Goal: Contribute content: Contribute content

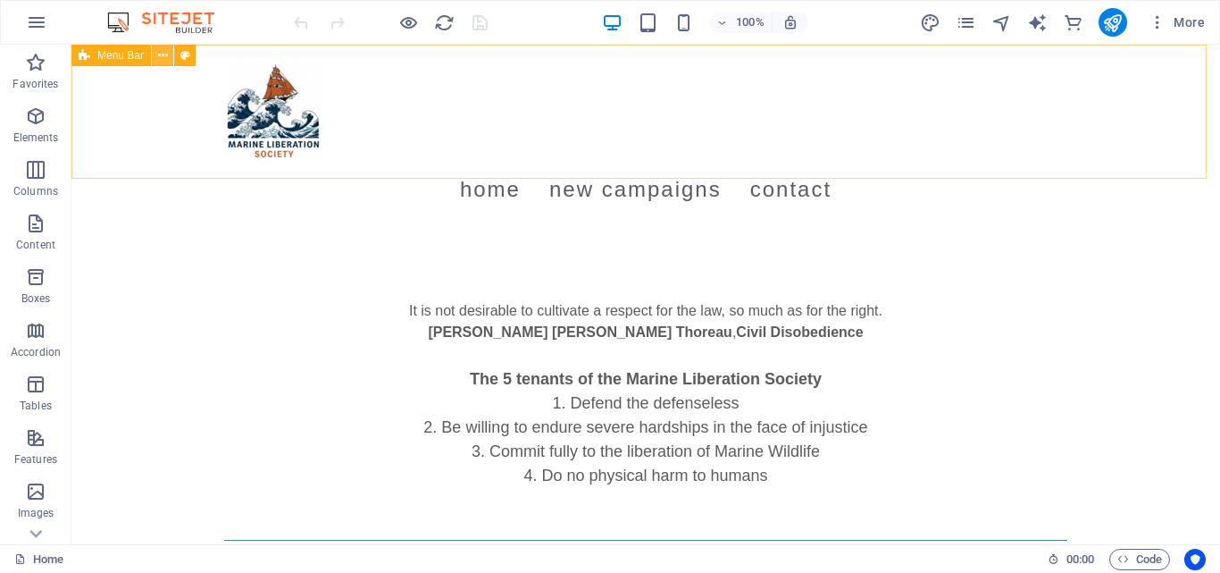
click at [158, 48] on icon at bounding box center [163, 55] width 10 height 19
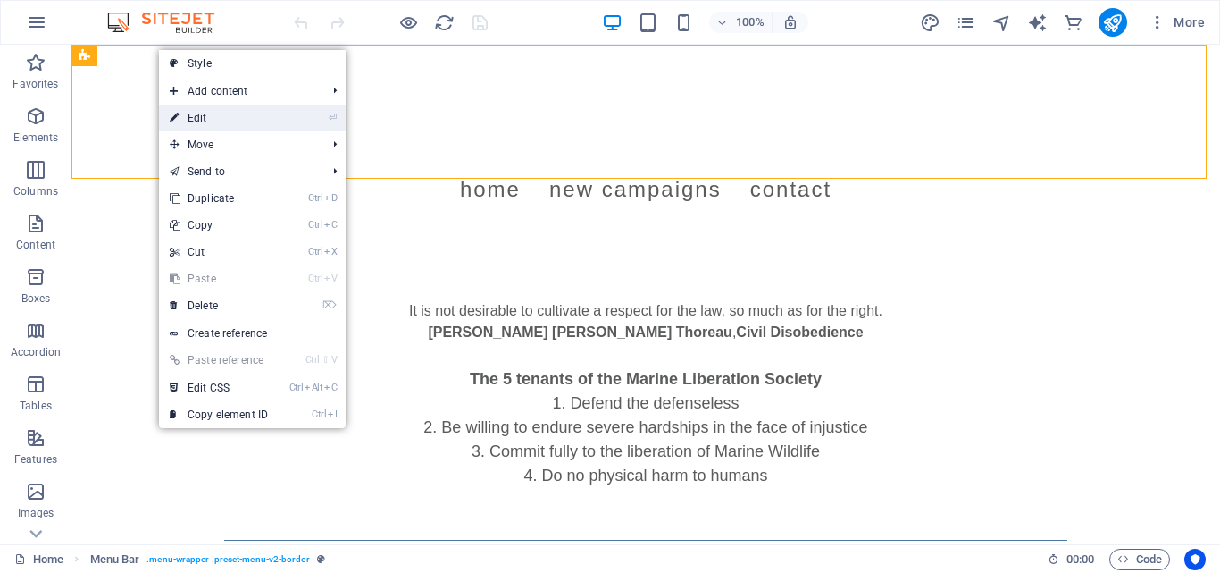
drag, startPoint x: 194, startPoint y: 122, endPoint x: 19, endPoint y: 127, distance: 175.2
click at [194, 122] on link "⏎ Edit" at bounding box center [219, 118] width 120 height 27
select select "rem"
select select "preset-menu-v2-border"
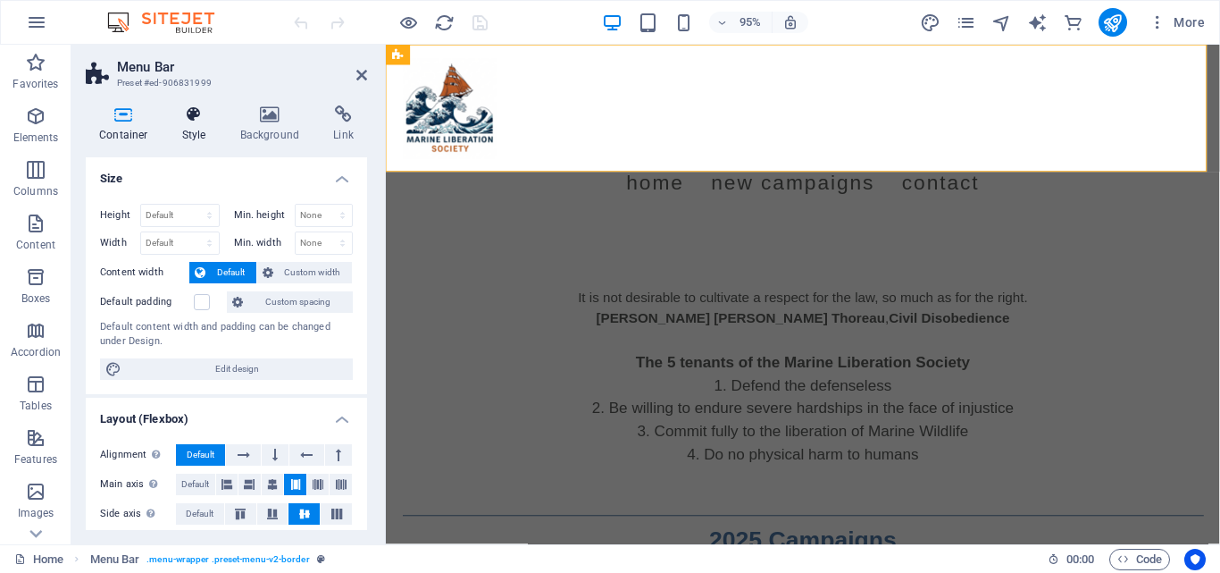
click at [197, 126] on h4 "Style" at bounding box center [198, 124] width 58 height 38
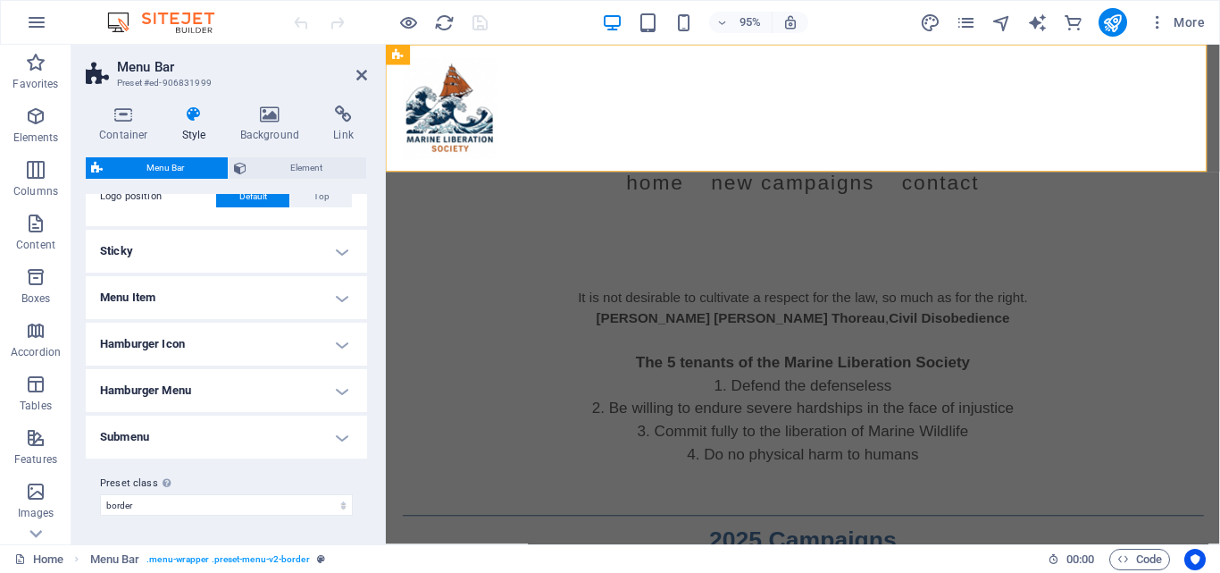
scroll to position [448, 0]
click at [335, 391] on h4 "Hamburger Menu" at bounding box center [226, 394] width 281 height 43
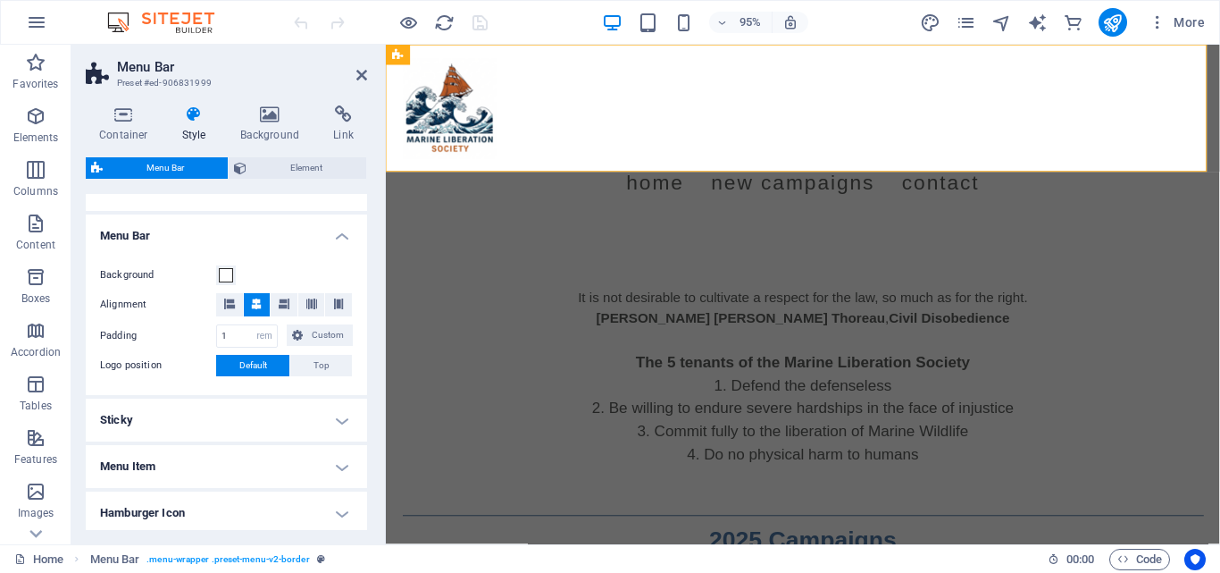
scroll to position [0, 0]
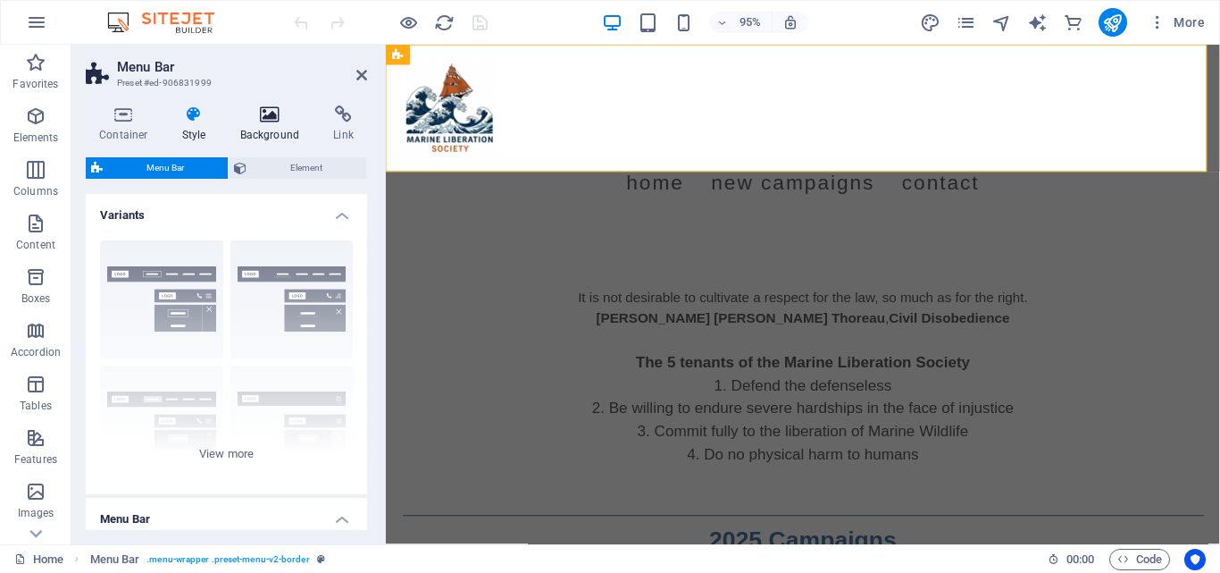
click at [271, 140] on h4 "Background" at bounding box center [274, 124] width 94 height 38
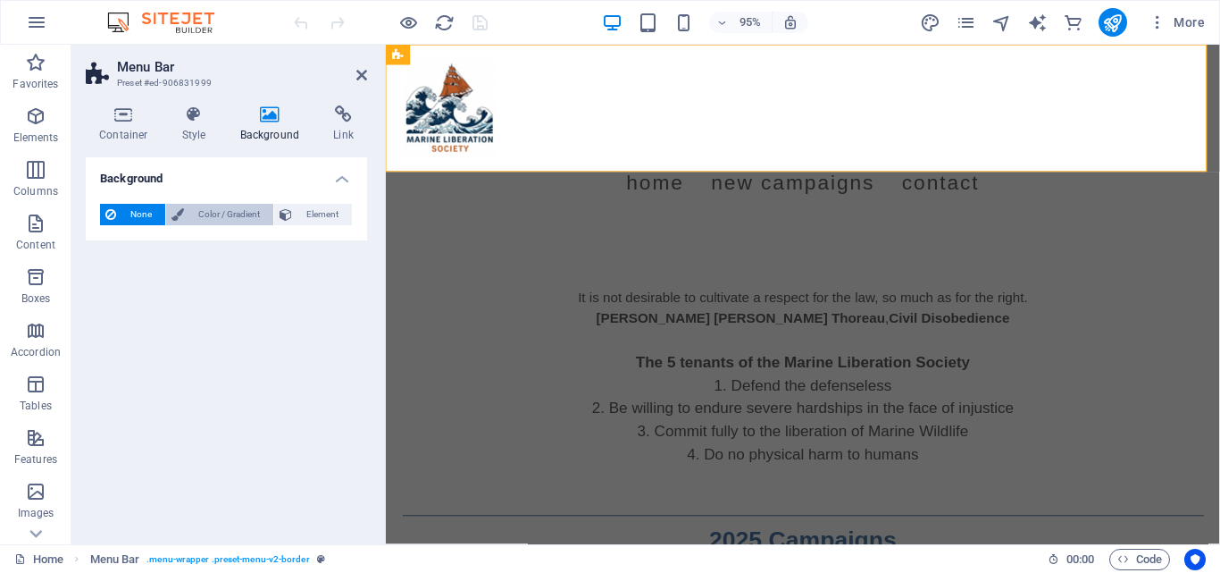
click at [236, 221] on span "Color / Gradient" at bounding box center [228, 214] width 79 height 21
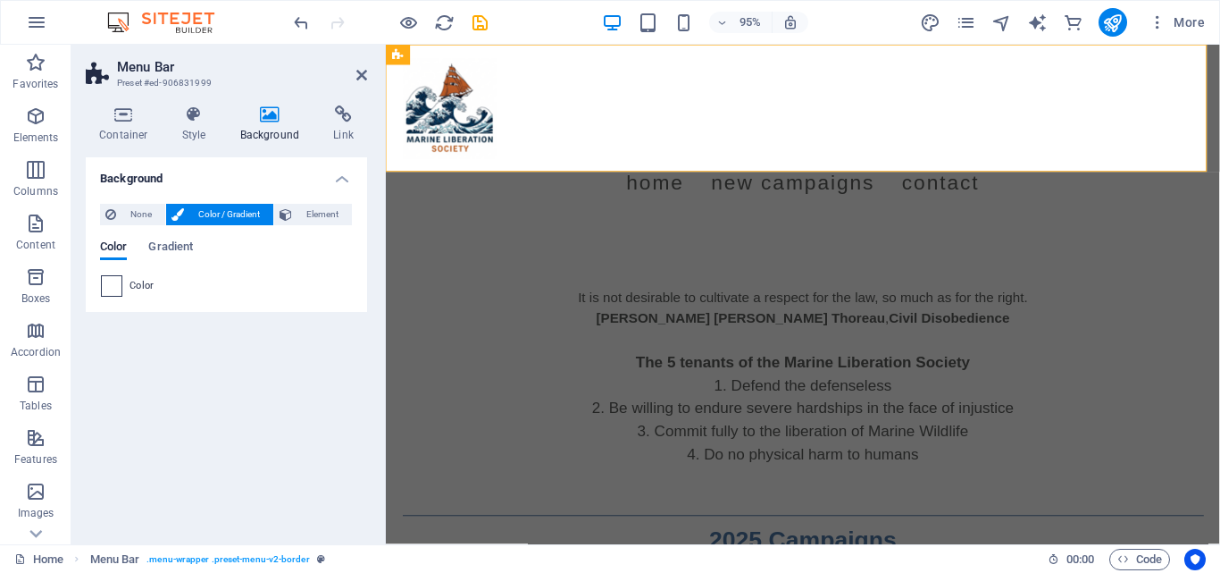
click at [102, 287] on span at bounding box center [112, 286] width 20 height 20
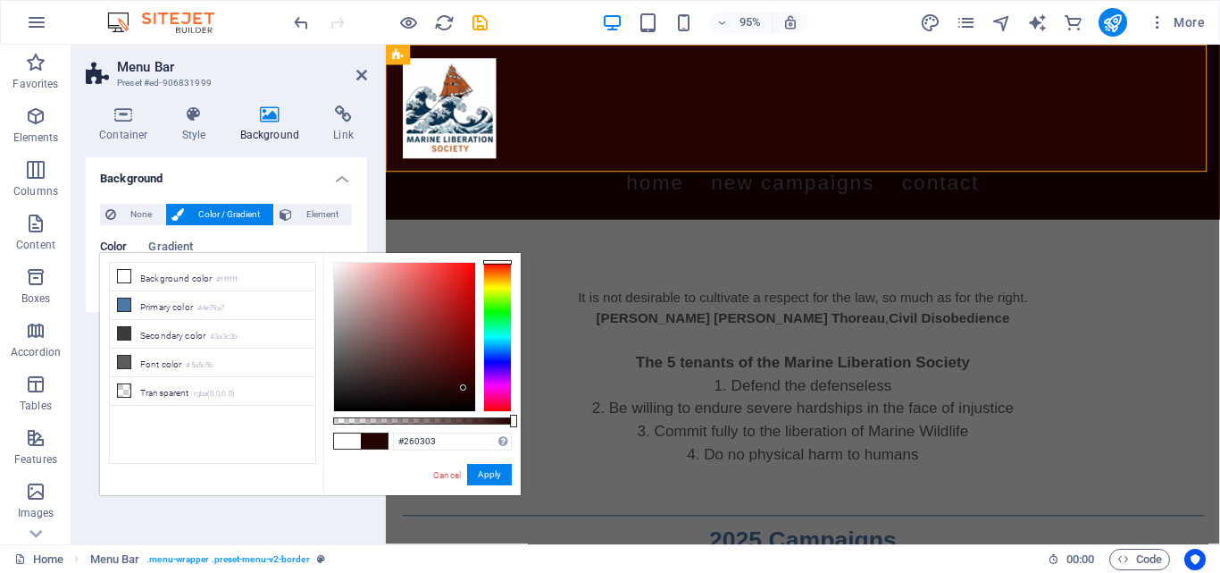
click at [464, 388] on div at bounding box center [404, 337] width 141 height 148
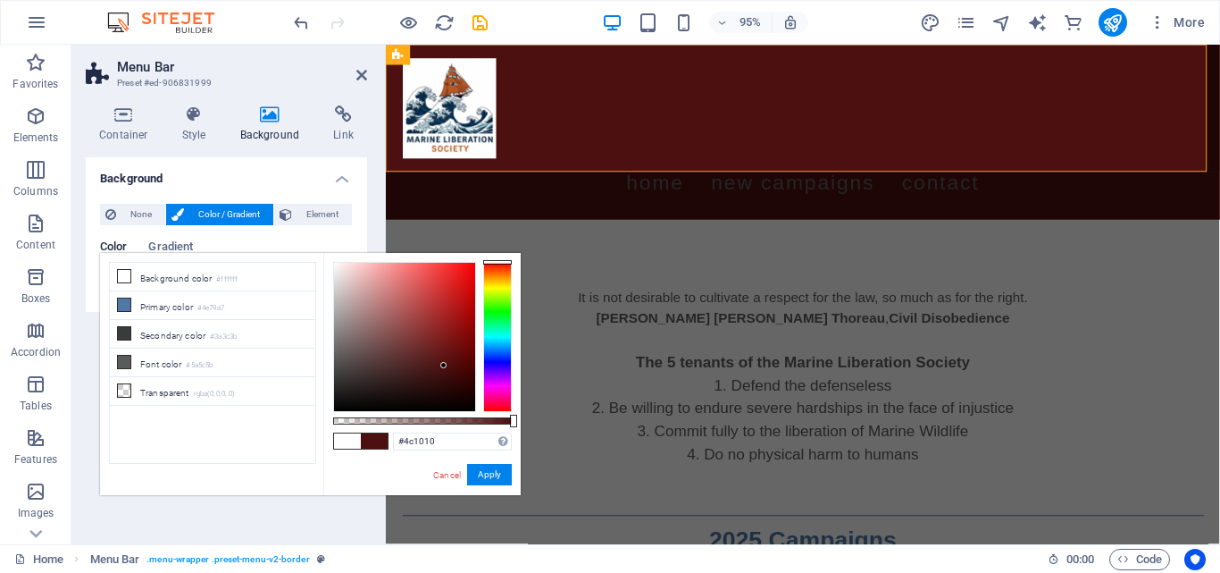
click at [444, 365] on div at bounding box center [404, 337] width 141 height 148
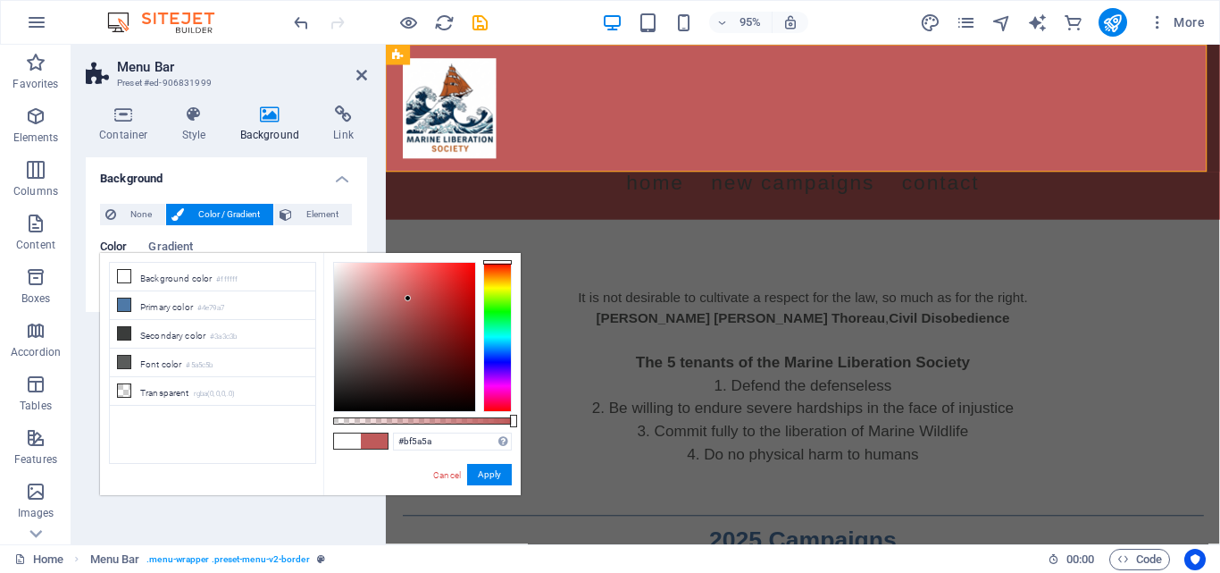
click at [408, 298] on div at bounding box center [404, 337] width 141 height 148
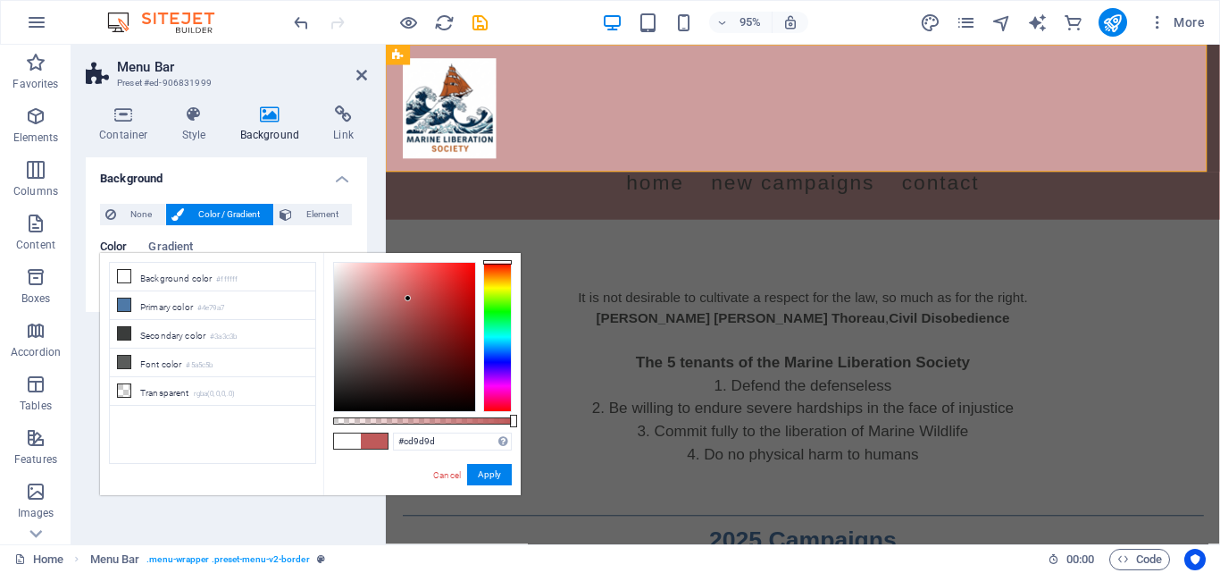
click at [366, 290] on div at bounding box center [404, 337] width 141 height 148
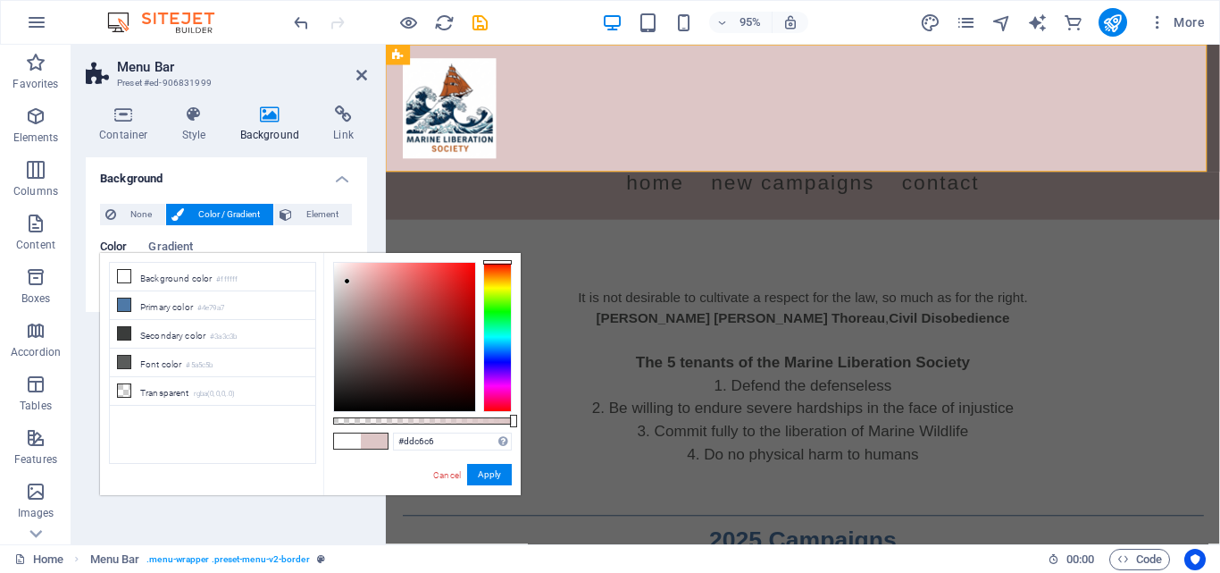
click at [348, 281] on div at bounding box center [404, 337] width 141 height 148
click at [435, 475] on link "Cancel" at bounding box center [447, 474] width 31 height 13
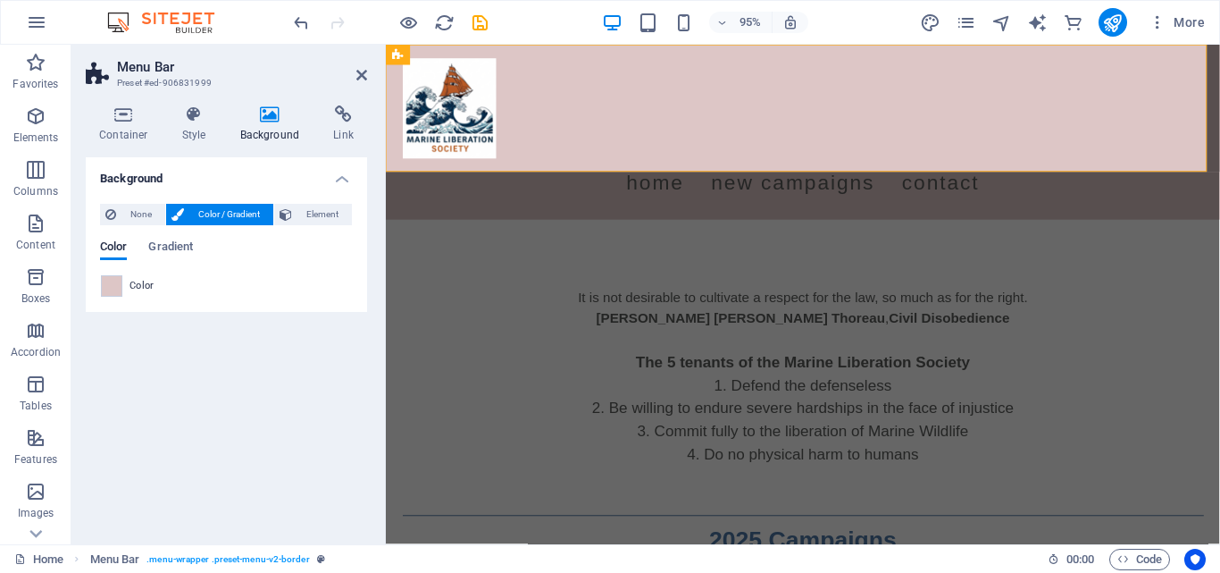
click at [128, 284] on div "Color" at bounding box center [226, 285] width 251 height 21
click at [106, 285] on span at bounding box center [112, 286] width 20 height 20
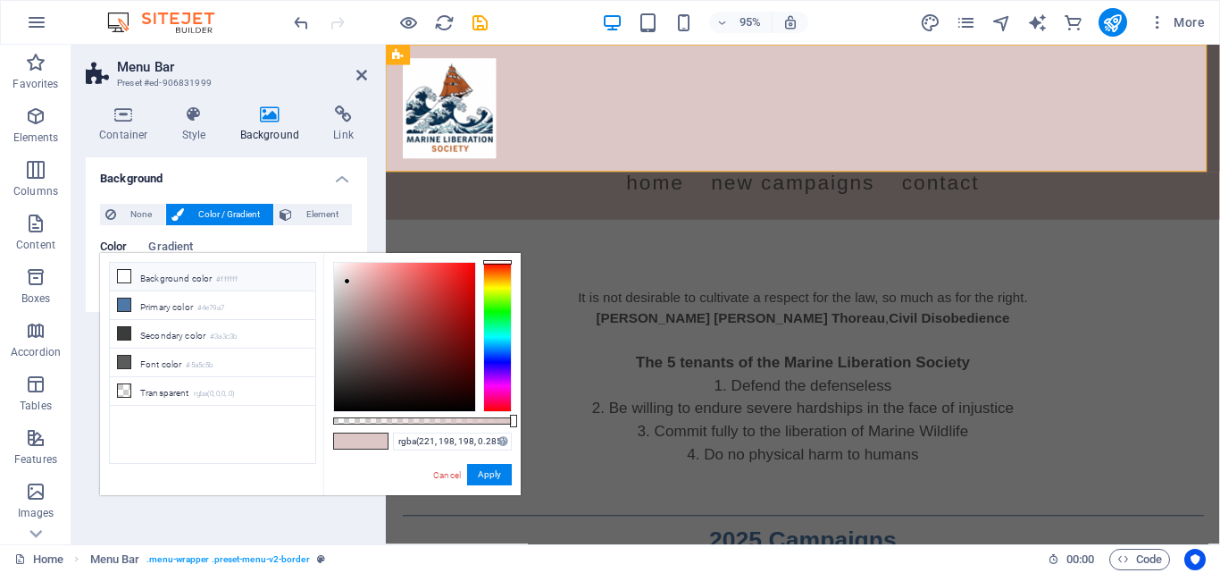
click at [384, 421] on div at bounding box center [422, 420] width 179 height 7
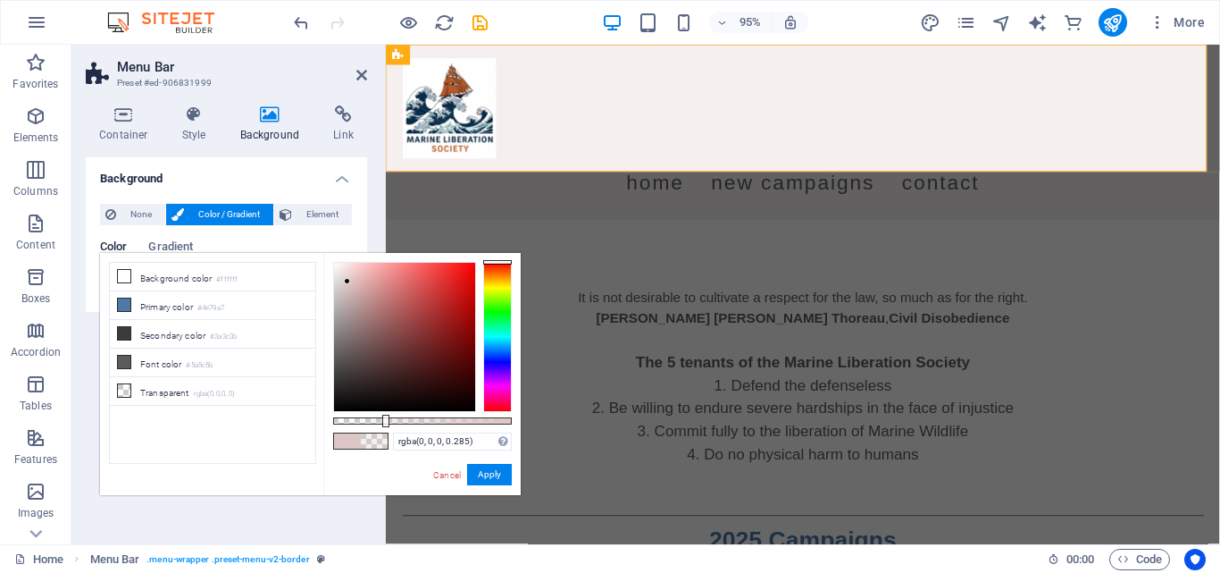
click at [341, 411] on div at bounding box center [404, 337] width 143 height 150
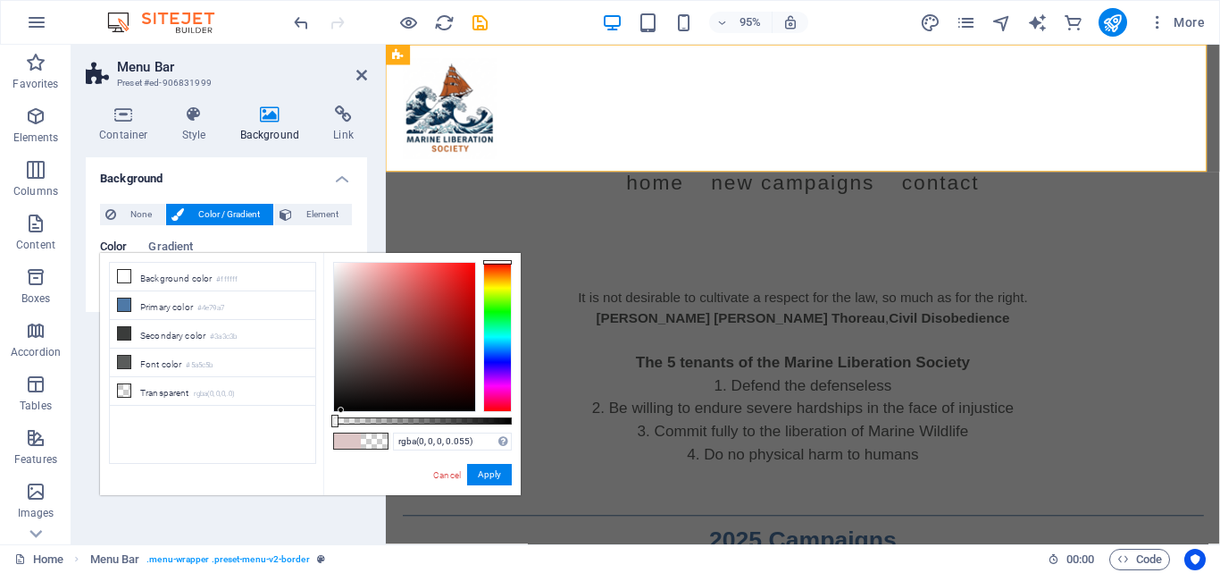
type input "rgba(0, 0, 0, 0)"
drag, startPoint x: 365, startPoint y: 423, endPoint x: 327, endPoint y: 417, distance: 38.9
click at [327, 417] on div "rgba(0, 0, 0, 0) Supported formats #0852ed rgb(8, 82, 237) rgba(8, 82, 237, 90%…" at bounding box center [421, 503] width 197 height 501
click at [481, 479] on button "Apply" at bounding box center [489, 474] width 45 height 21
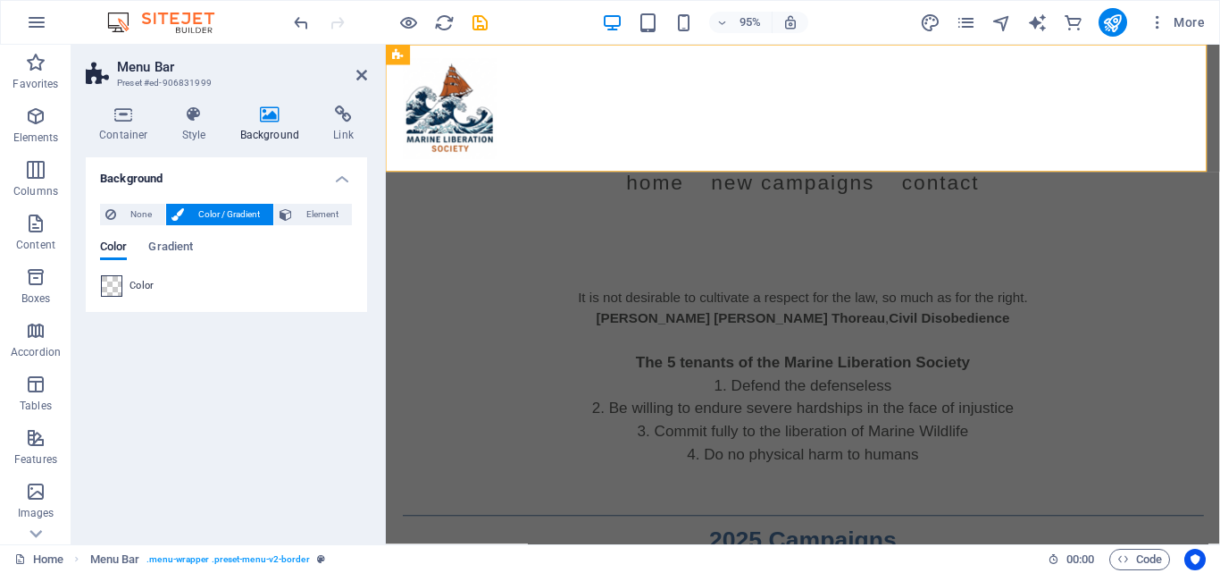
click at [117, 285] on span at bounding box center [112, 286] width 20 height 20
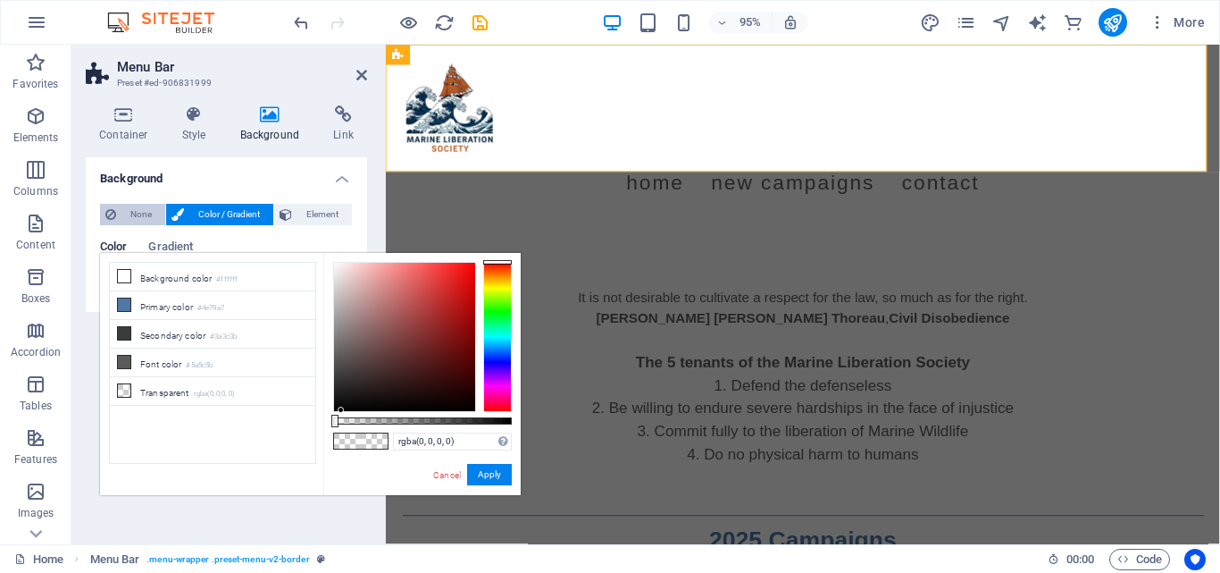
click at [129, 208] on span "None" at bounding box center [141, 214] width 38 height 21
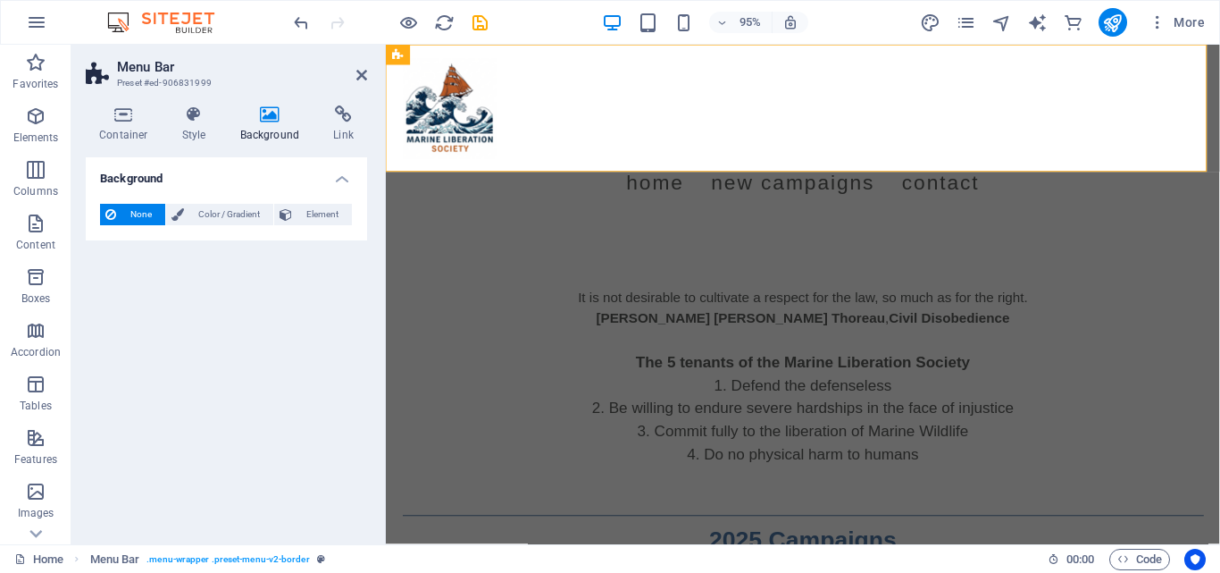
click at [197, 314] on div "Background None Color / Gradient Element Stretch background to full-width Color…" at bounding box center [226, 343] width 281 height 373
click at [190, 120] on icon at bounding box center [194, 114] width 51 height 18
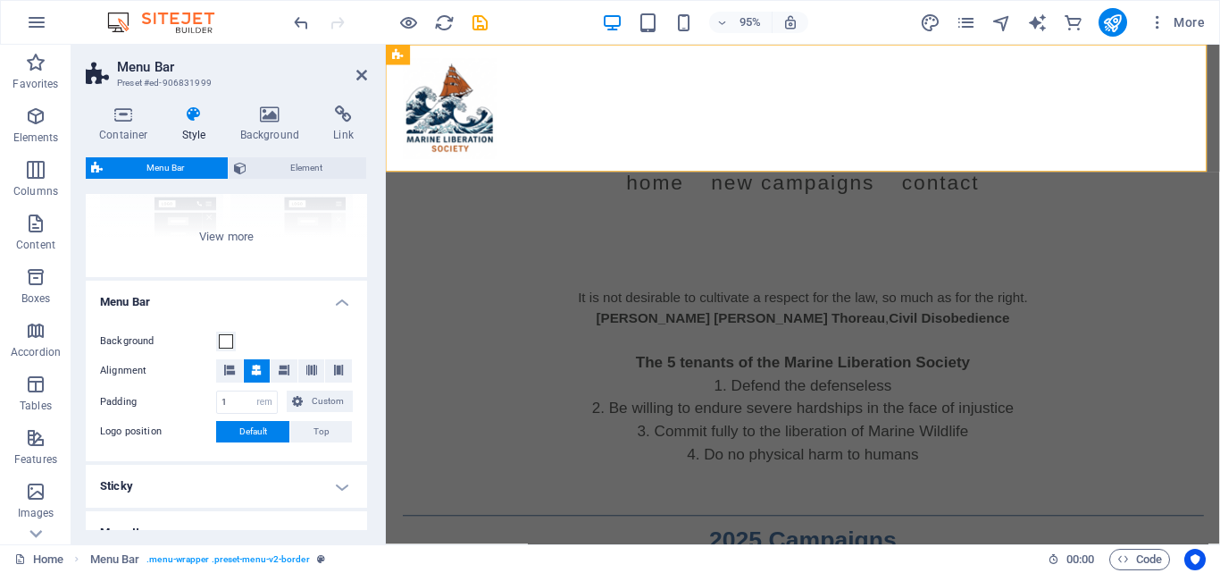
scroll to position [92, 0]
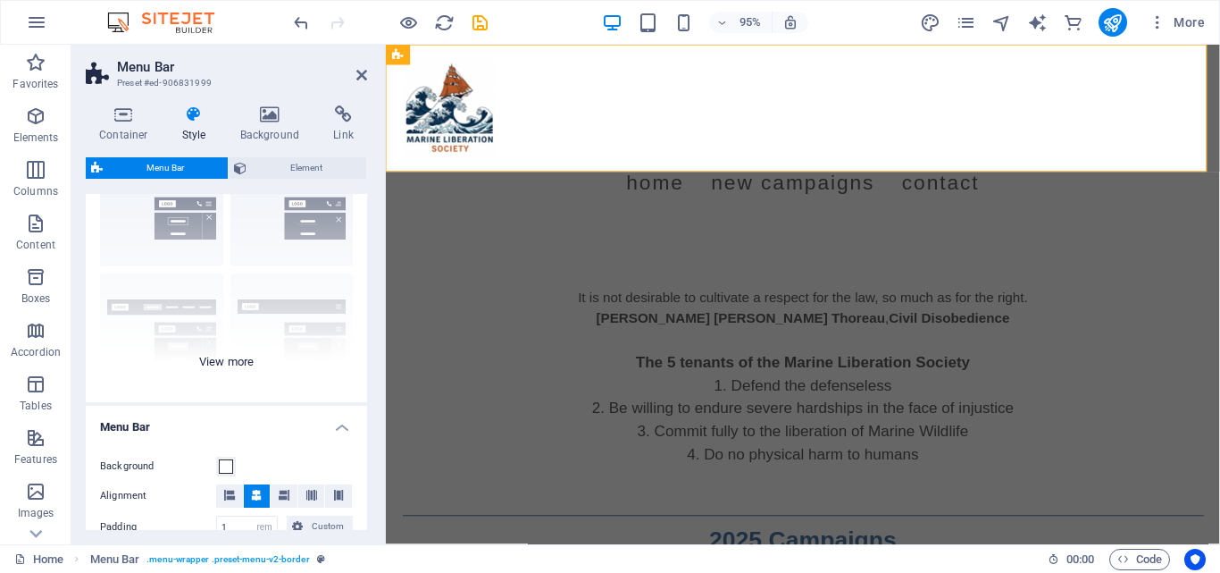
click at [225, 367] on div "Border Centered Default Fixed Loki Trigger Wide XXL" at bounding box center [226, 268] width 281 height 268
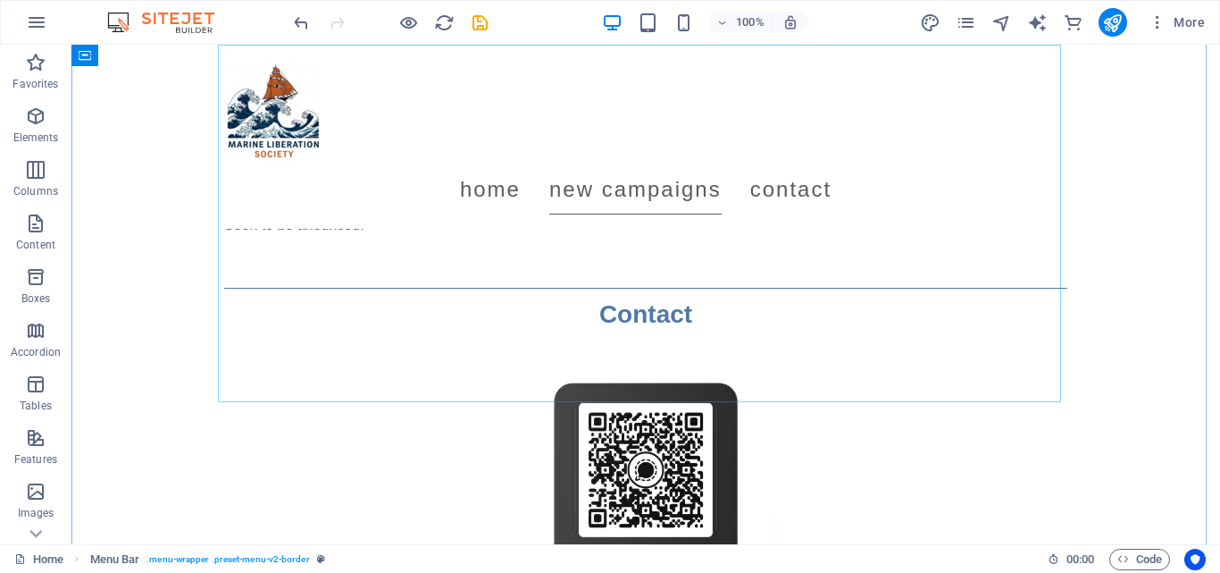
scroll to position [1407, 0]
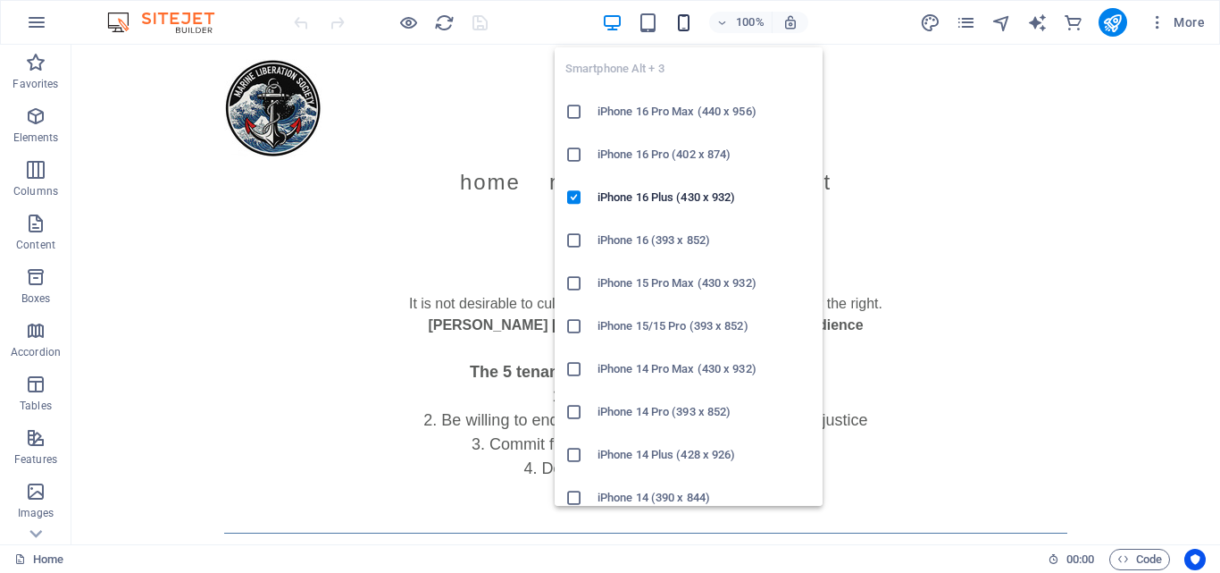
click at [674, 26] on icon "button" at bounding box center [684, 23] width 21 height 21
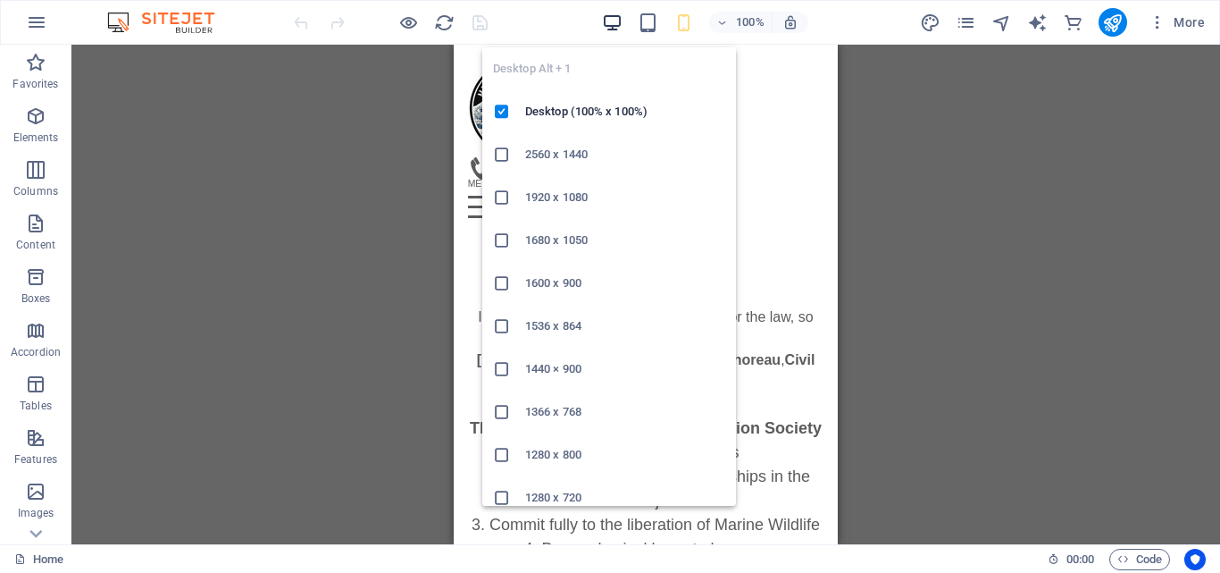
click at [616, 23] on icon "button" at bounding box center [612, 23] width 21 height 21
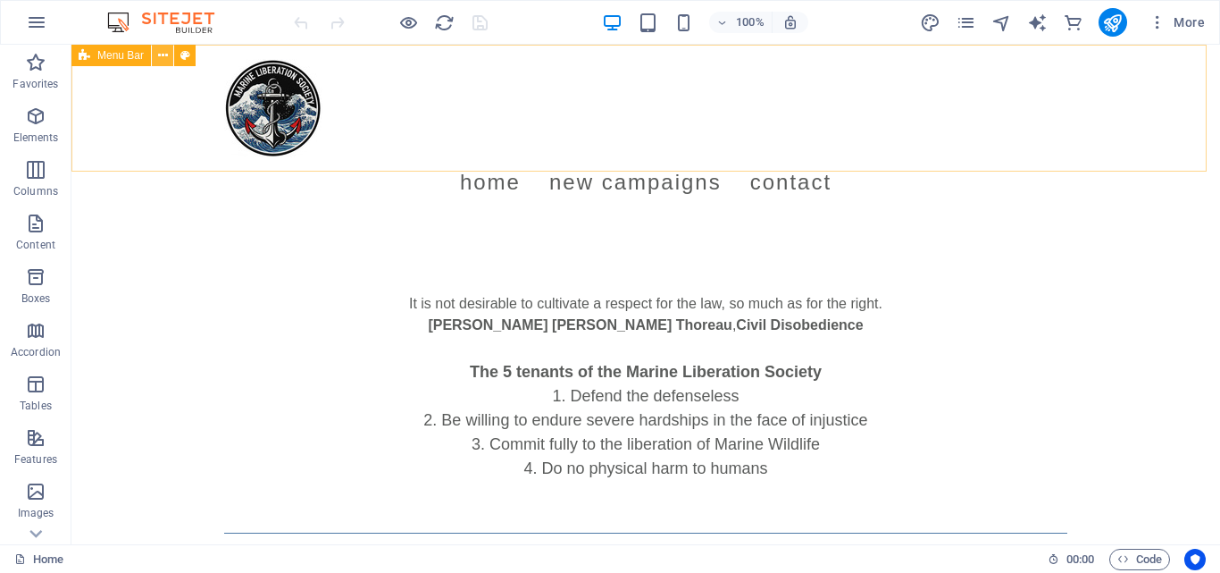
click at [166, 54] on icon at bounding box center [163, 55] width 10 height 19
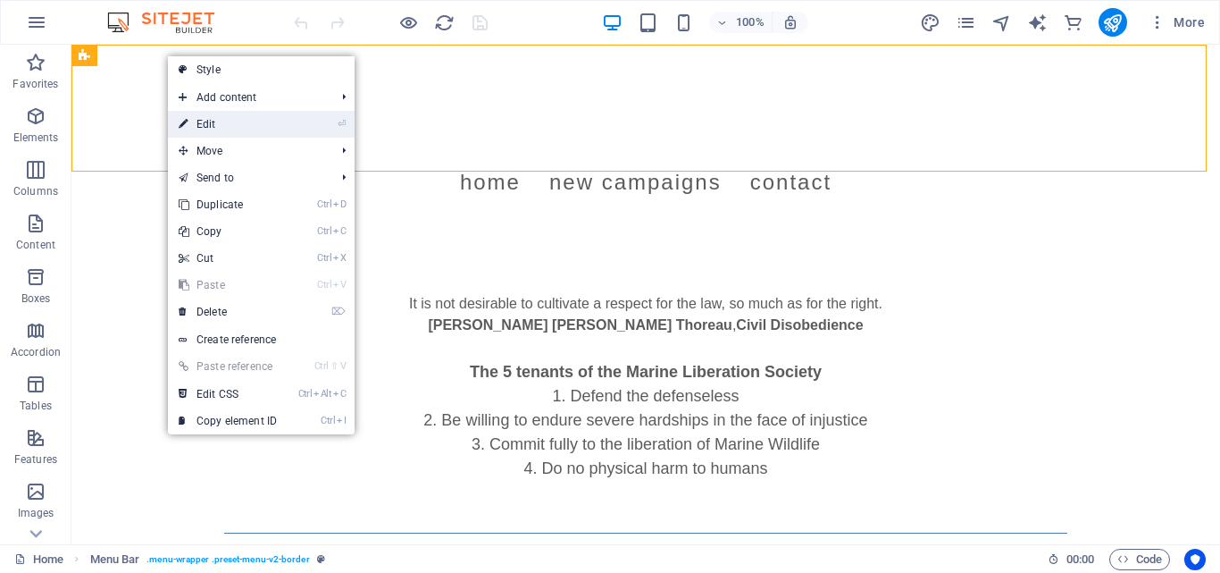
drag, startPoint x: 224, startPoint y: 124, endPoint x: 33, endPoint y: 238, distance: 222.3
click at [224, 124] on link "⏎ Edit" at bounding box center [228, 124] width 120 height 27
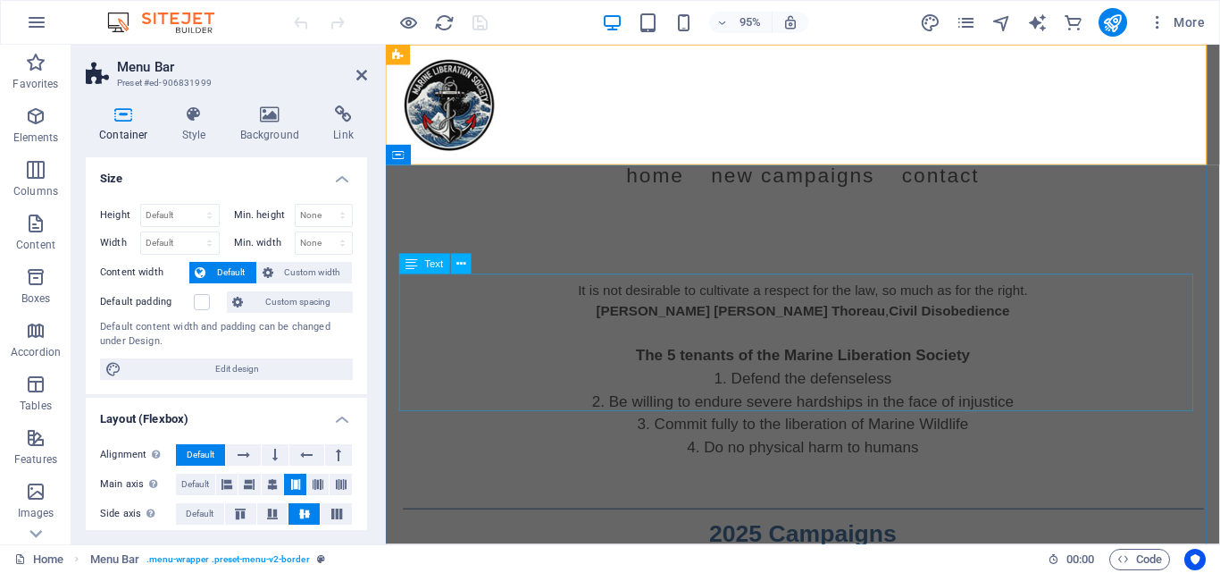
click at [566, 336] on div "The 5 tenants of the Marine Liberation Society Defend the defenseless Be willin…" at bounding box center [825, 408] width 843 height 145
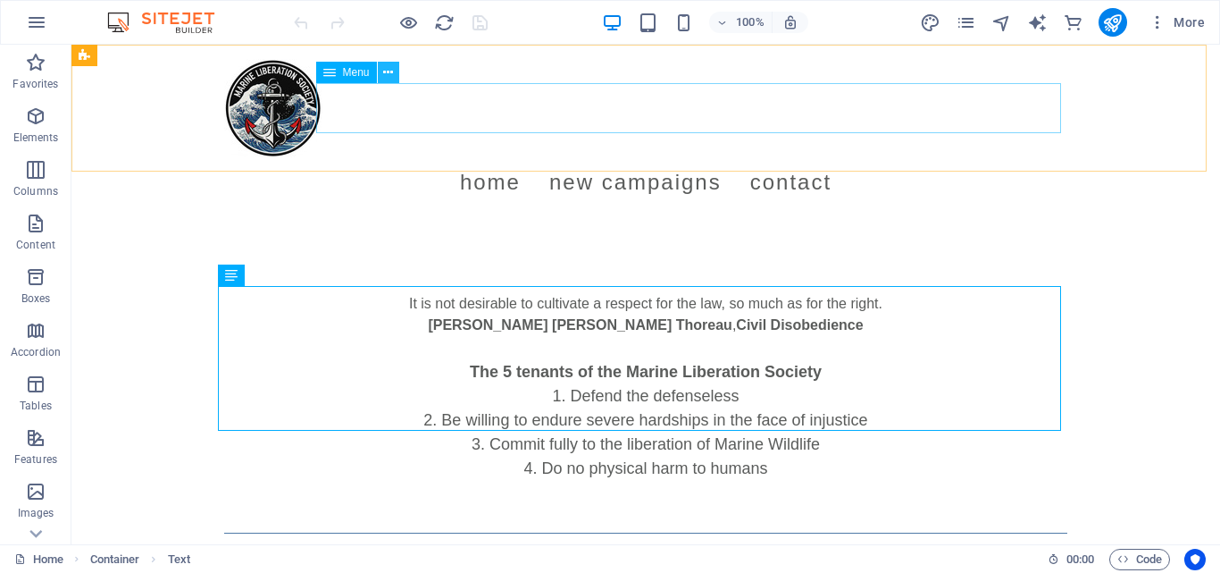
click at [388, 68] on icon at bounding box center [388, 72] width 10 height 19
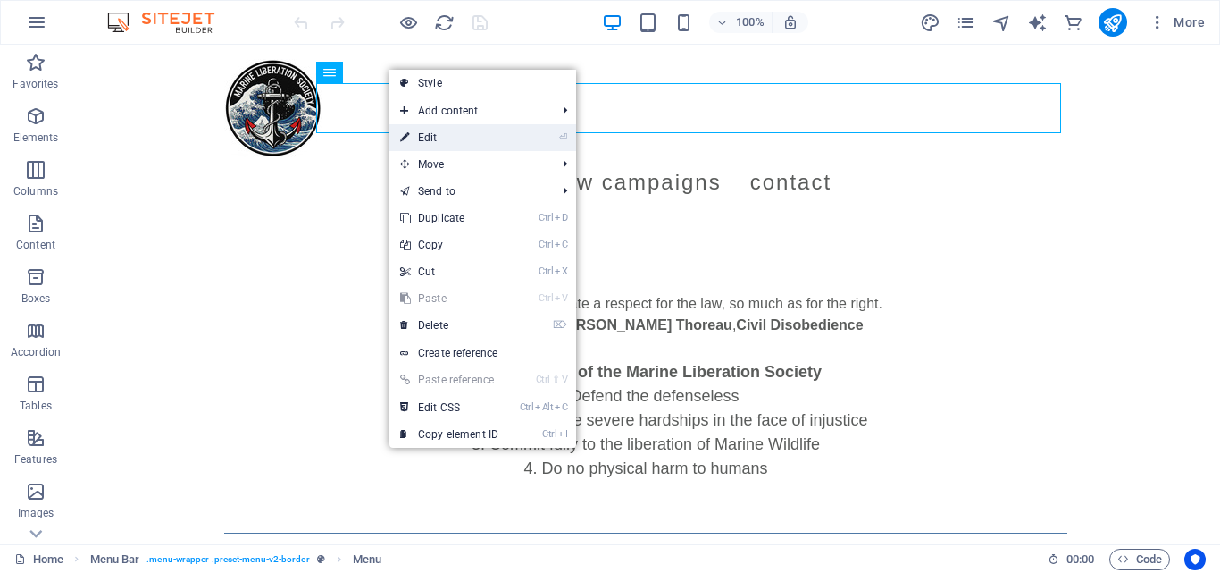
click at [420, 133] on link "⏎ Edit" at bounding box center [450, 137] width 120 height 27
select select
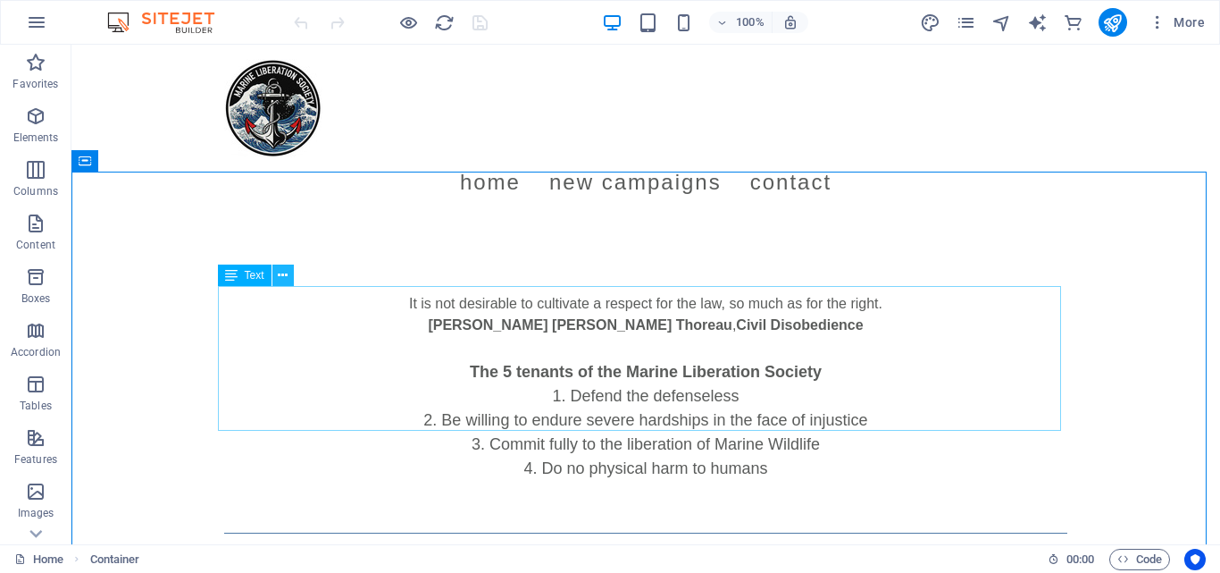
click at [289, 270] on button at bounding box center [282, 274] width 21 height 21
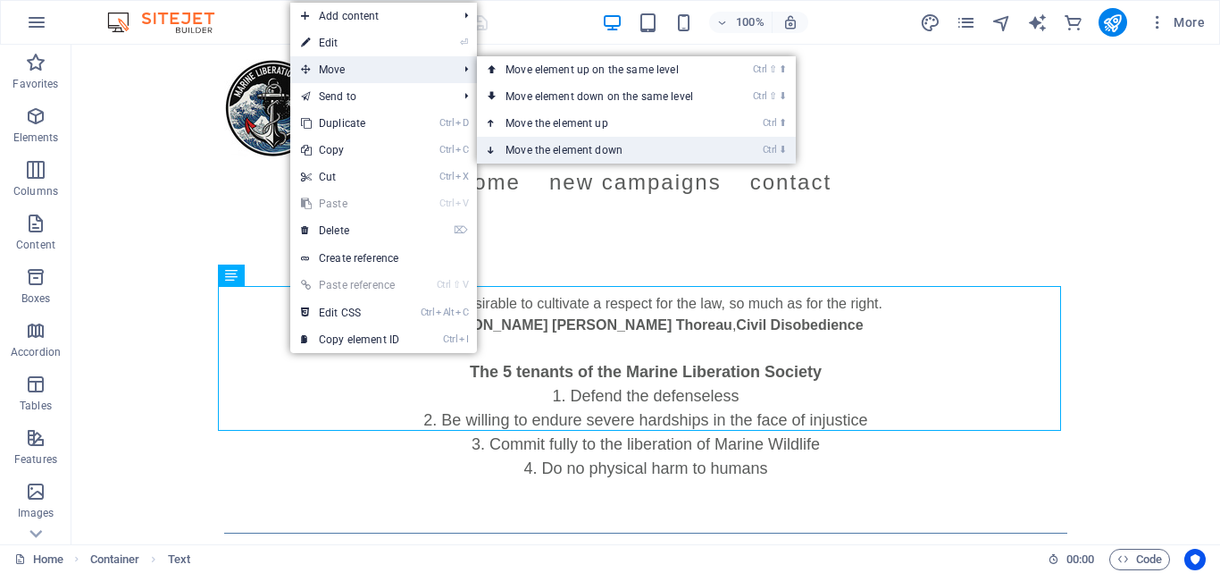
click at [554, 152] on link "Ctrl ⬇ Move the element down" at bounding box center [603, 150] width 252 height 27
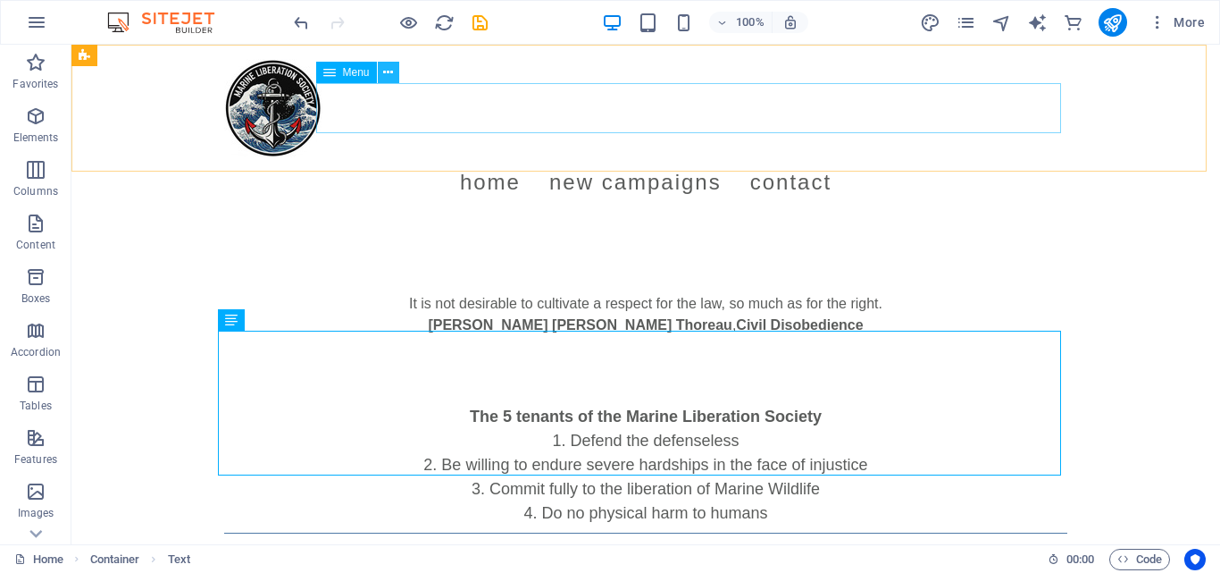
click at [388, 65] on icon at bounding box center [388, 72] width 10 height 19
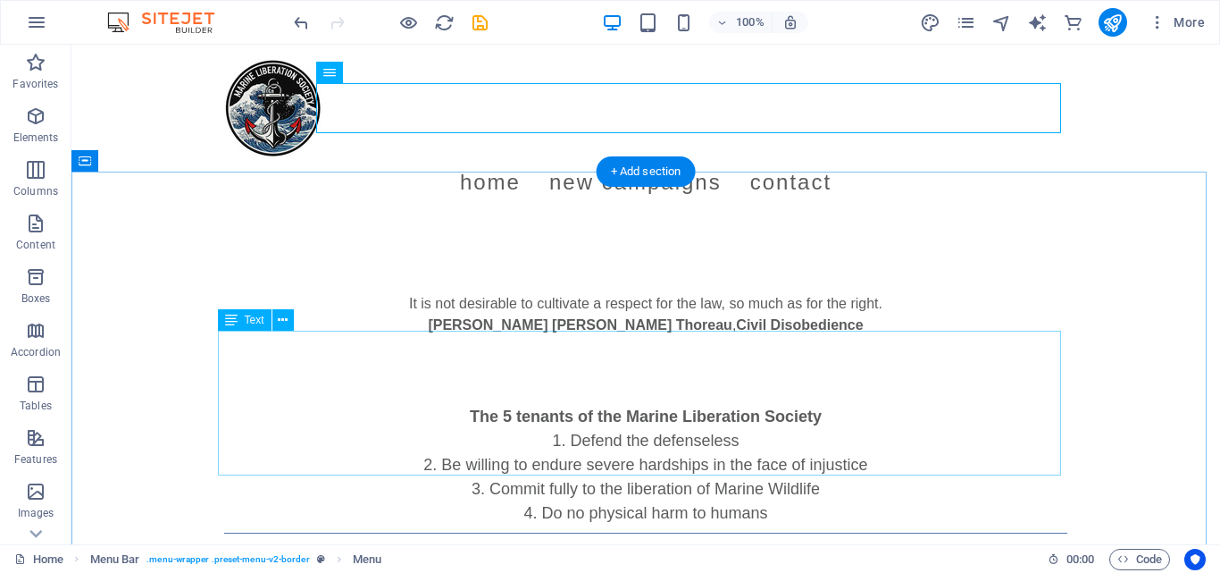
click at [669, 381] on div "The 5 tenants of the Marine Liberation Society Defend the defenseless Be willin…" at bounding box center [645, 453] width 843 height 145
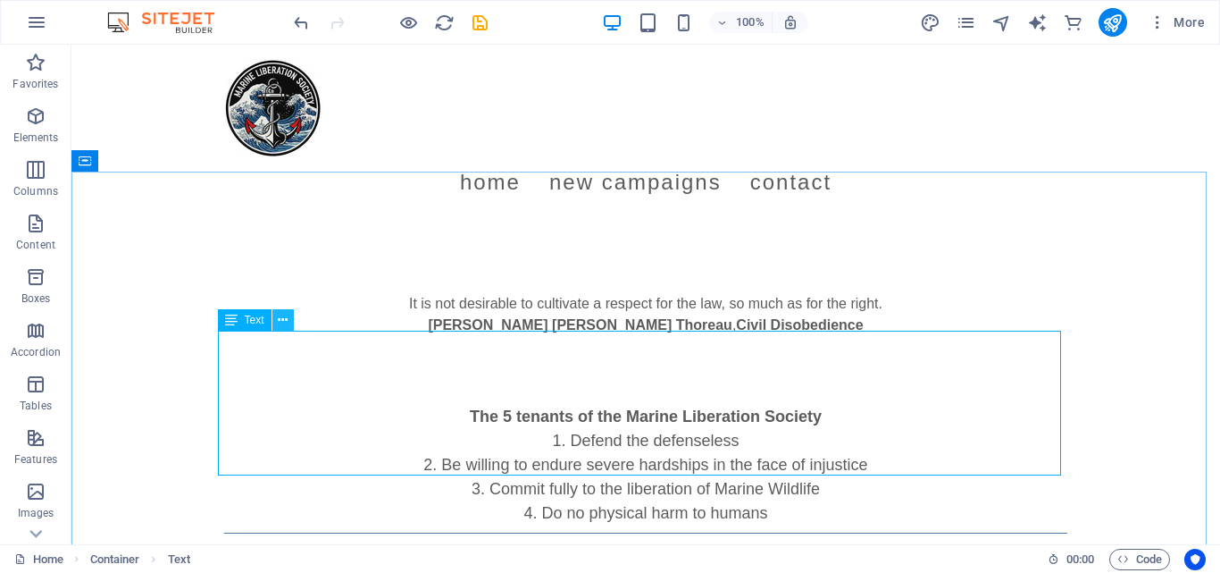
click at [285, 315] on icon at bounding box center [283, 320] width 10 height 19
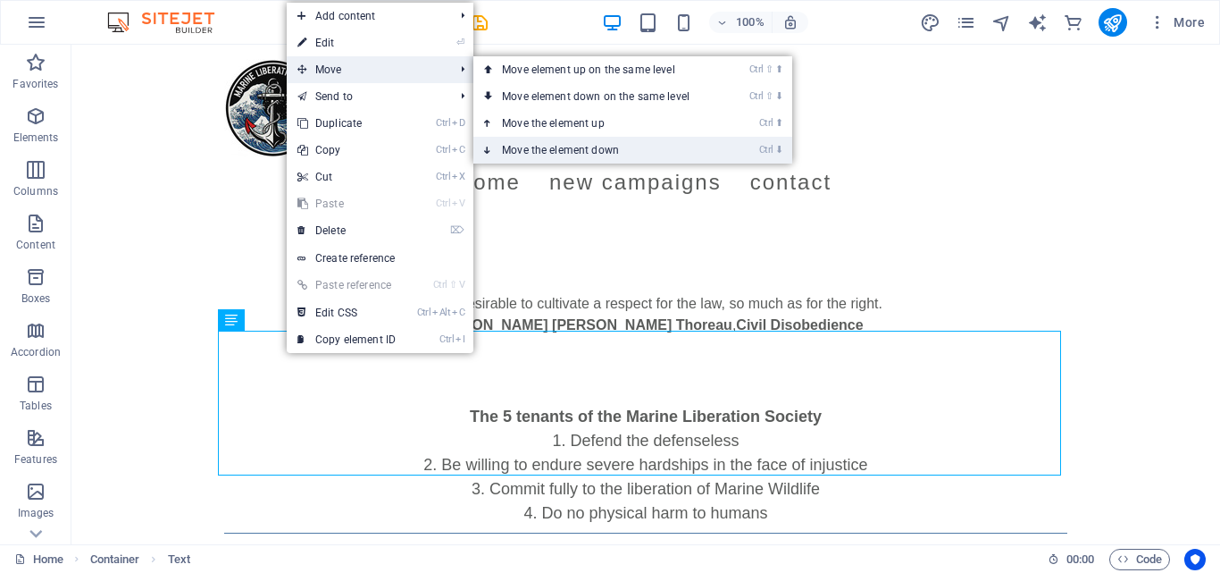
click at [608, 149] on link "Ctrl ⬇ Move the element down" at bounding box center [600, 150] width 252 height 27
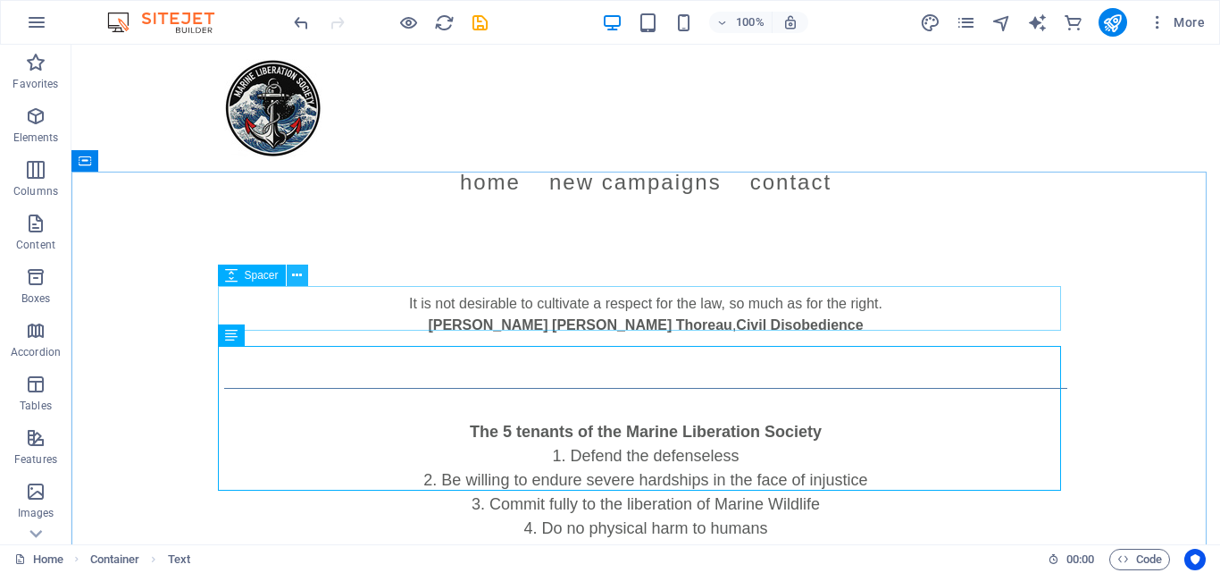
click at [302, 276] on icon at bounding box center [297, 275] width 10 height 19
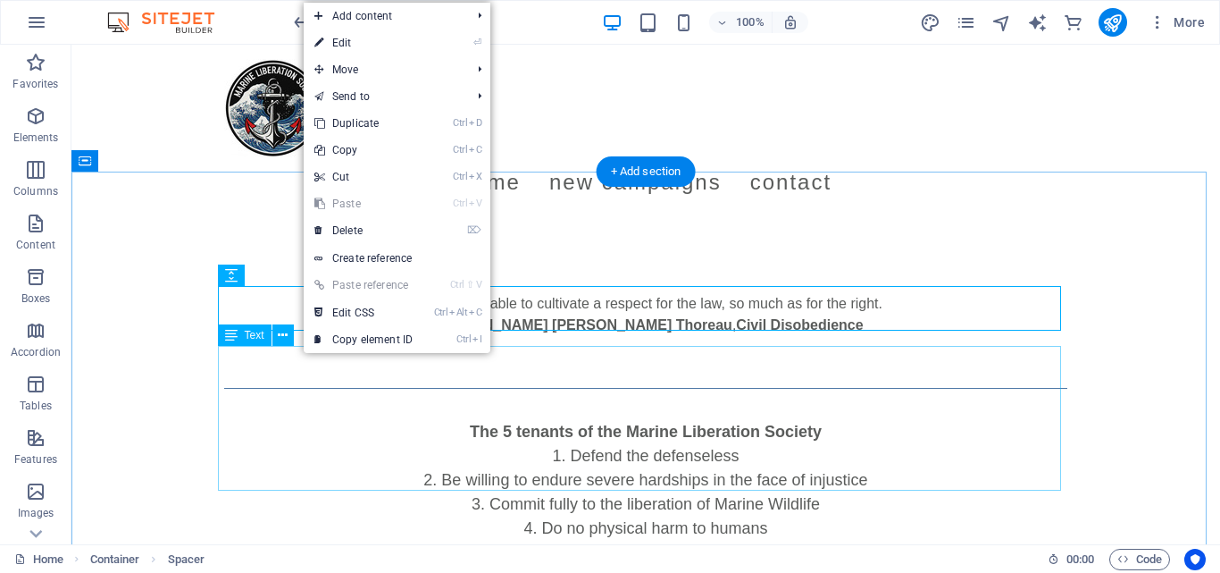
click at [282, 400] on div "The 5 tenants of the Marine Liberation Society Defend the defenseless Be willin…" at bounding box center [645, 468] width 843 height 145
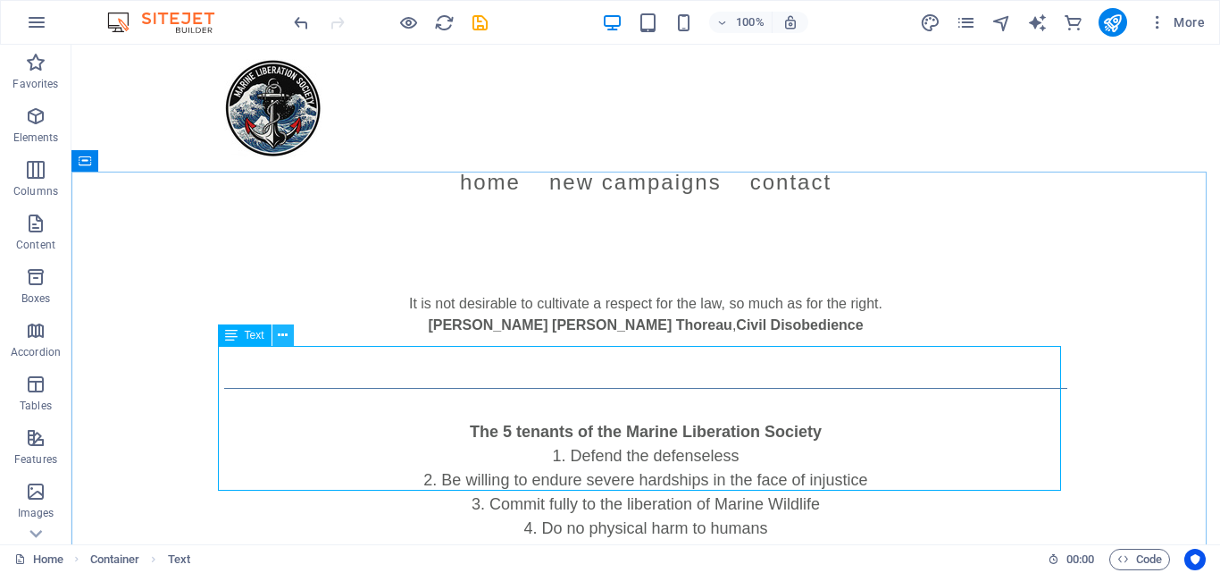
click at [278, 337] on icon at bounding box center [283, 335] width 10 height 19
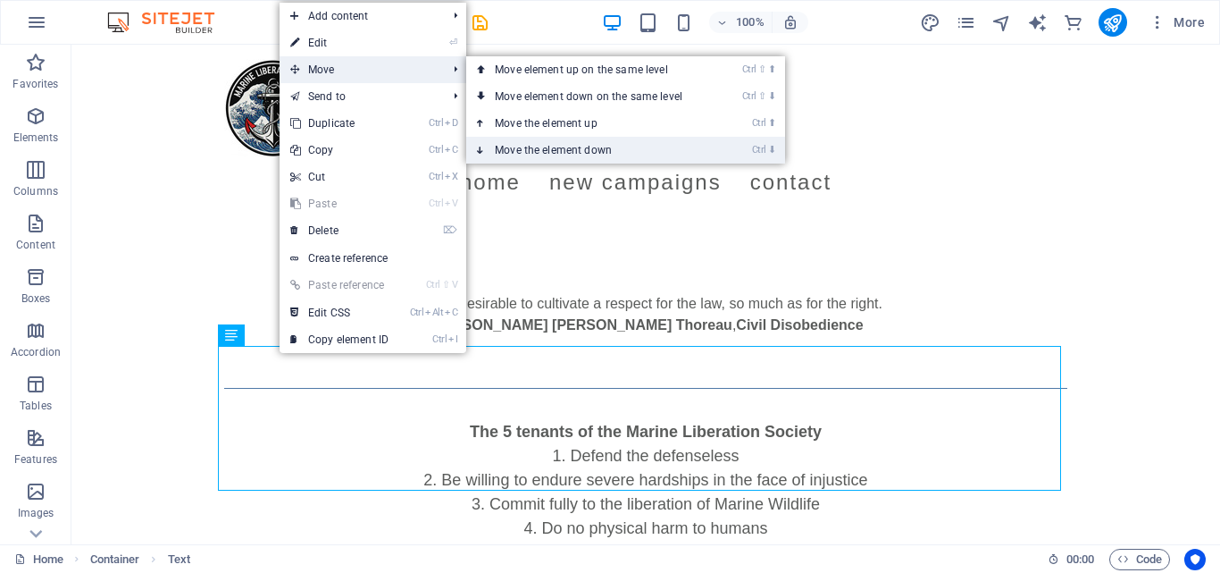
click at [584, 143] on link "Ctrl ⬇ Move the element down" at bounding box center [592, 150] width 252 height 27
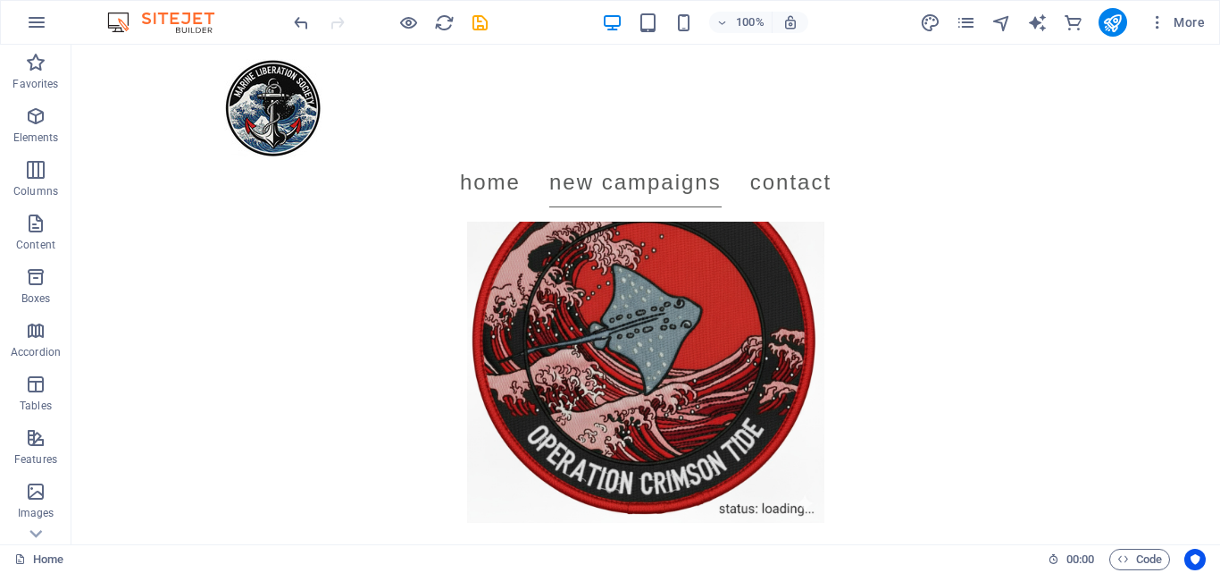
scroll to position [1170, 0]
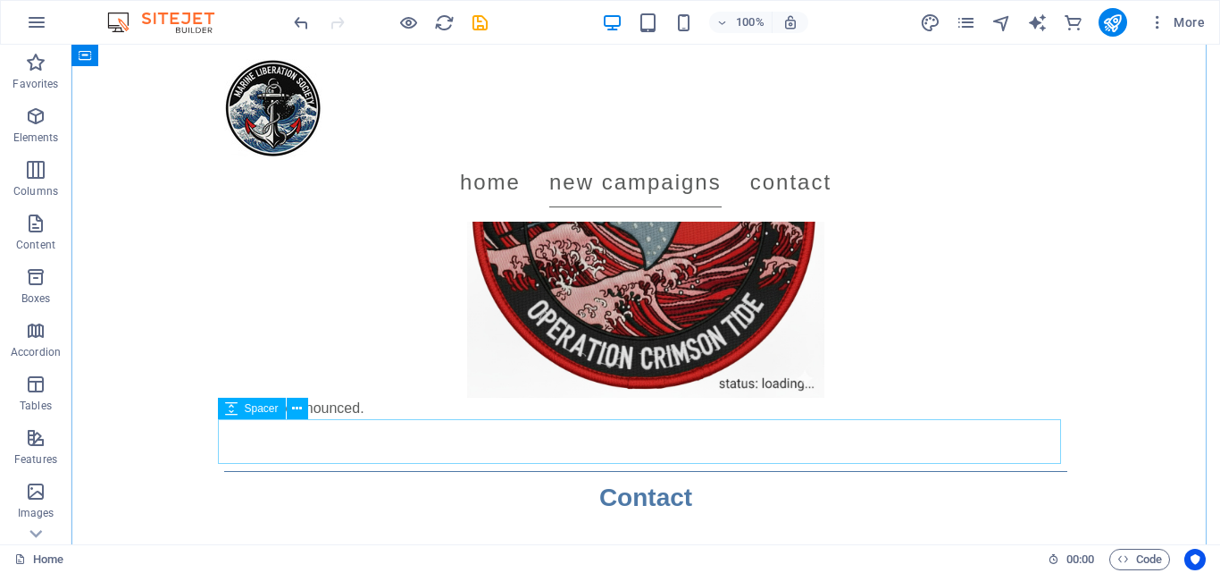
drag, startPoint x: 336, startPoint y: 307, endPoint x: 351, endPoint y: 444, distance: 137.5
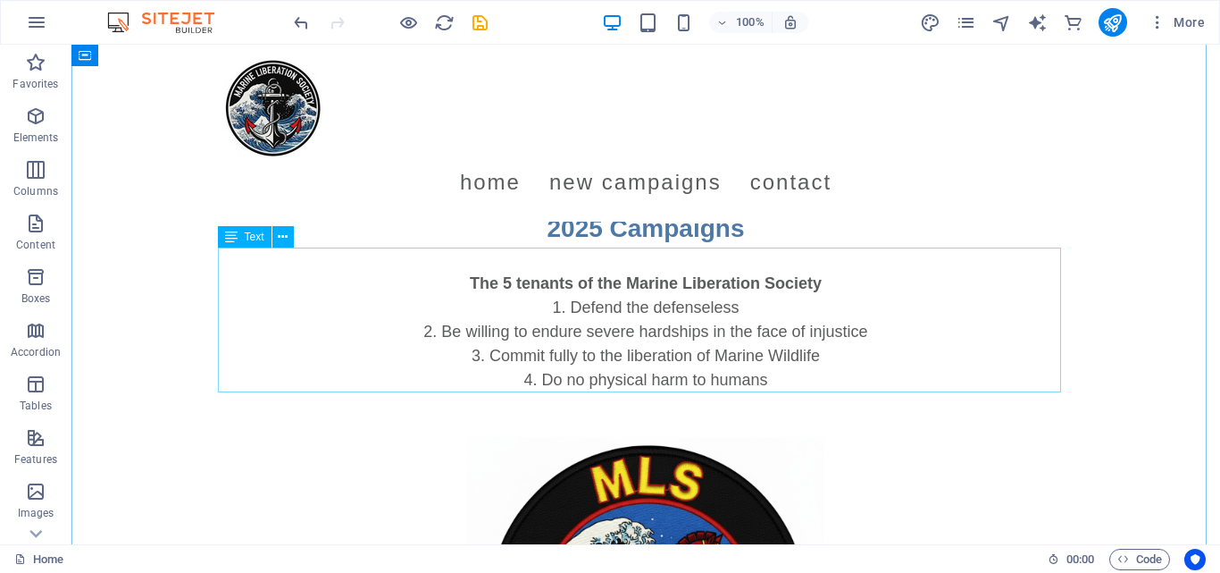
scroll to position [57, 0]
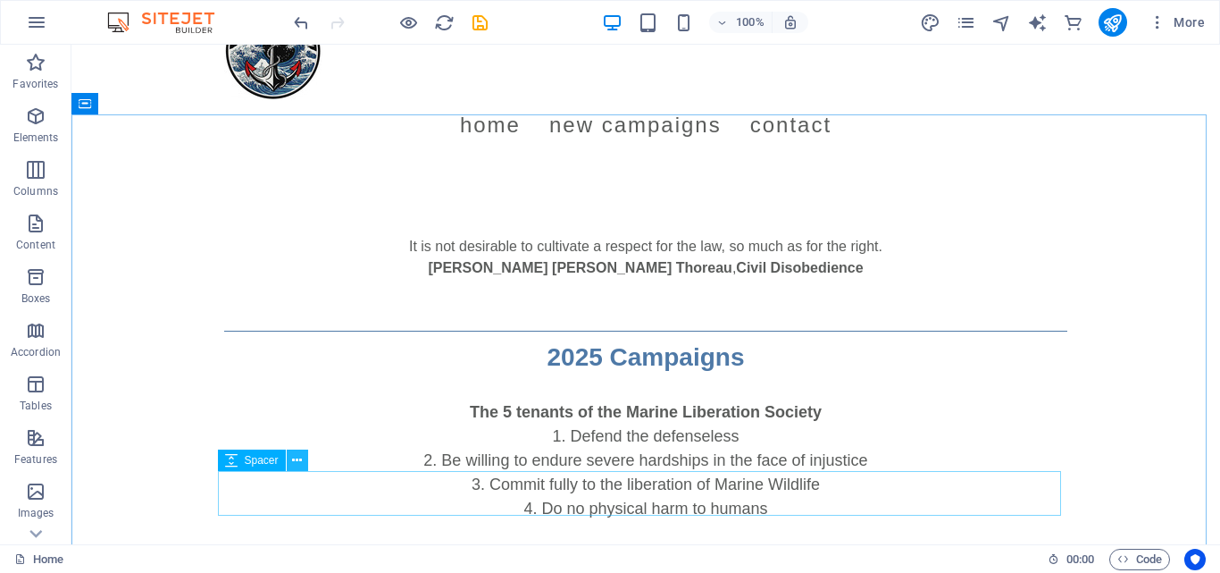
drag, startPoint x: 256, startPoint y: 317, endPoint x: 298, endPoint y: 458, distance: 147.0
click at [298, 458] on div "Menu Bar Menu Container Text Text Spacer Text Spacer Image Text Spacer Image Te…" at bounding box center [645, 265] width 1149 height 557
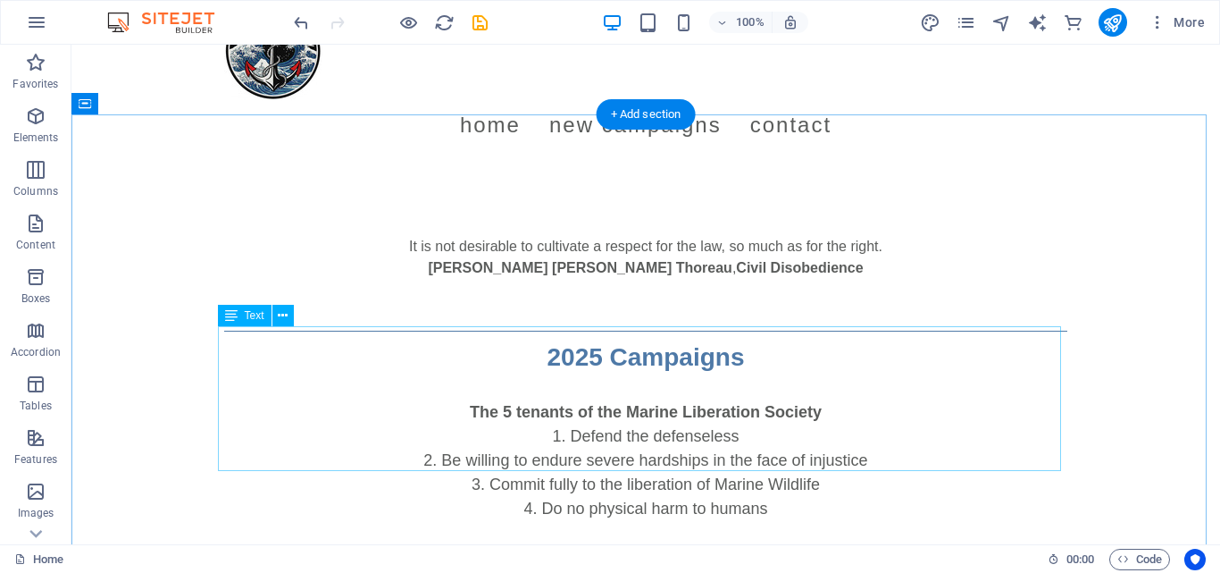
drag, startPoint x: 313, startPoint y: 365, endPoint x: 264, endPoint y: 442, distance: 90.7
drag, startPoint x: 314, startPoint y: 362, endPoint x: 276, endPoint y: 328, distance: 51.3
drag, startPoint x: 318, startPoint y: 357, endPoint x: 268, endPoint y: 333, distance: 55.5
click at [328, 405] on div "The 5 tenants of the Marine Liberation Society Defend the defenseless Be willin…" at bounding box center [645, 448] width 843 height 145
click at [284, 318] on icon at bounding box center [283, 315] width 10 height 19
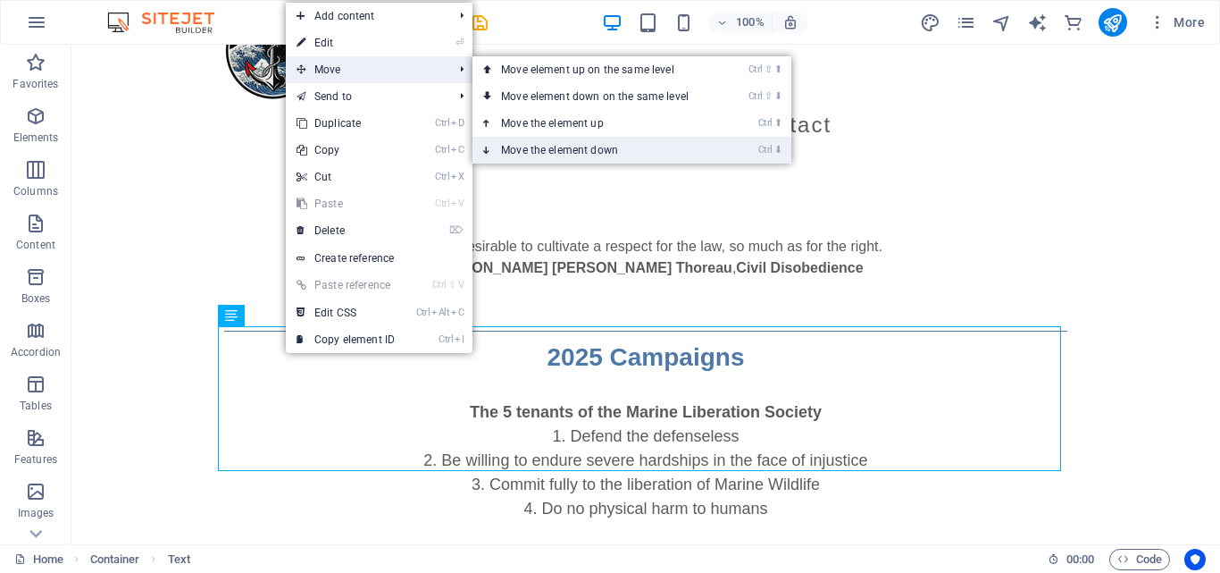
click at [550, 148] on link "Ctrl ⬇ Move the element down" at bounding box center [599, 150] width 252 height 27
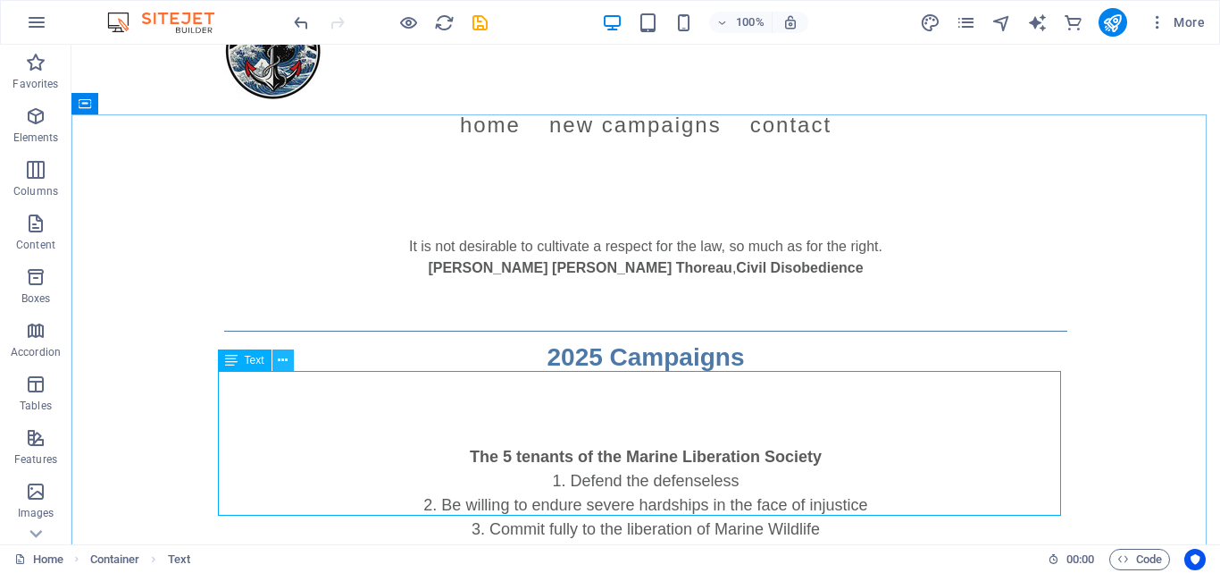
click at [289, 358] on button at bounding box center [282, 359] width 21 height 21
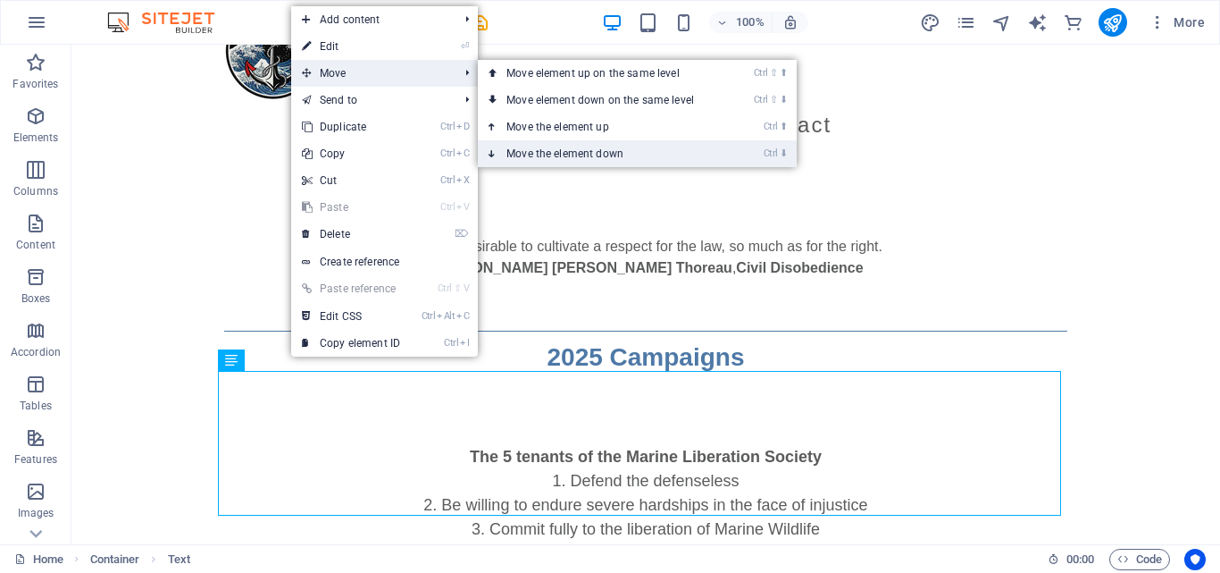
click at [554, 151] on link "Ctrl ⬇ Move the element down" at bounding box center [604, 153] width 252 height 27
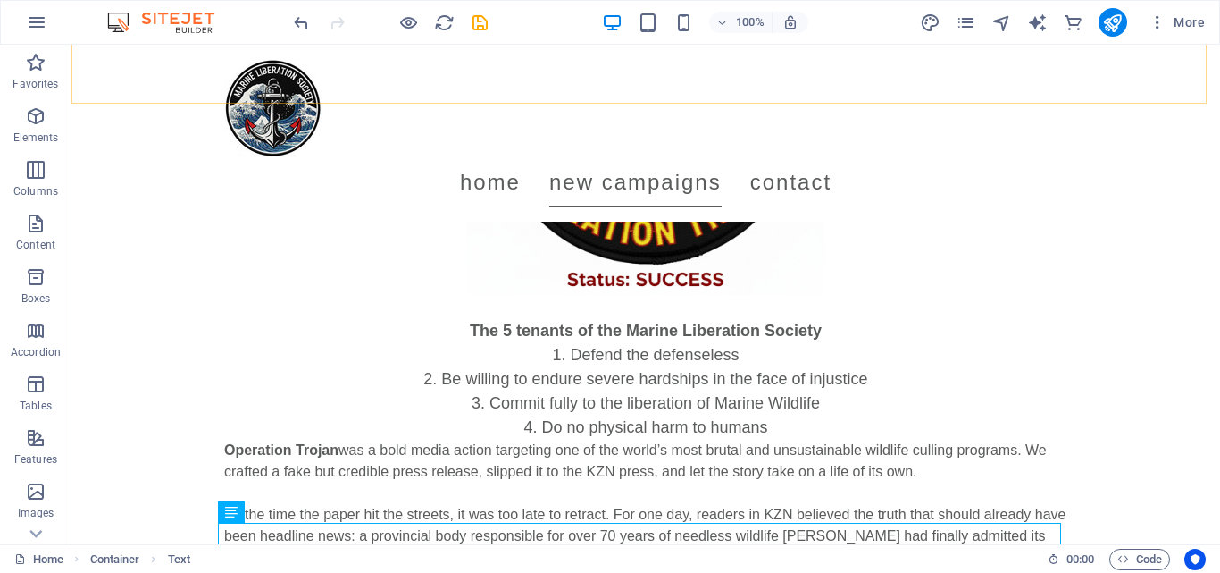
scroll to position [563, 0]
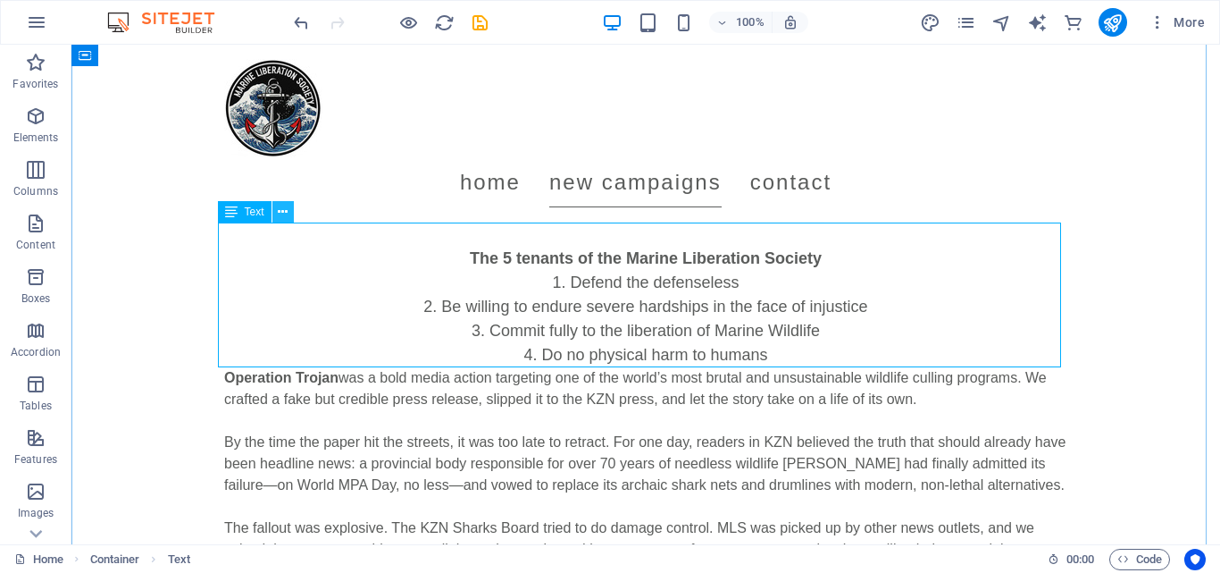
click at [284, 212] on icon at bounding box center [283, 212] width 10 height 19
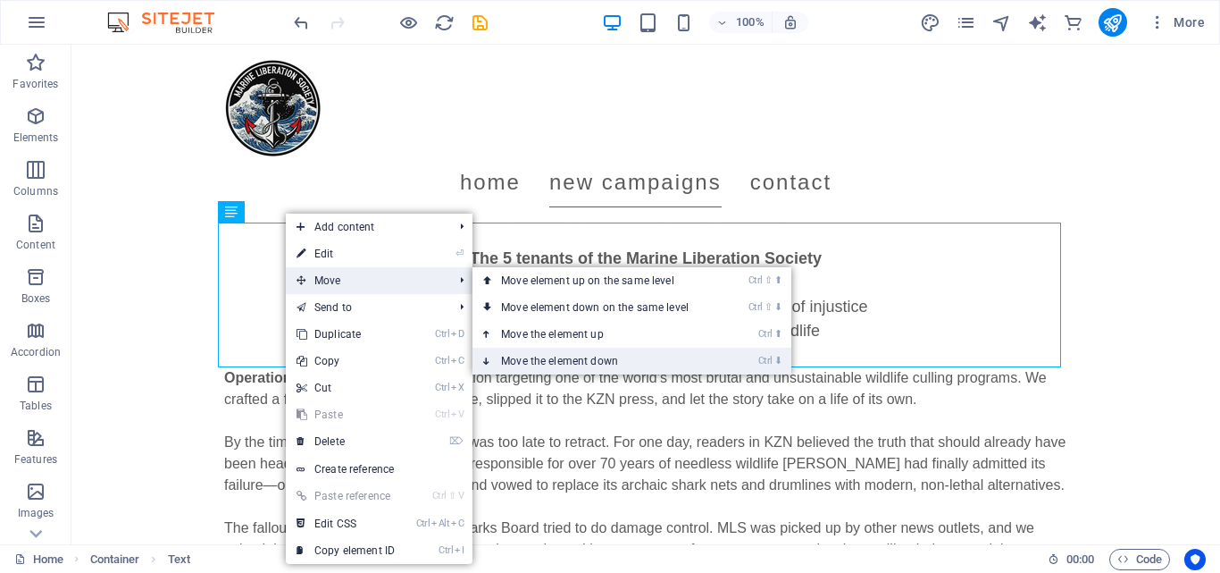
click at [547, 361] on link "Ctrl ⬇ Move the element down" at bounding box center [599, 361] width 252 height 27
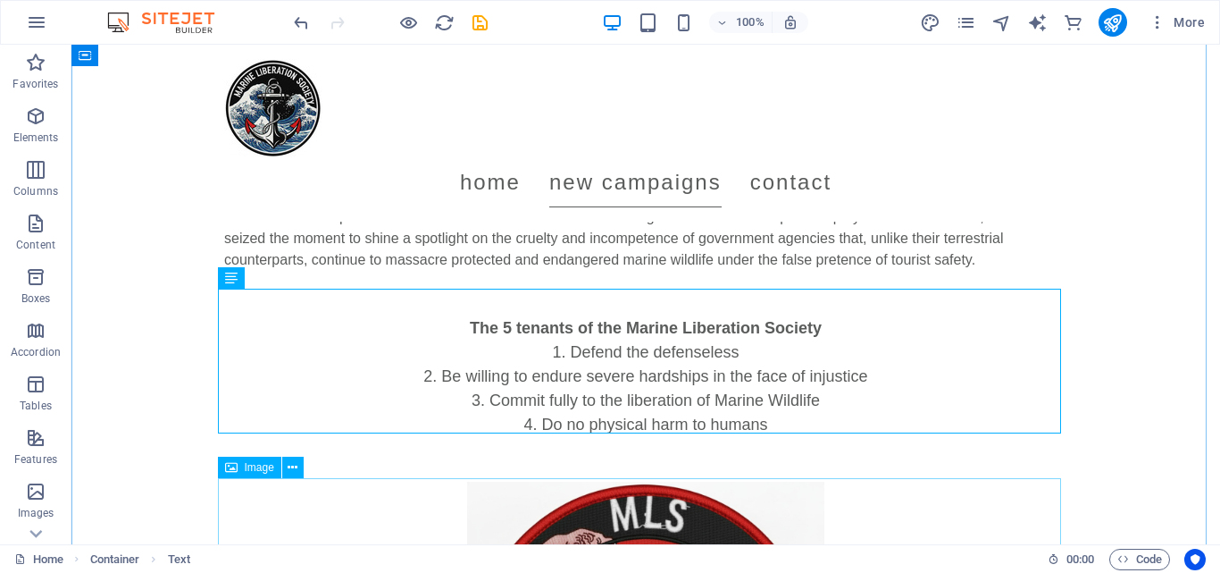
scroll to position [733, 0]
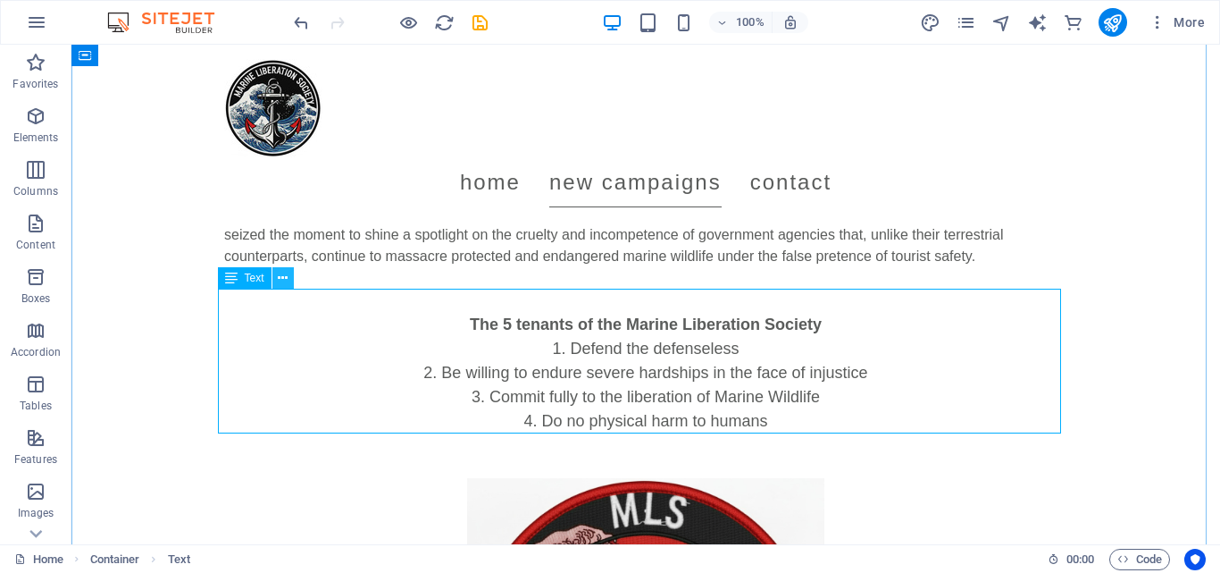
click at [289, 278] on button at bounding box center [282, 277] width 21 height 21
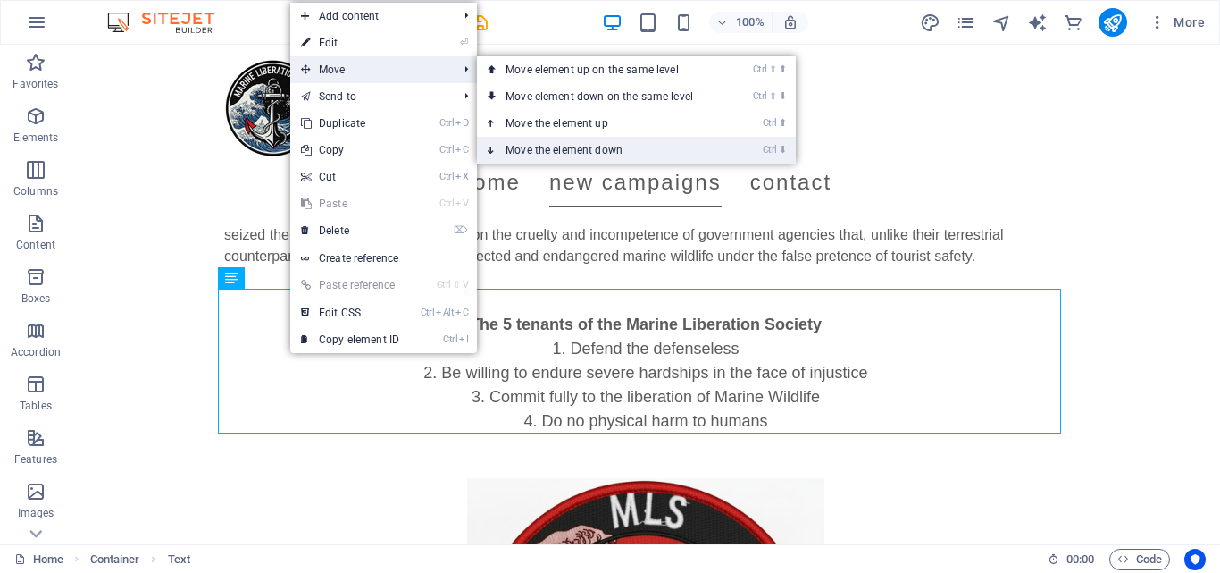
click at [549, 153] on link "Ctrl ⬇ Move the element down" at bounding box center [603, 150] width 252 height 27
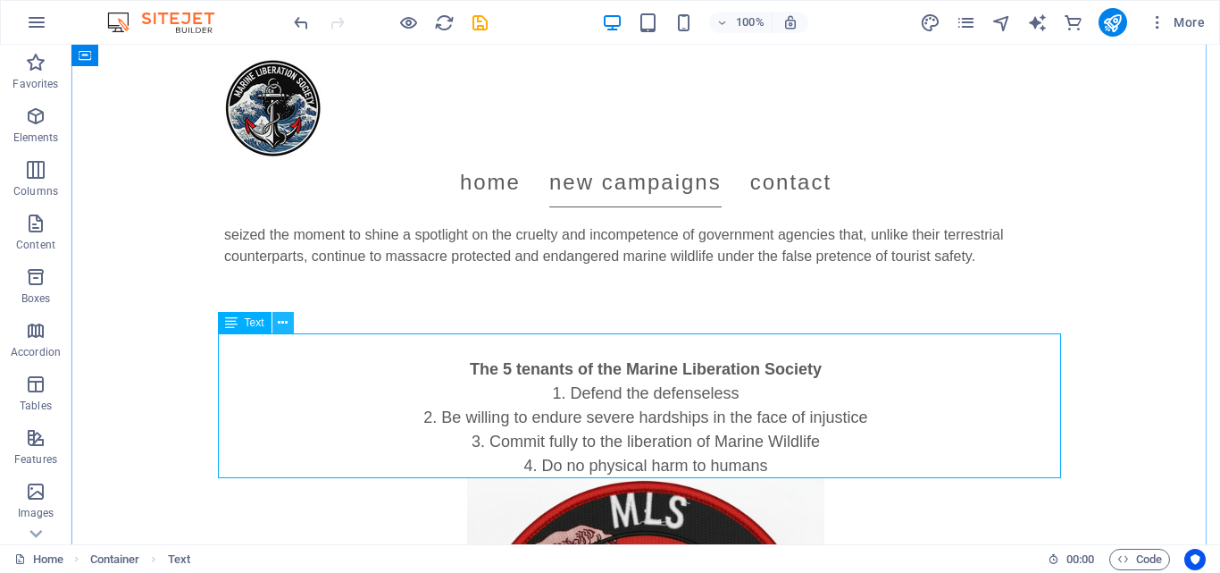
click at [289, 317] on button at bounding box center [282, 322] width 21 height 21
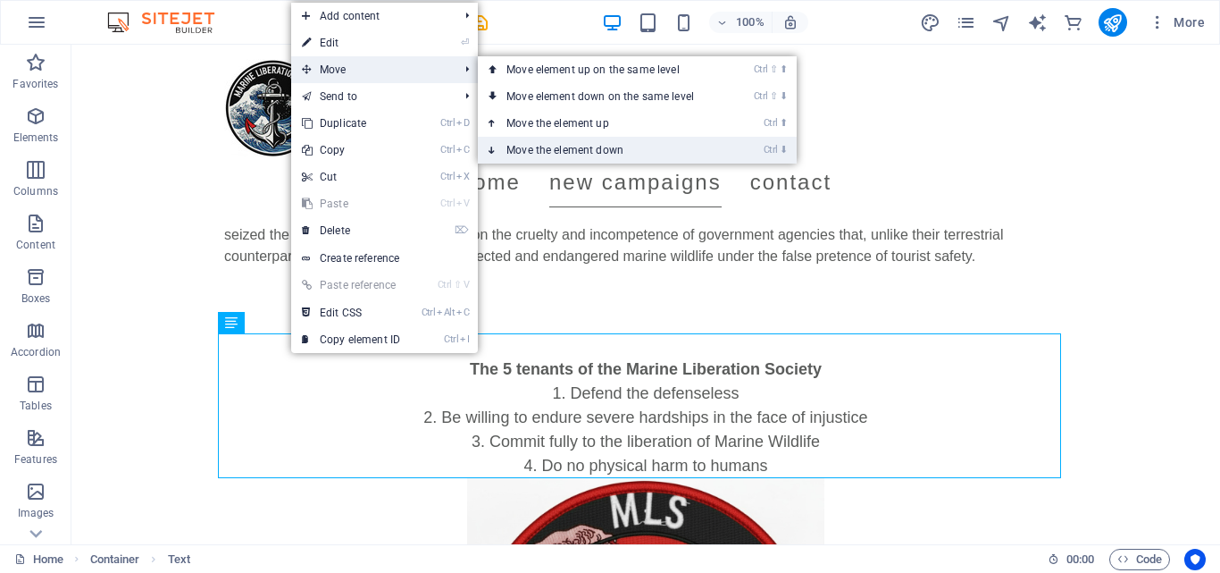
click at [566, 146] on link "Ctrl ⬇ Move the element down" at bounding box center [604, 150] width 252 height 27
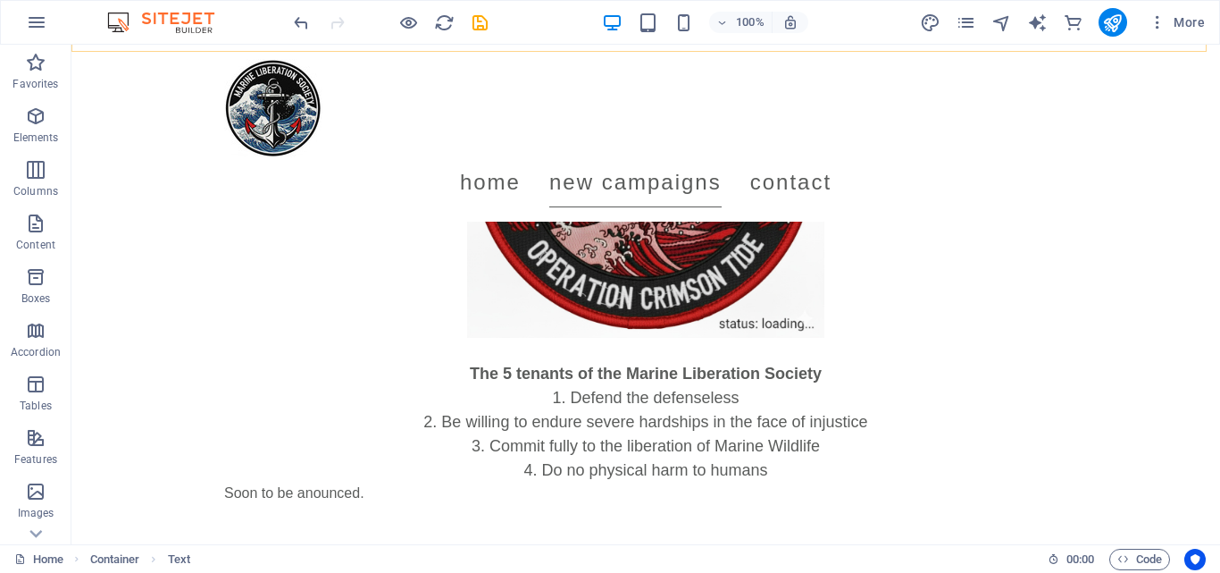
scroll to position [1201, 0]
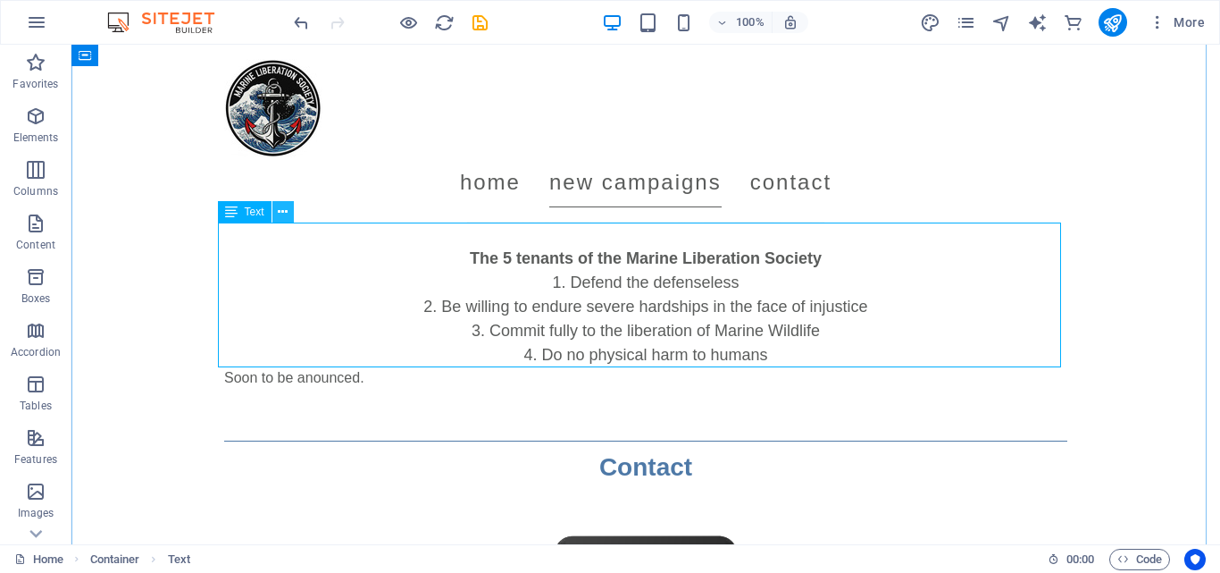
click at [277, 205] on button at bounding box center [282, 211] width 21 height 21
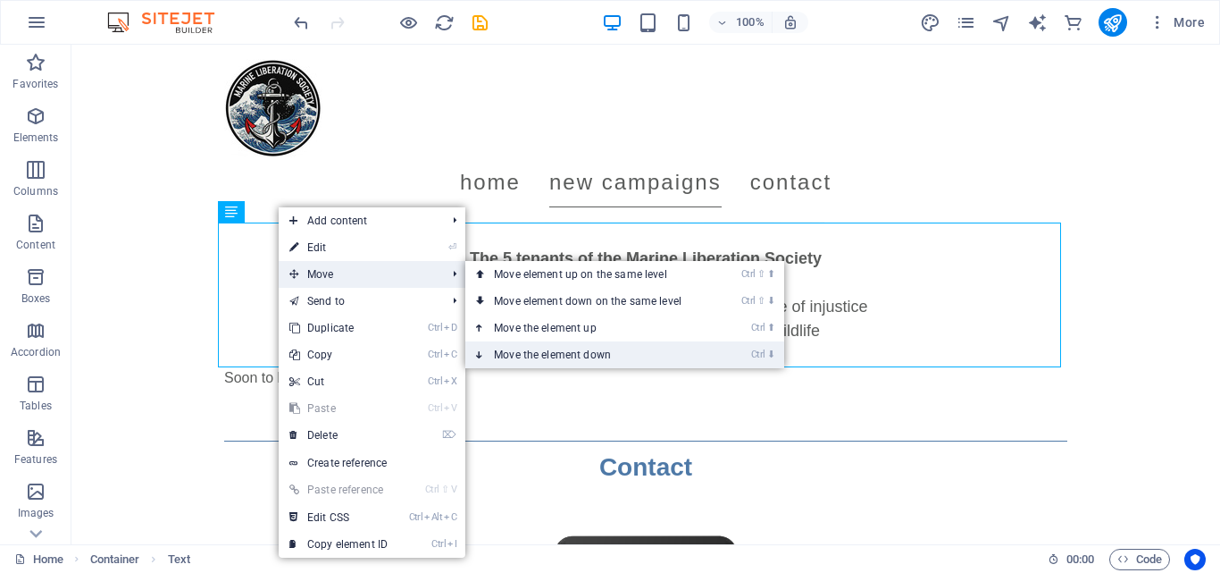
click at [531, 354] on link "Ctrl ⬇ Move the element down" at bounding box center [591, 354] width 252 height 27
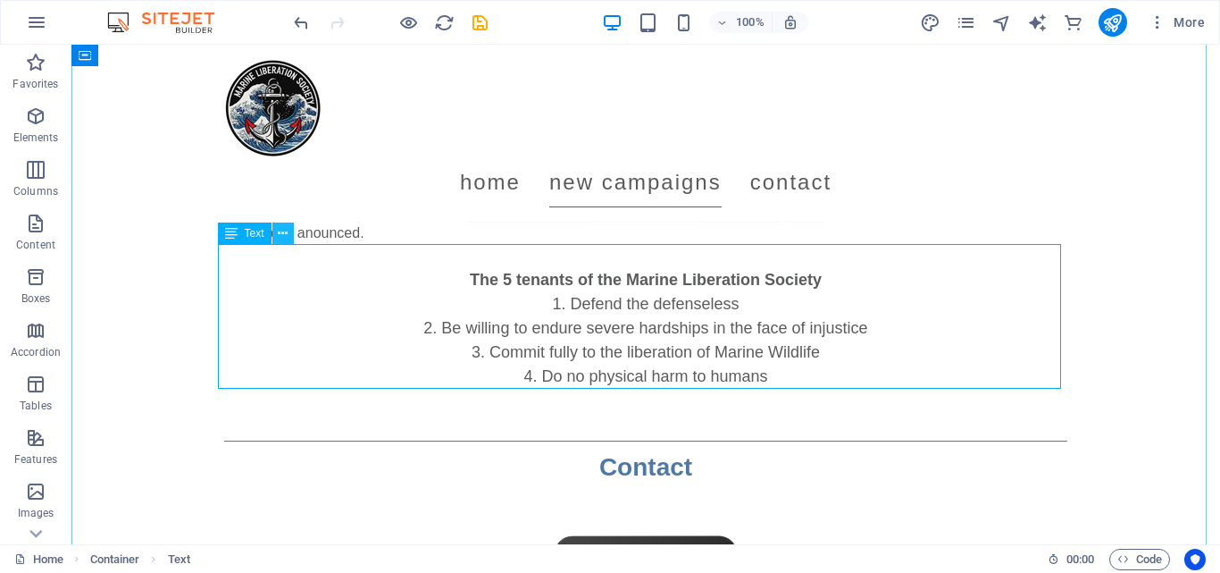
click at [277, 232] on button at bounding box center [282, 232] width 21 height 21
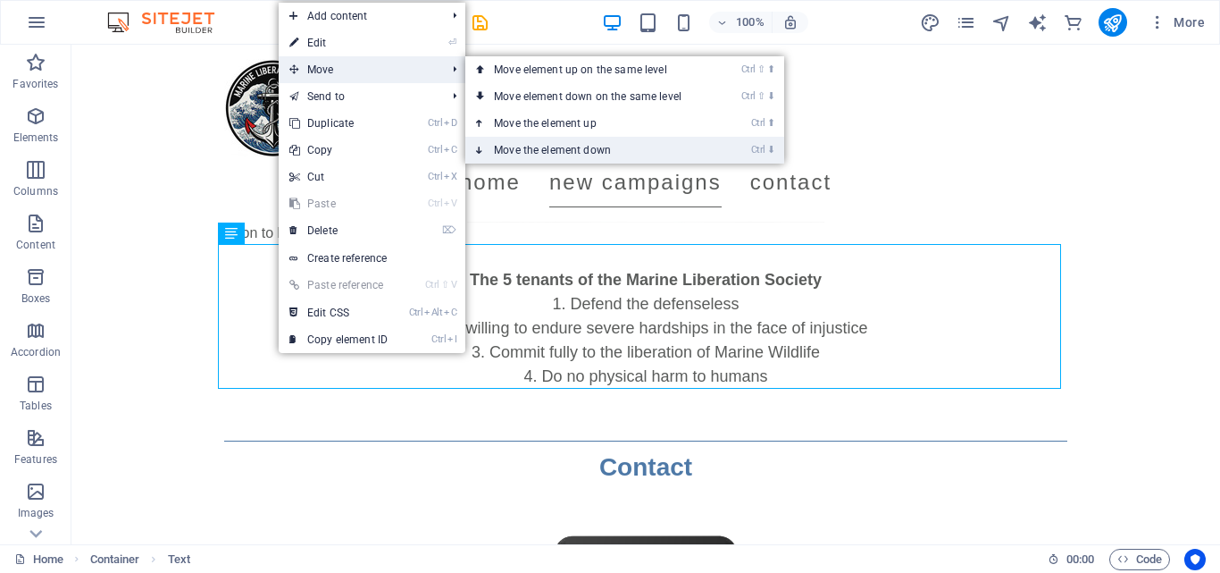
click at [544, 149] on link "Ctrl ⬇ Move the element down" at bounding box center [591, 150] width 252 height 27
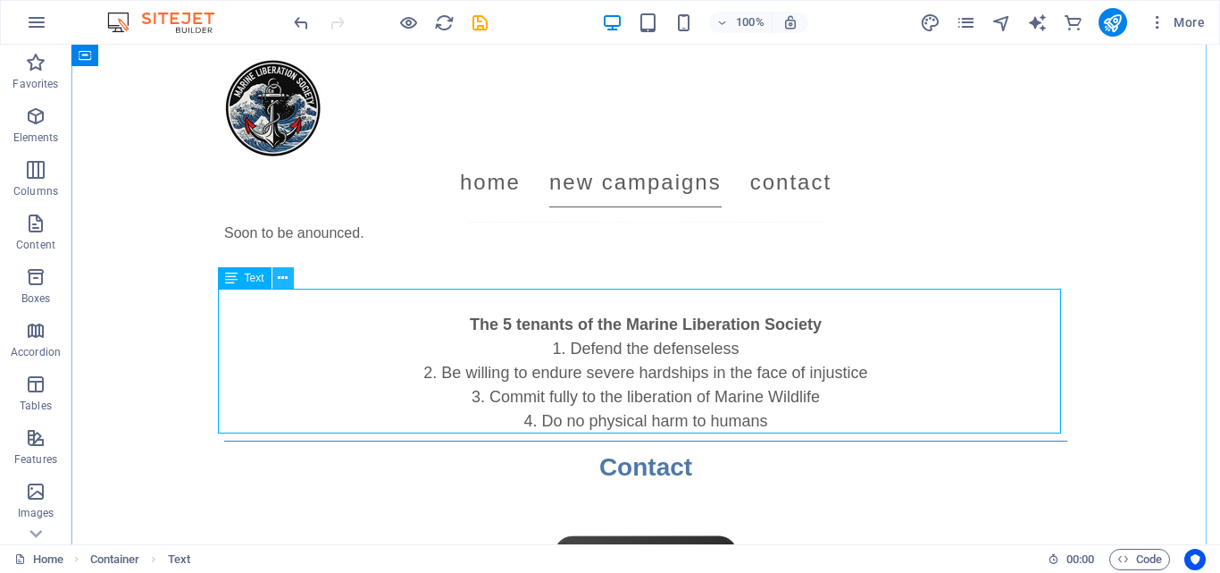
click at [281, 276] on icon at bounding box center [283, 278] width 10 height 19
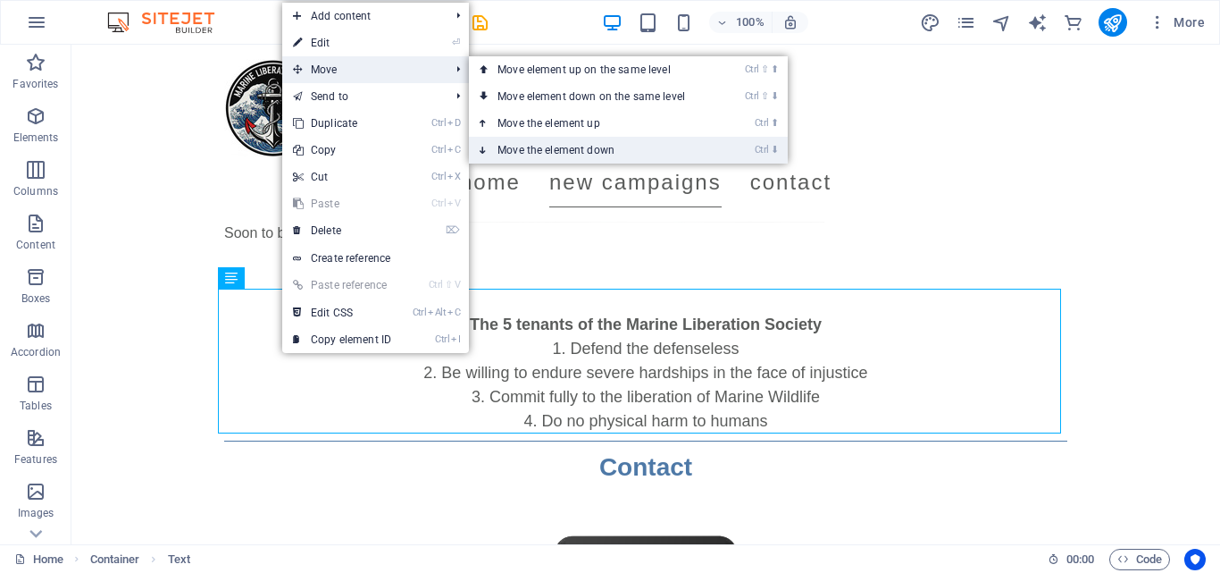
click at [535, 156] on link "Ctrl ⬇ Move the element down" at bounding box center [595, 150] width 252 height 27
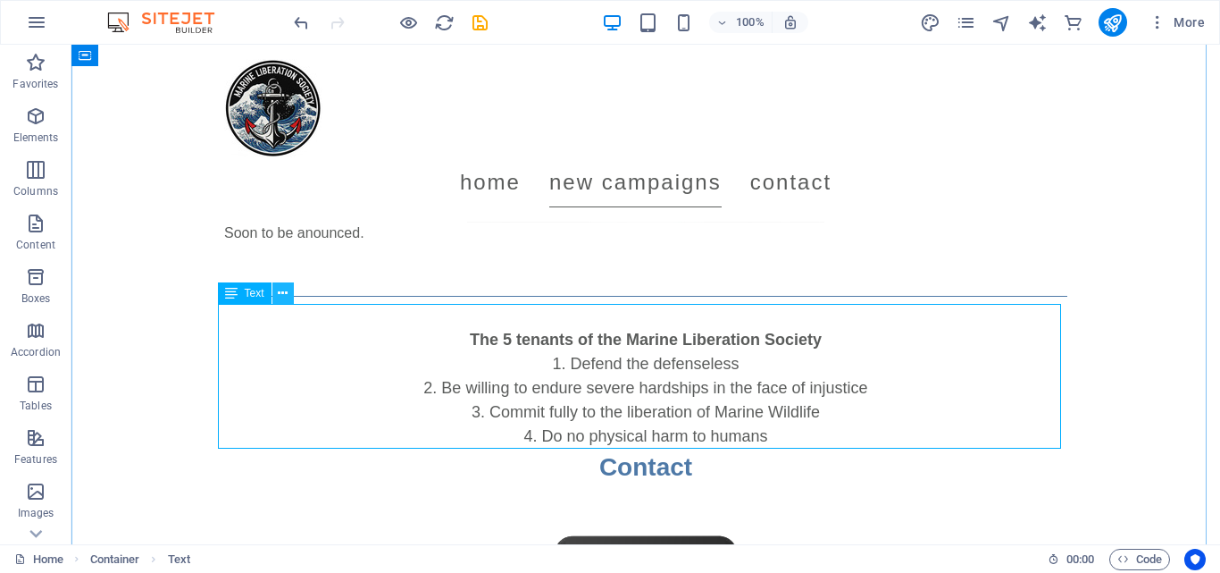
click at [284, 292] on icon at bounding box center [283, 293] width 10 height 19
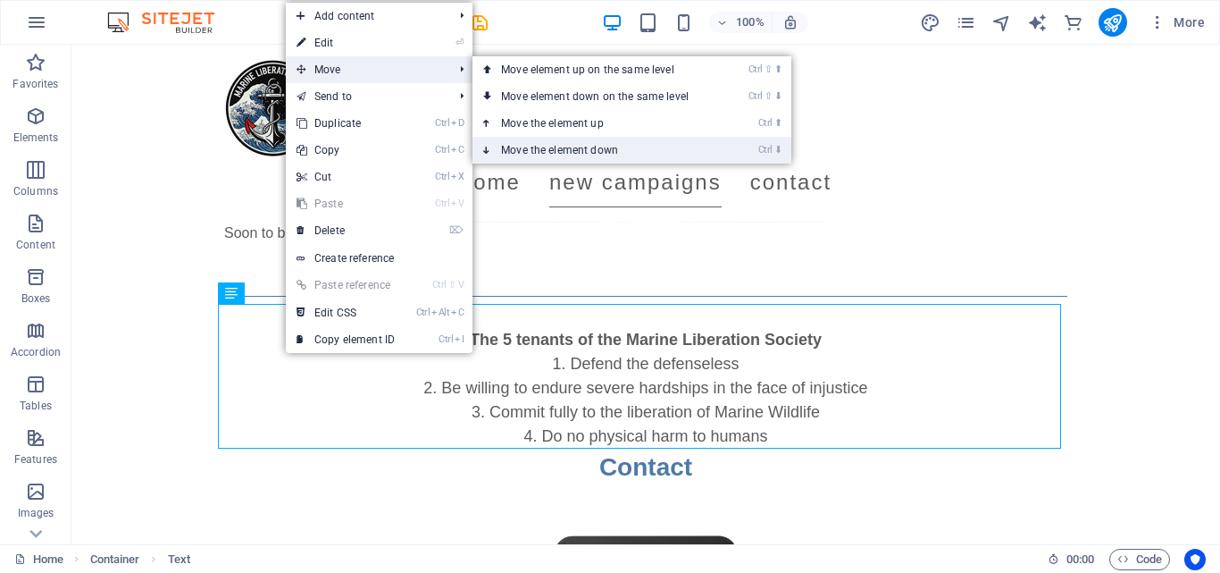
click at [543, 147] on link "Ctrl ⬇ Move the element down" at bounding box center [599, 150] width 252 height 27
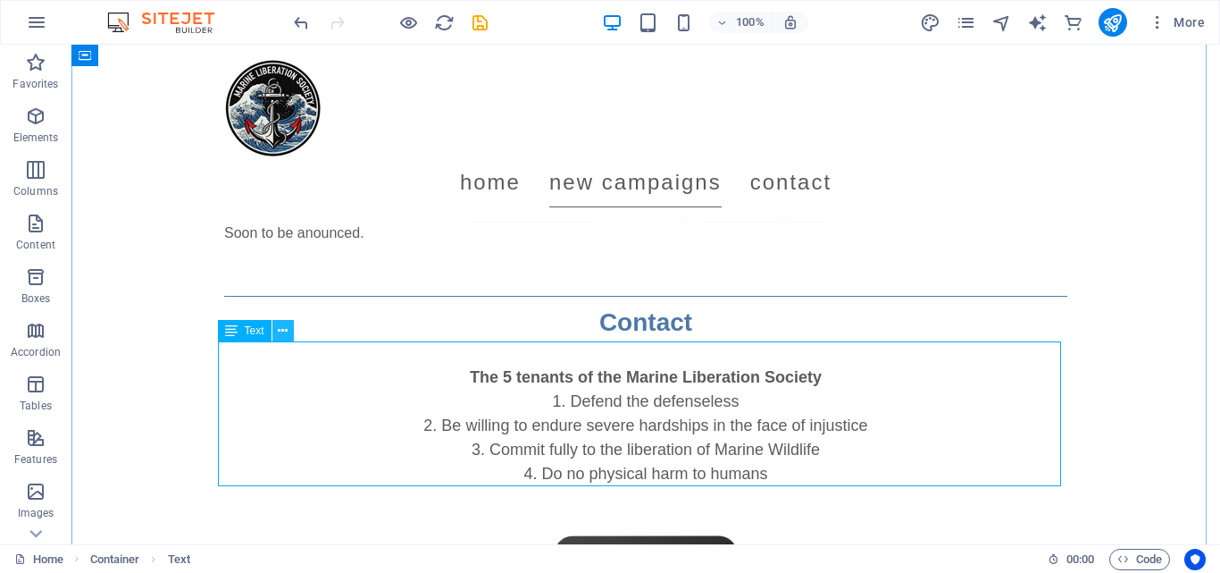
click at [286, 332] on icon at bounding box center [283, 331] width 10 height 19
click at [286, 293] on icon at bounding box center [283, 293] width 10 height 19
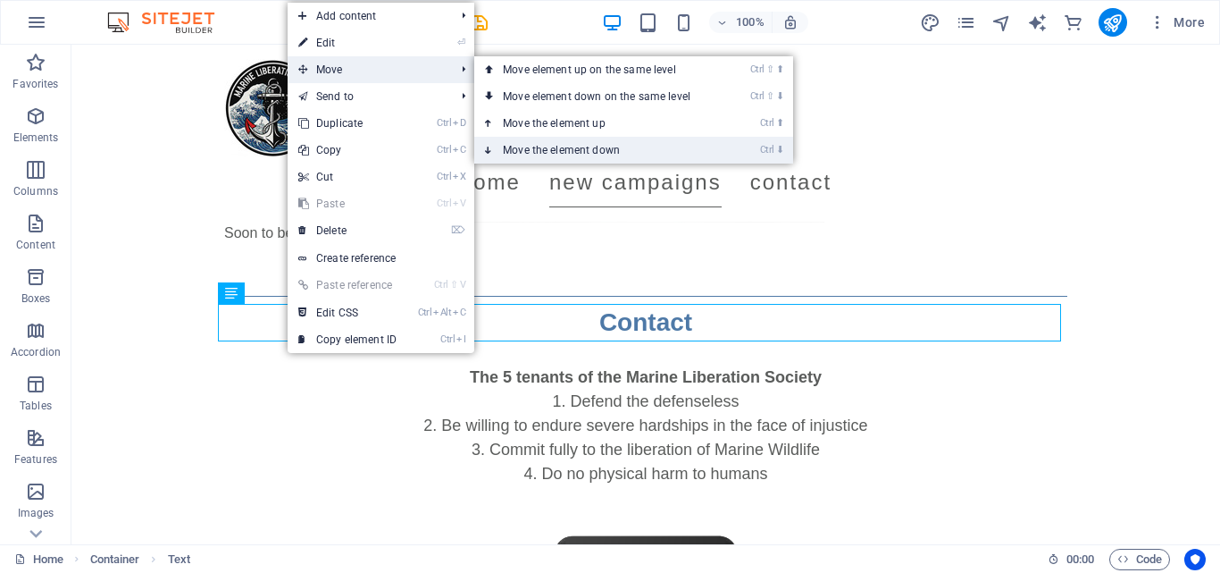
click at [533, 148] on link "Ctrl ⬇ Move the element down" at bounding box center [600, 150] width 252 height 27
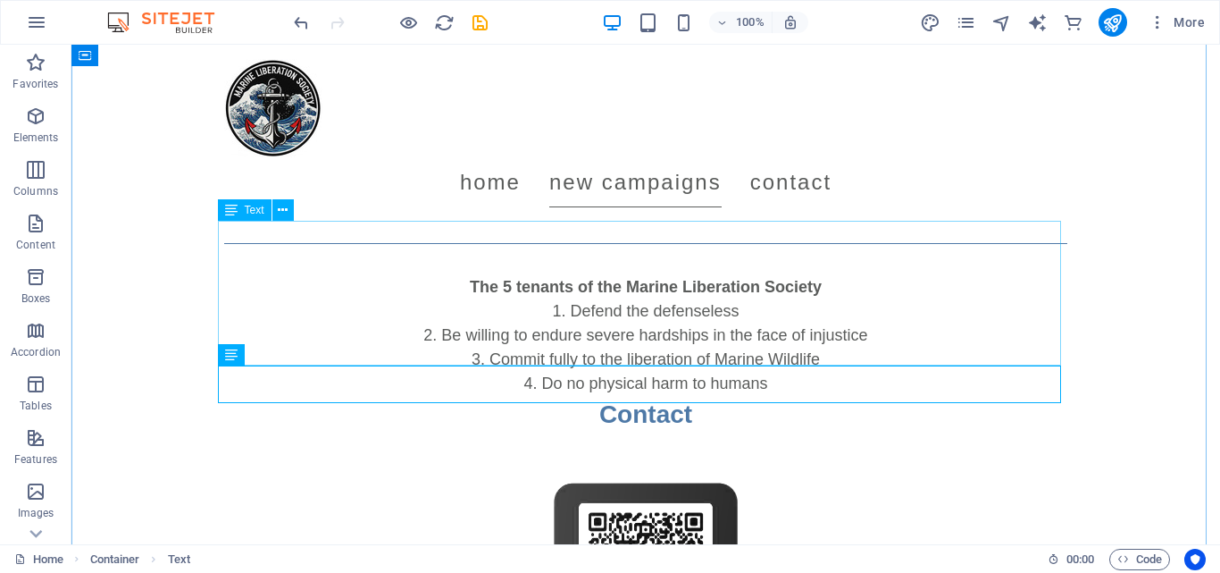
scroll to position [1250, 0]
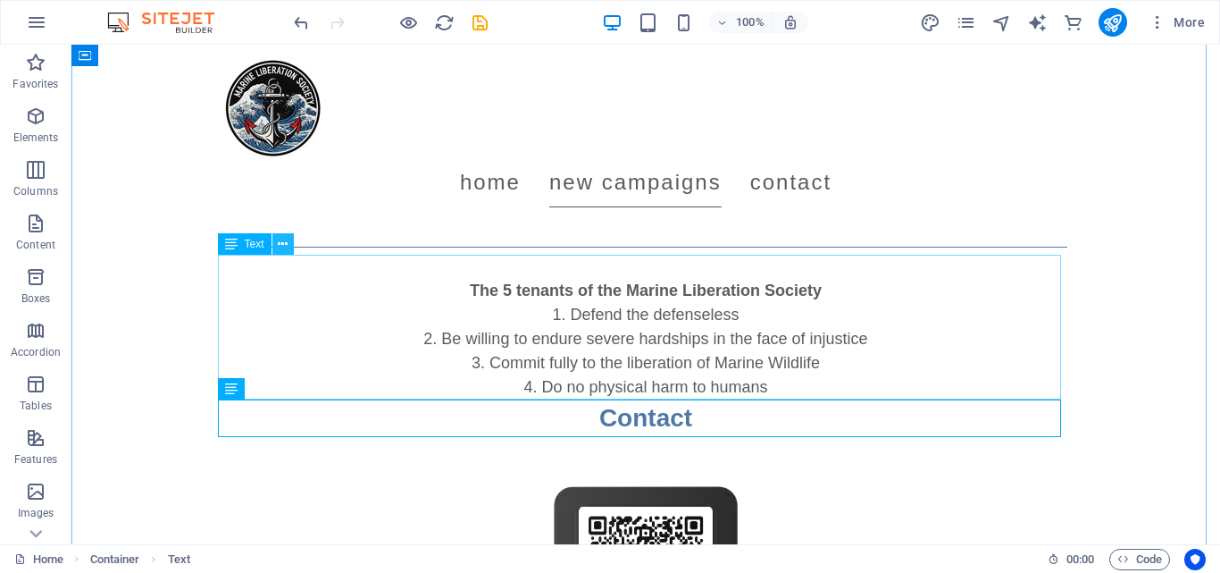
click at [283, 247] on icon at bounding box center [283, 244] width 10 height 19
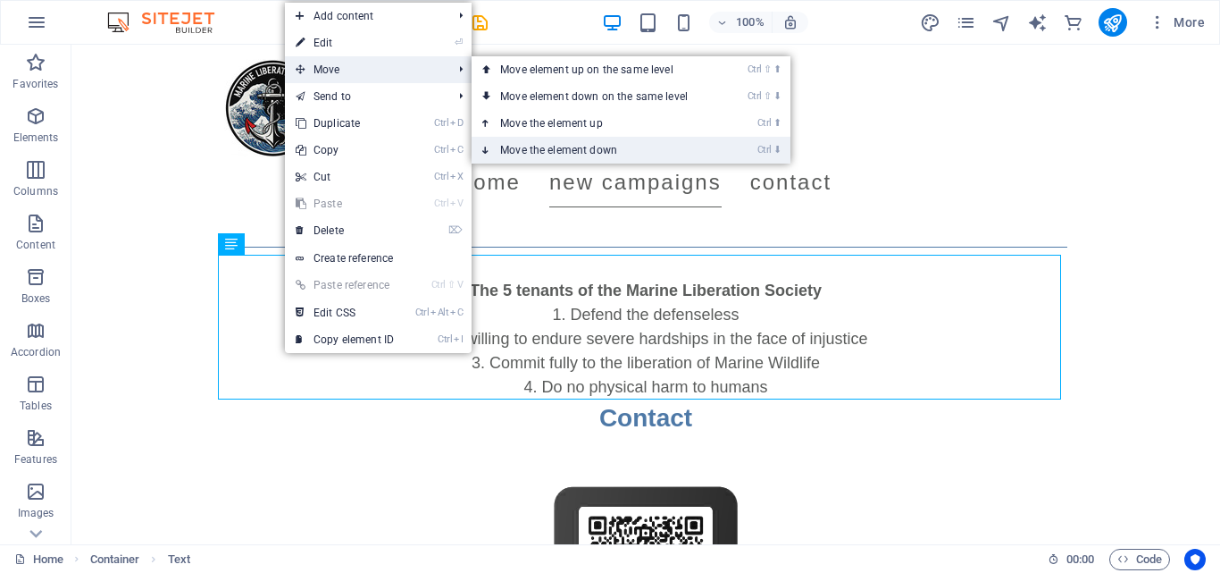
click at [542, 155] on link "Ctrl ⬇ Move the element down" at bounding box center [598, 150] width 252 height 27
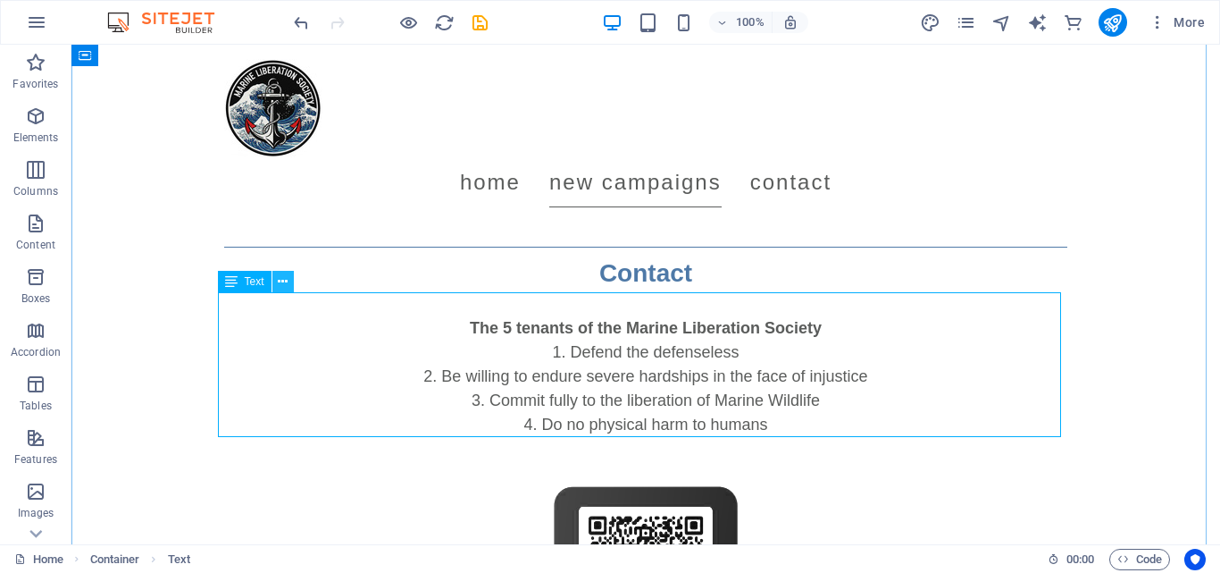
click at [286, 286] on icon at bounding box center [283, 281] width 10 height 19
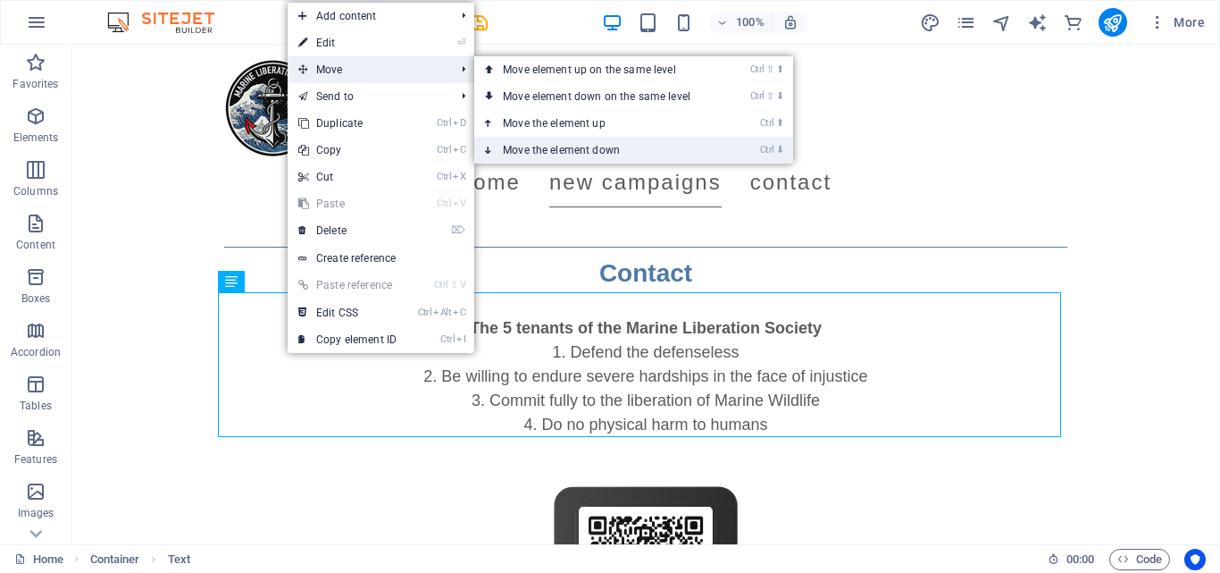
click at [519, 137] on link "Ctrl ⬇ Move the element down" at bounding box center [600, 150] width 252 height 27
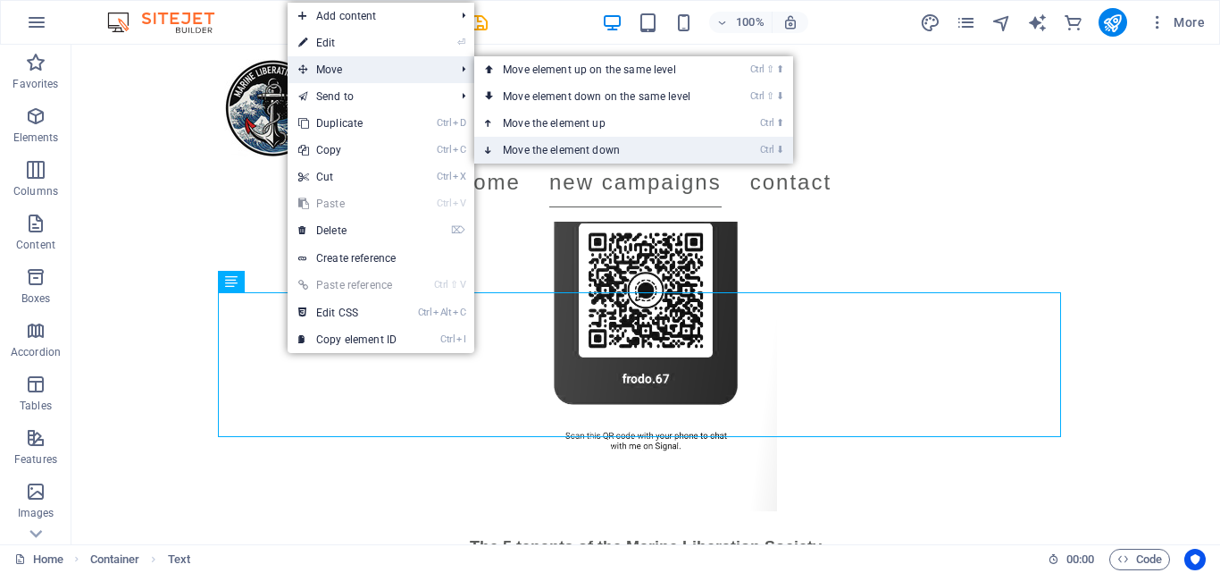
scroll to position [1572, 0]
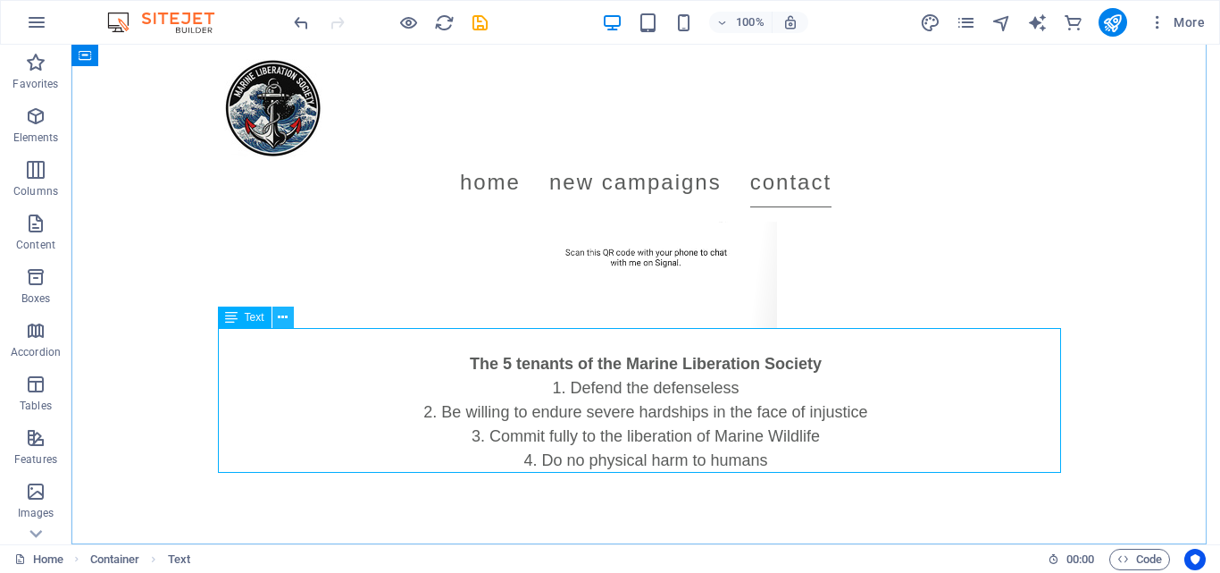
click at [286, 314] on icon at bounding box center [283, 317] width 10 height 19
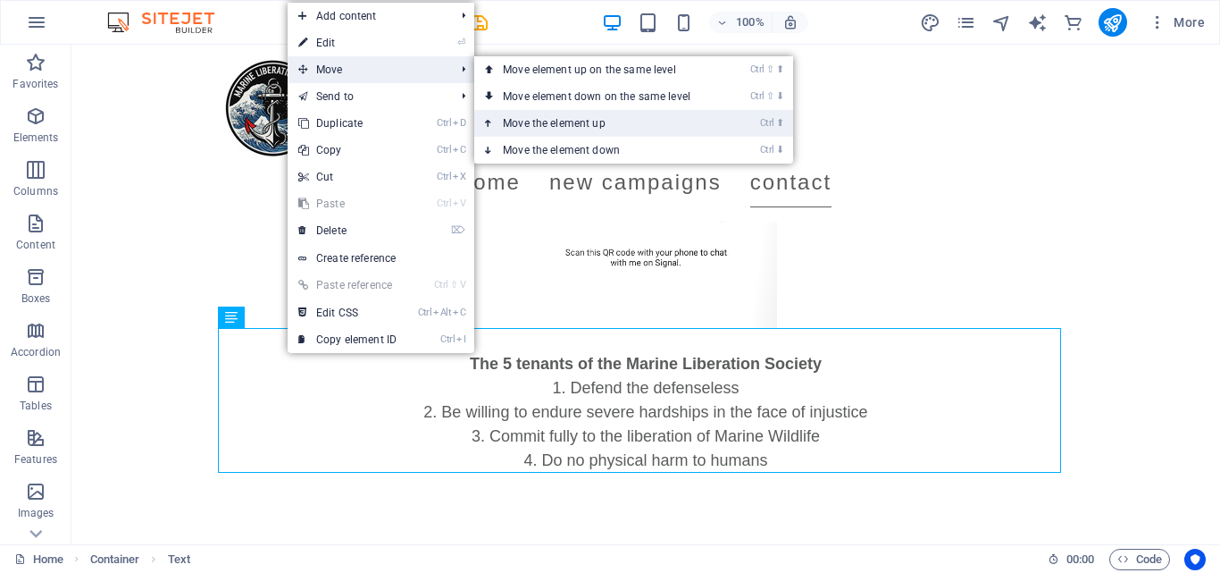
click at [550, 113] on link "Ctrl ⬆ Move the element up" at bounding box center [600, 123] width 252 height 27
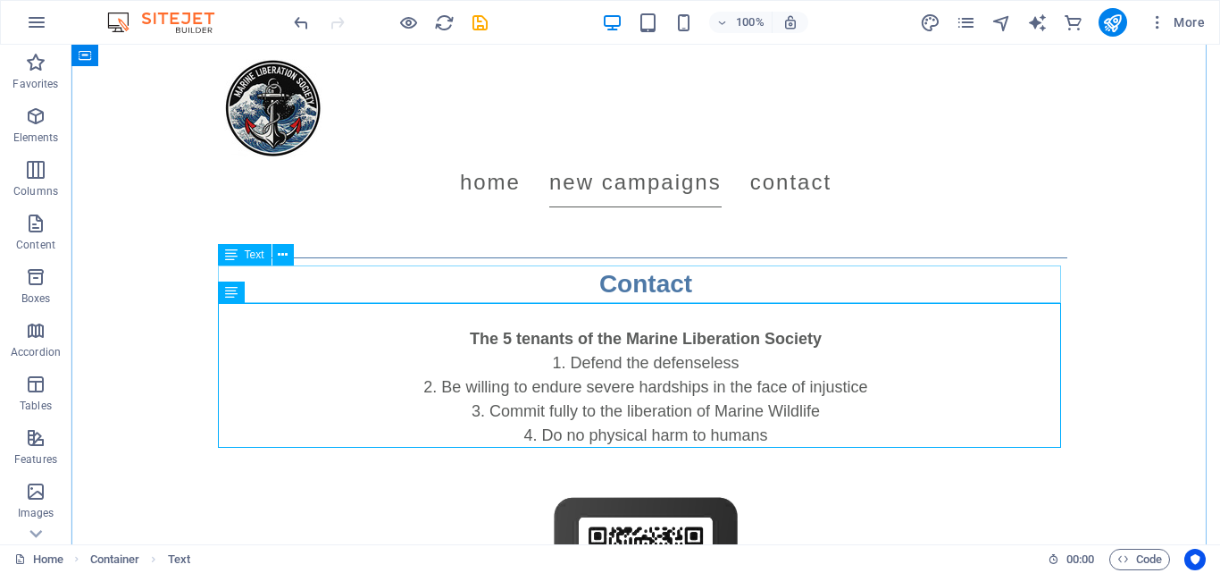
scroll to position [1158, 0]
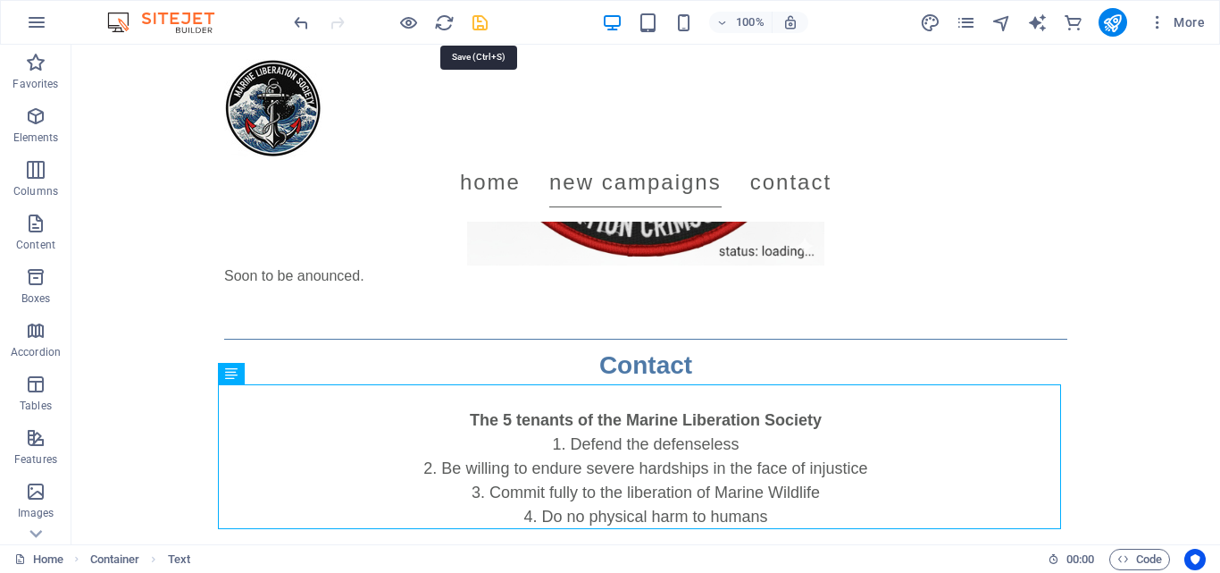
click at [485, 24] on icon "save" at bounding box center [480, 23] width 21 height 21
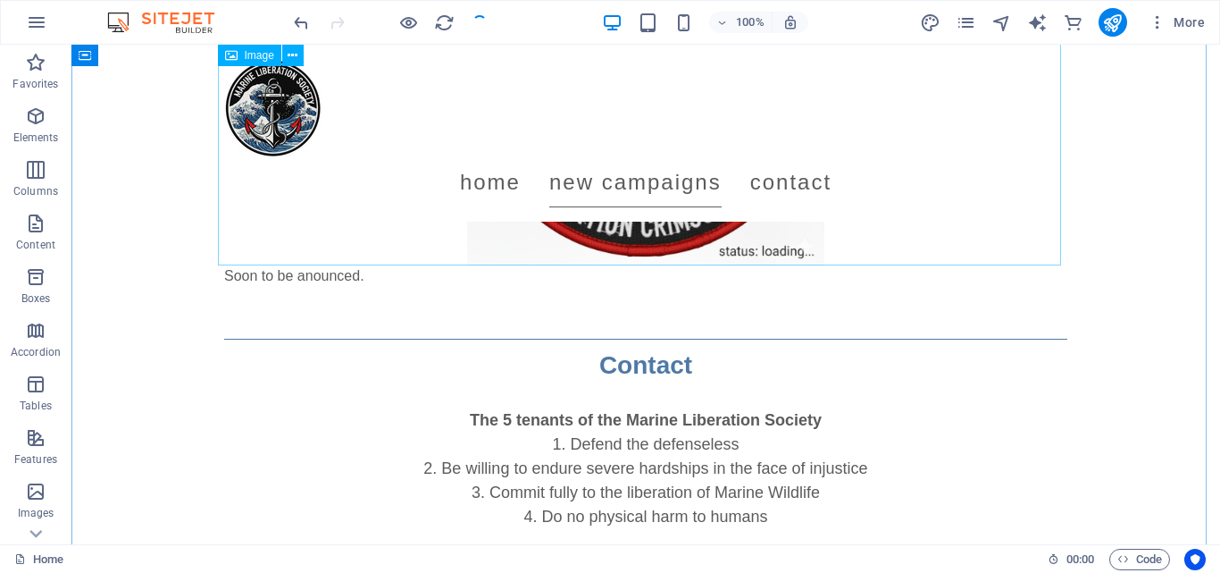
scroll to position [0, 0]
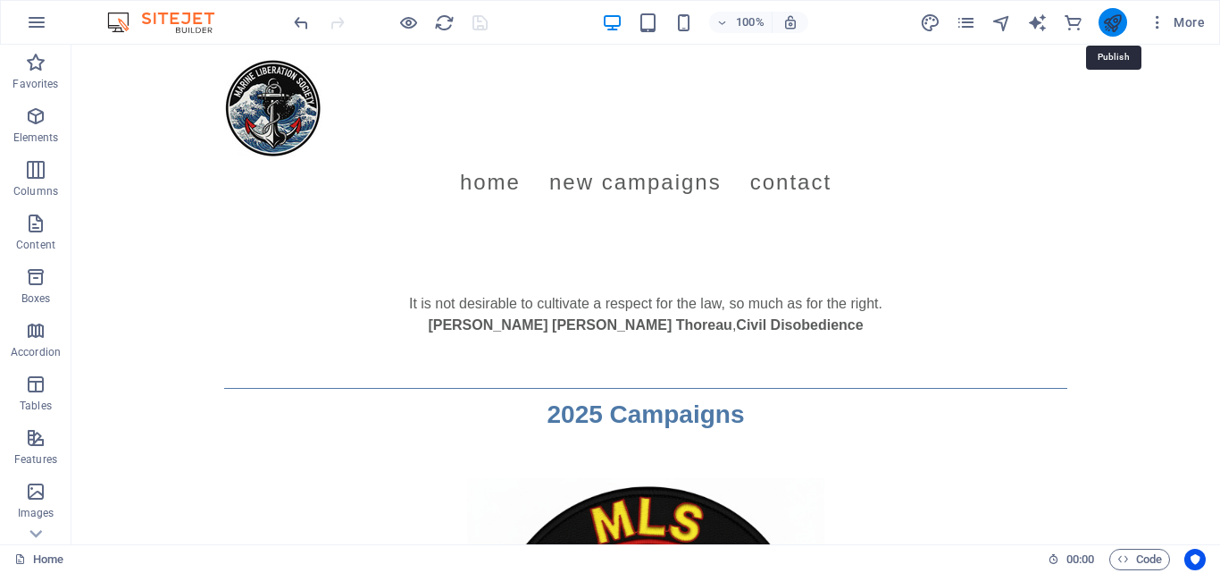
click at [1105, 16] on icon "publish" at bounding box center [1112, 23] width 21 height 21
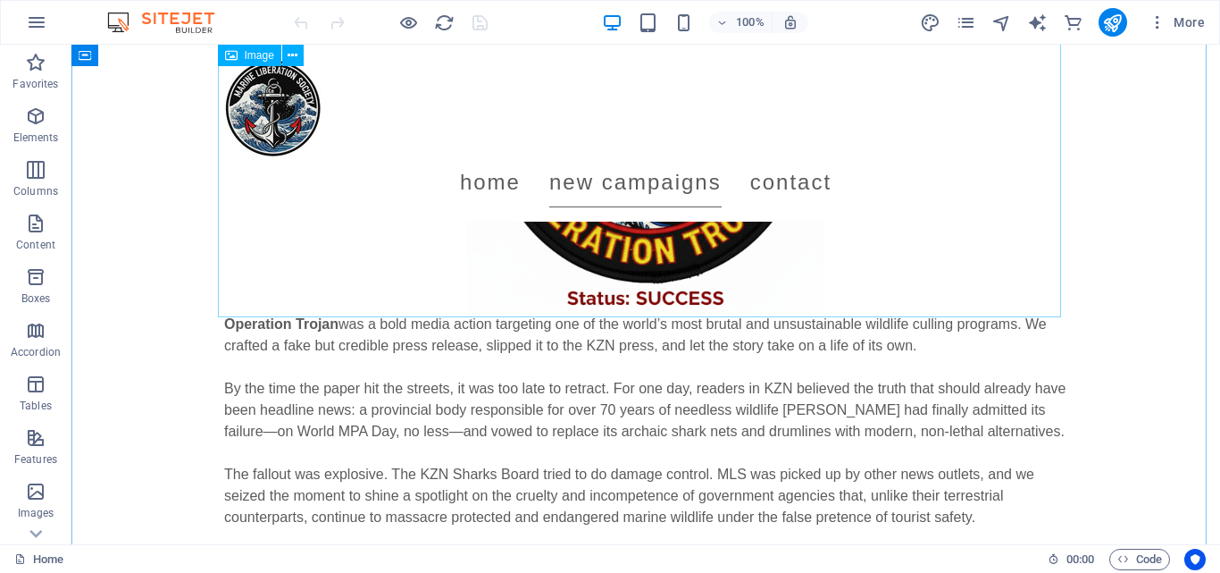
scroll to position [468, 0]
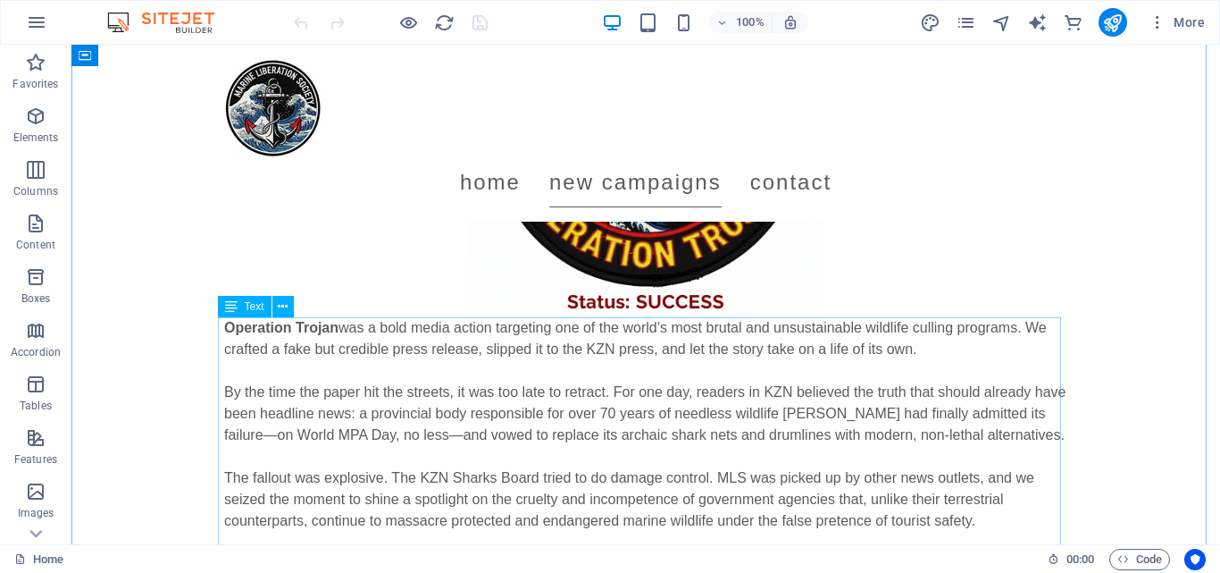
click at [485, 335] on div "Operation Trojan was a bold media action targeting one of the world’s most brut…" at bounding box center [645, 435] width 843 height 236
click at [635, 323] on div "Operation Trojan was a bold media action targeting one of the world’s most brut…" at bounding box center [645, 435] width 843 height 236
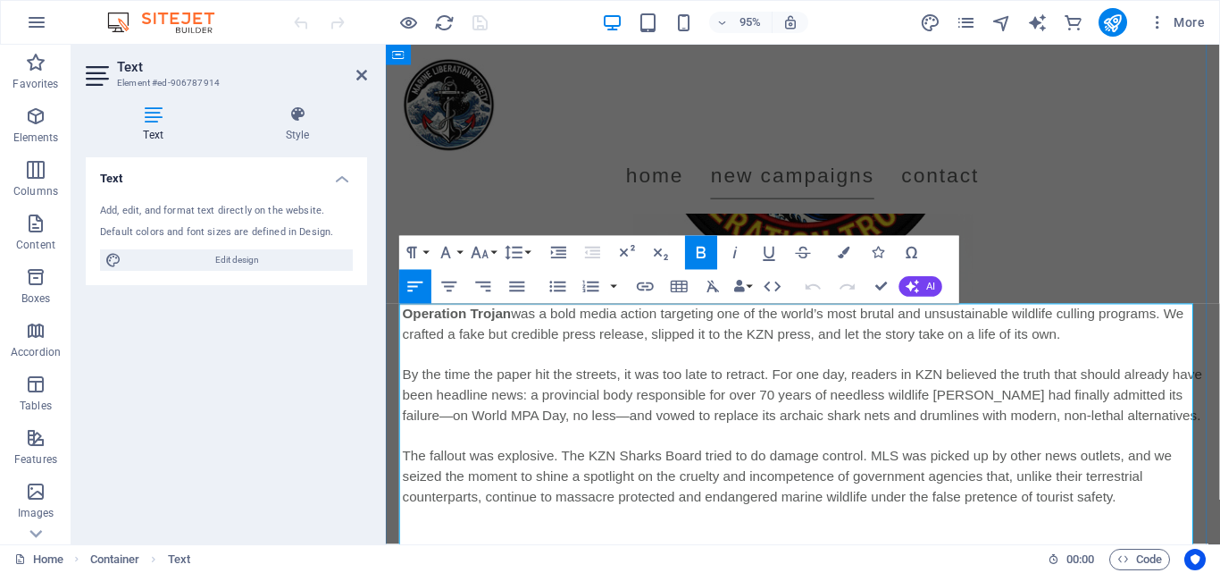
click at [845, 344] on span "was a bold media action targeting one of the world’s most brutal and unsustaina…" at bounding box center [815, 338] width 823 height 37
click at [746, 351] on span "was a bold media action targeting one of the world’s most brutal and unsustaina…" at bounding box center [815, 338] width 823 height 37
click at [1201, 384] on span "By the time the paper hit the streets, it was too late to retract. For one day,…" at bounding box center [825, 413] width 842 height 58
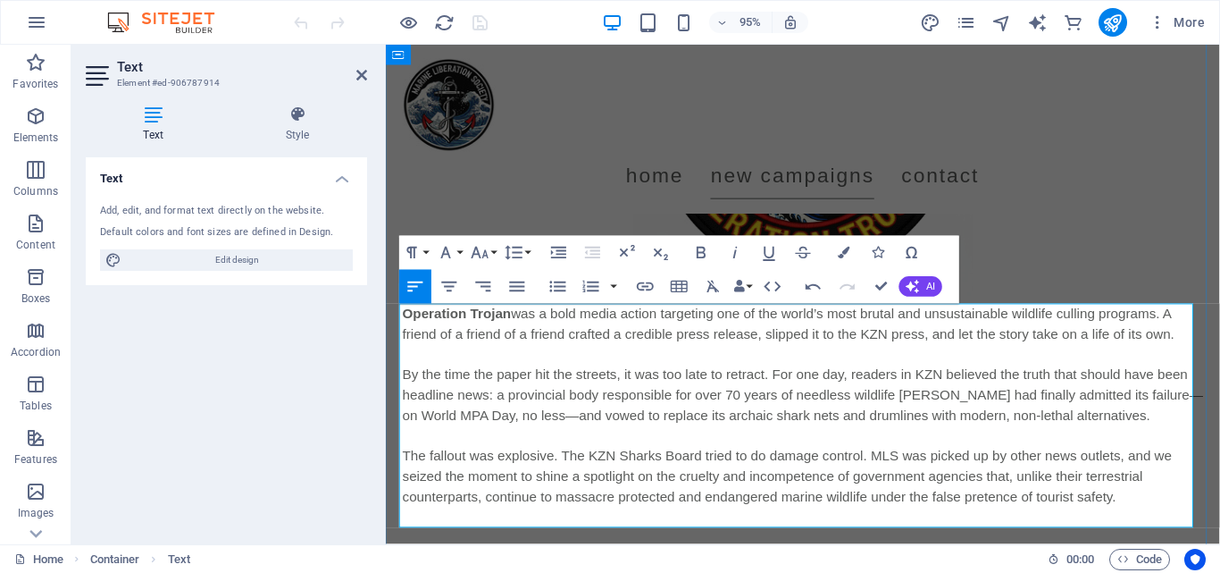
click at [505, 415] on span "By the time the paper hit the streets, it was too late to retract. For one day,…" at bounding box center [825, 413] width 843 height 58
click at [692, 412] on span "By the time the paper hit the streets, it was too late to retract. For one day,…" at bounding box center [825, 413] width 843 height 58
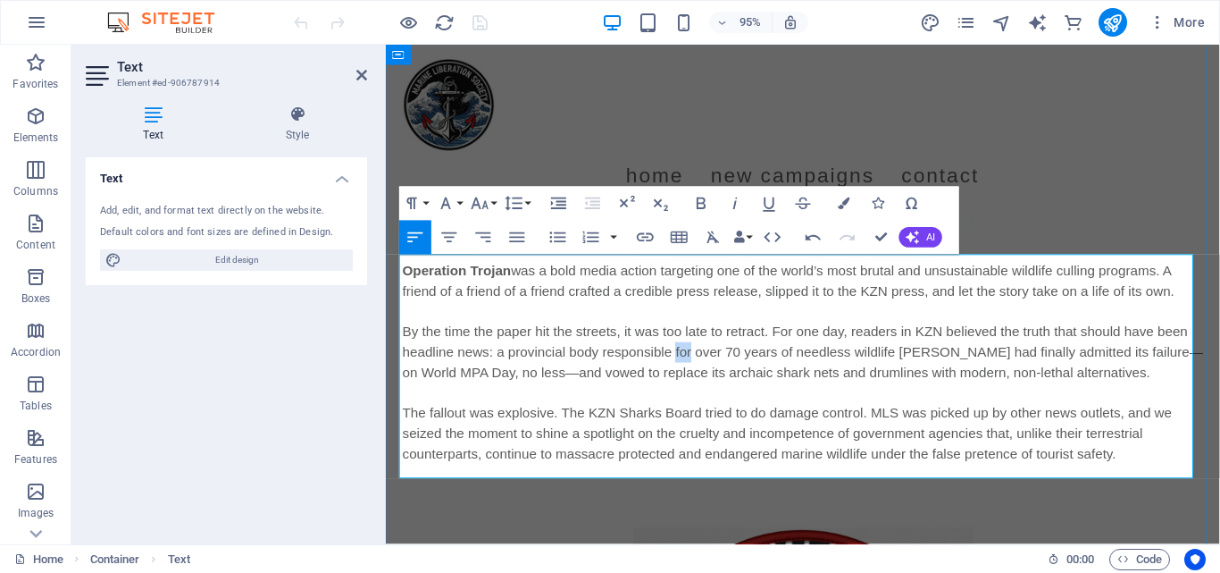
scroll to position [520, 0]
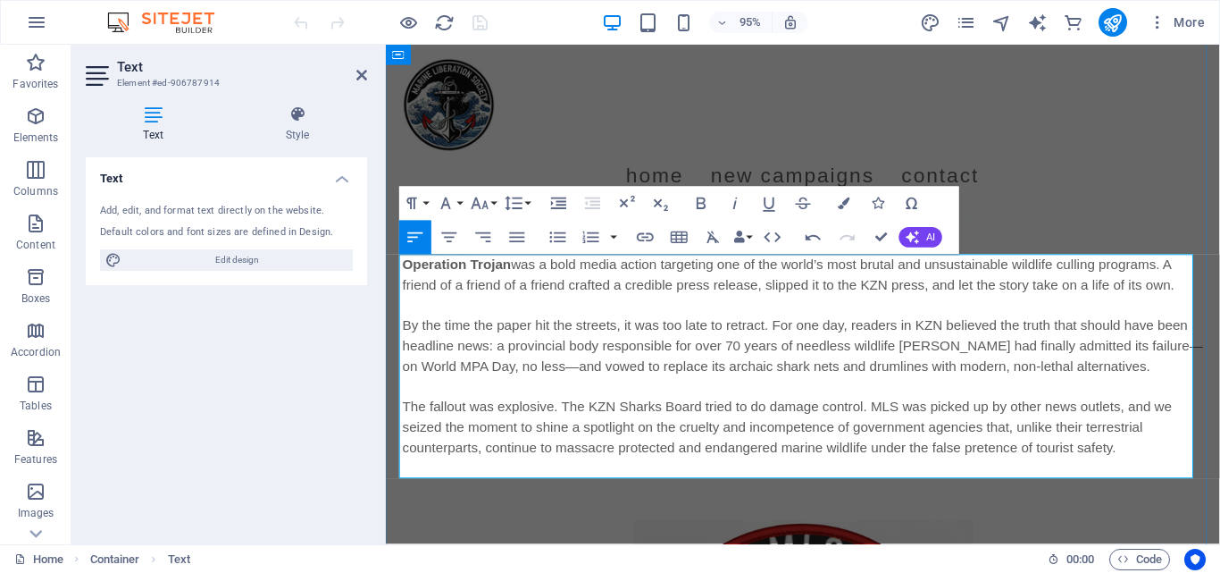
click at [1139, 365] on span "By the time the paper hit the streets, it was too late to retract. For one day,…" at bounding box center [825, 361] width 843 height 58
click at [609, 389] on span "By the time the paper hit the streets, it was too late to retract. For one day,…" at bounding box center [825, 361] width 843 height 58
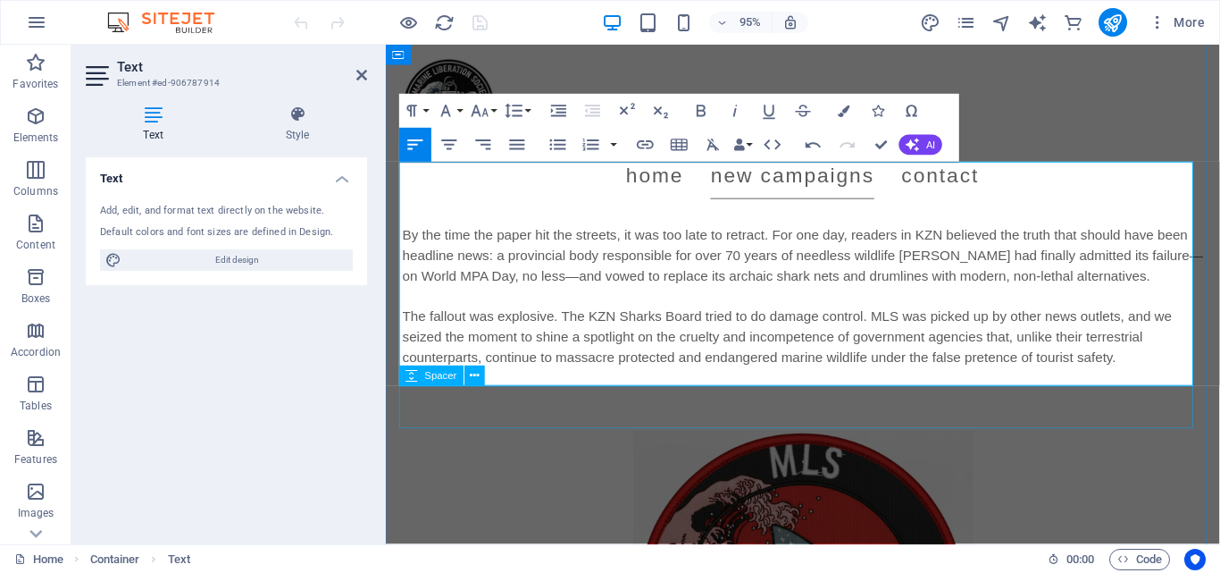
scroll to position [620, 0]
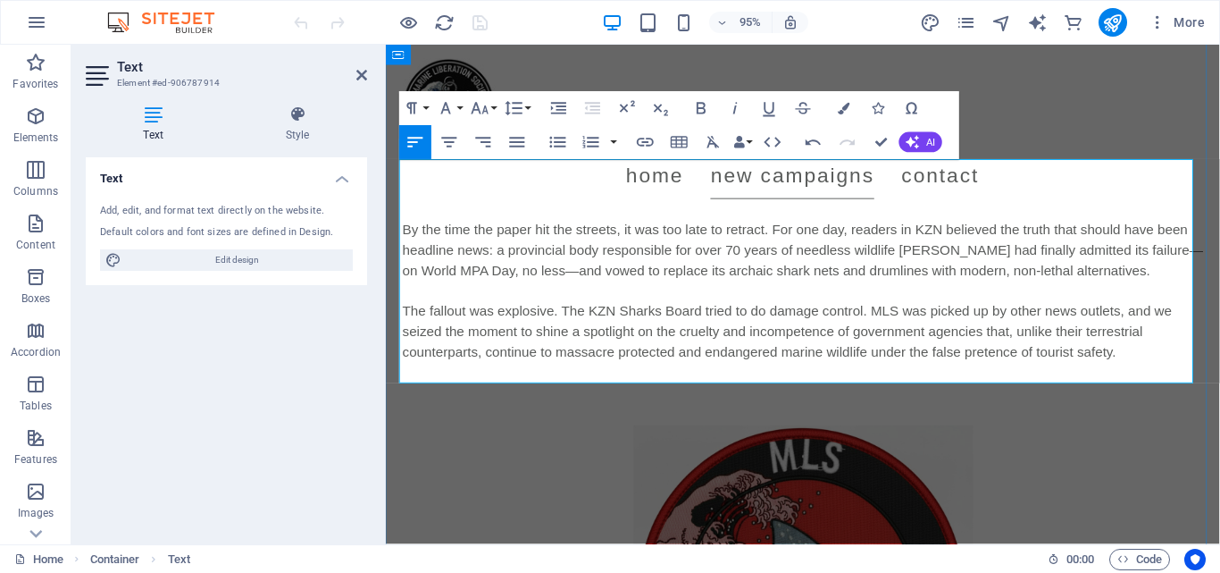
click at [910, 323] on span "The fallout was explosive. The KZN Sharks Board tried to do damage control. MLS…" at bounding box center [809, 347] width 810 height 58
click at [710, 323] on span "The fallout was explosive. The KZN Sharks Board tried to do damage control. MLS…" at bounding box center [809, 347] width 810 height 58
click at [735, 319] on span "The fallout was explosive. The KZN Sharks Board tried to do damage control. MLS…" at bounding box center [809, 347] width 810 height 58
click at [834, 329] on span "The fallout was explosive. The KZN Sharks Board rushed to do damage control. ML…" at bounding box center [817, 347] width 826 height 58
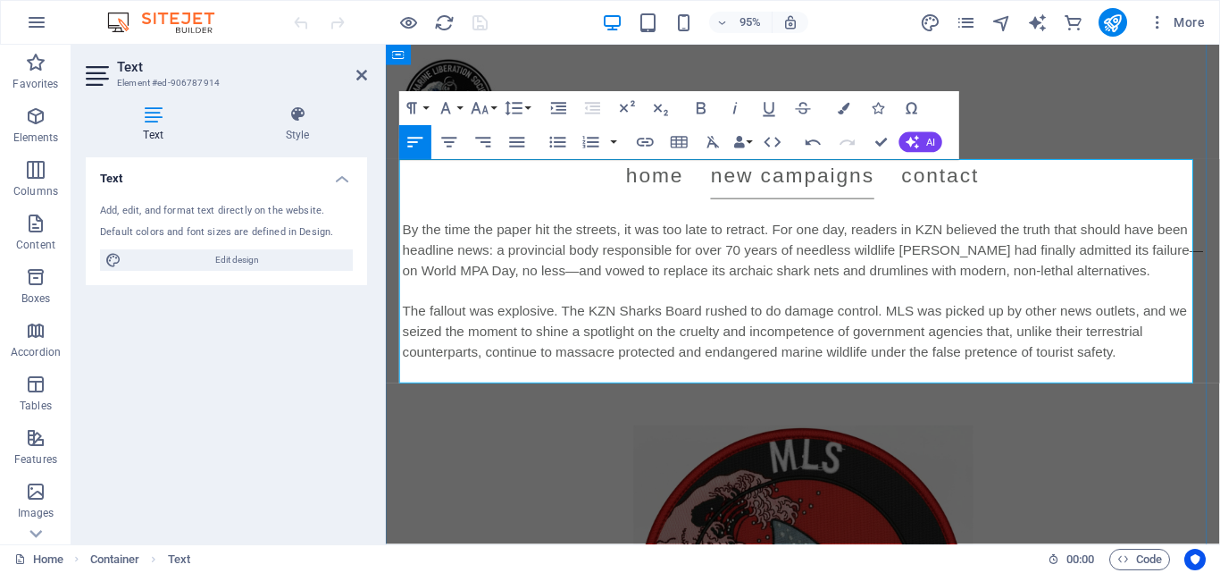
click at [902, 322] on span "The fallout was explosive. The KZN Sharks Board rushed to do damage control. ML…" at bounding box center [817, 347] width 826 height 58
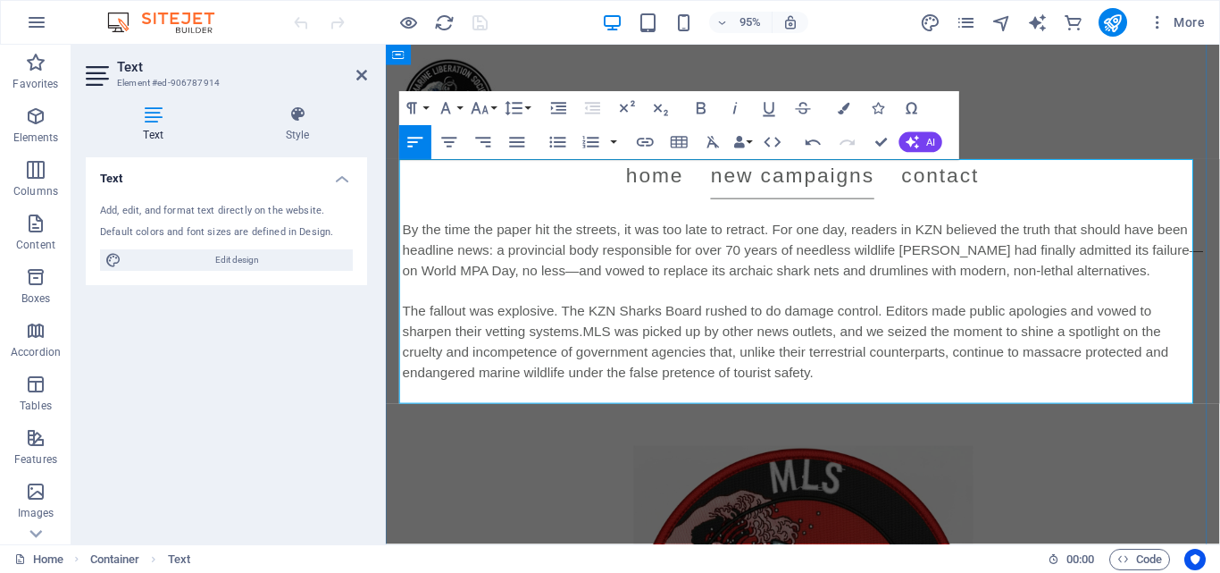
click at [845, 332] on span "The fallout was explosive. The KZN Sharks Board rushed to do damage control. Ed…" at bounding box center [807, 358] width 807 height 80
click at [935, 349] on span "The fallout was explosive. The KZN Sharks Board rushed to do damage control. Ed…" at bounding box center [807, 358] width 807 height 80
click at [884, 331] on span "The fallout was explosive. The KZN Sharks Board rushed to do damage control. Ed…" at bounding box center [807, 358] width 807 height 80
click at [599, 327] on span "The fallout was explosive. The KZN Sharks Board rushed to do damage control. Ed…" at bounding box center [807, 358] width 807 height 80
click at [540, 337] on p "The fallout was explosive. The KZN Sharks Board rushed to do damage control. Ed…" at bounding box center [825, 358] width 843 height 86
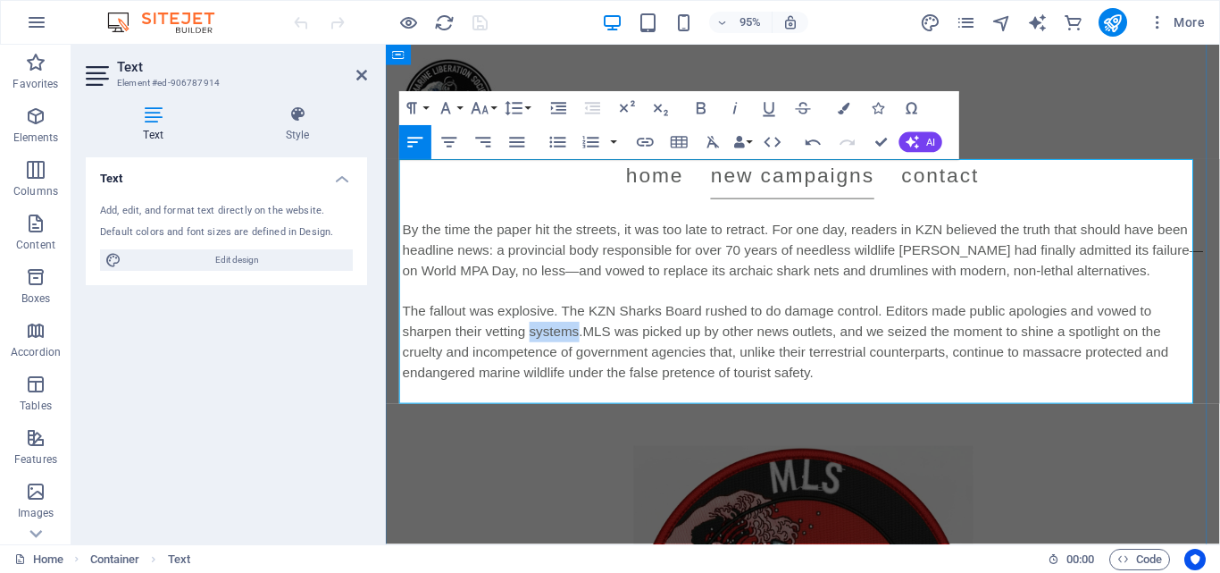
click at [540, 337] on p "The fallout was explosive. The KZN Sharks Board rushed to do damage control. Ed…" at bounding box center [825, 358] width 843 height 86
click at [658, 356] on p "The fallout was explosive. The KZN Sharks Board rushed to do damage control. Ed…" at bounding box center [825, 358] width 843 height 86
click at [608, 342] on span "The fallout was explosive. The KZN Sharks Board rushed to do damage control. Ed…" at bounding box center [807, 358] width 807 height 80
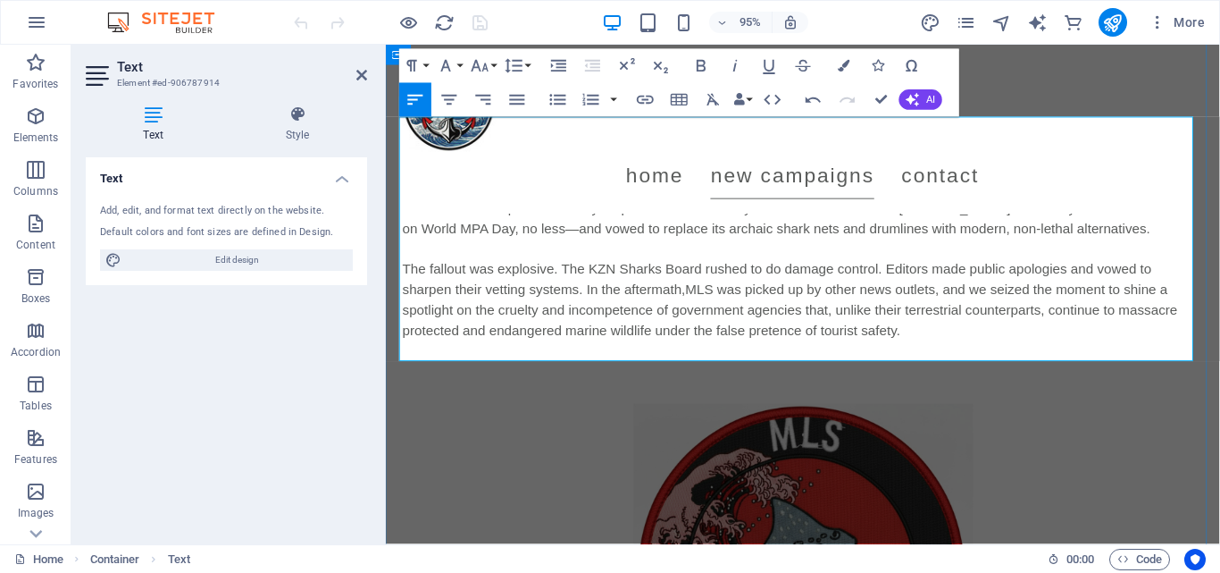
scroll to position [668, 0]
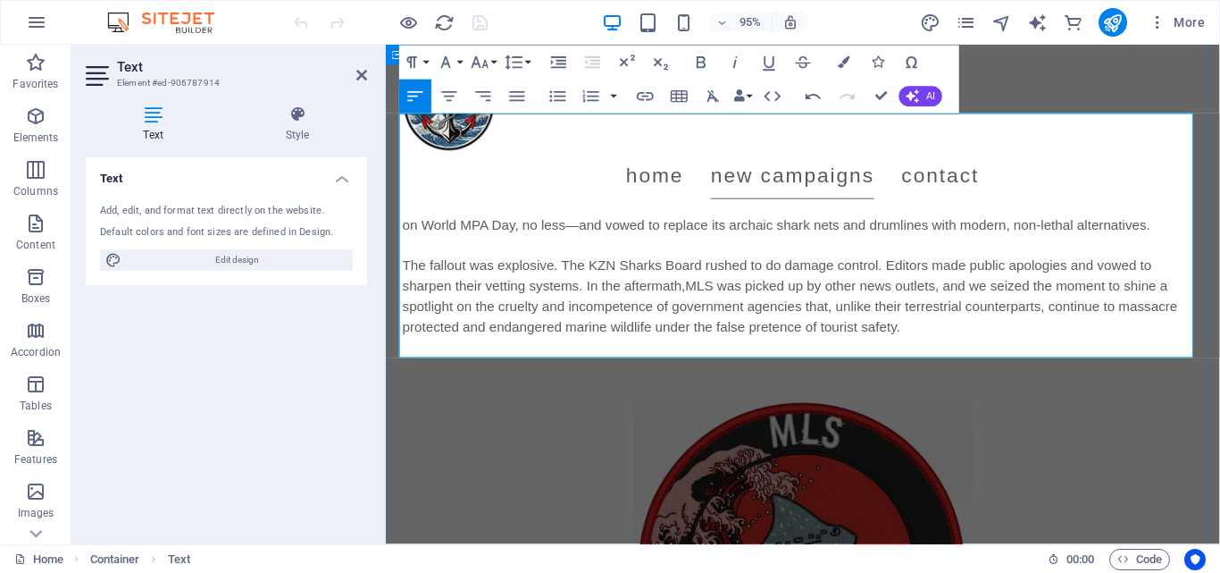
click at [669, 319] on span "The fallout was explosive. The KZN Sharks Board rushed to do damage control. Ed…" at bounding box center [812, 310] width 816 height 80
click at [809, 317] on span "The fallout was explosive. The KZN Sharks Board rushed to do damage control. Ed…" at bounding box center [812, 310] width 816 height 80
click at [974, 338] on p "The fallout was explosive. The KZN Sharks Board rushed to do damage control. Ed…" at bounding box center [825, 310] width 843 height 86
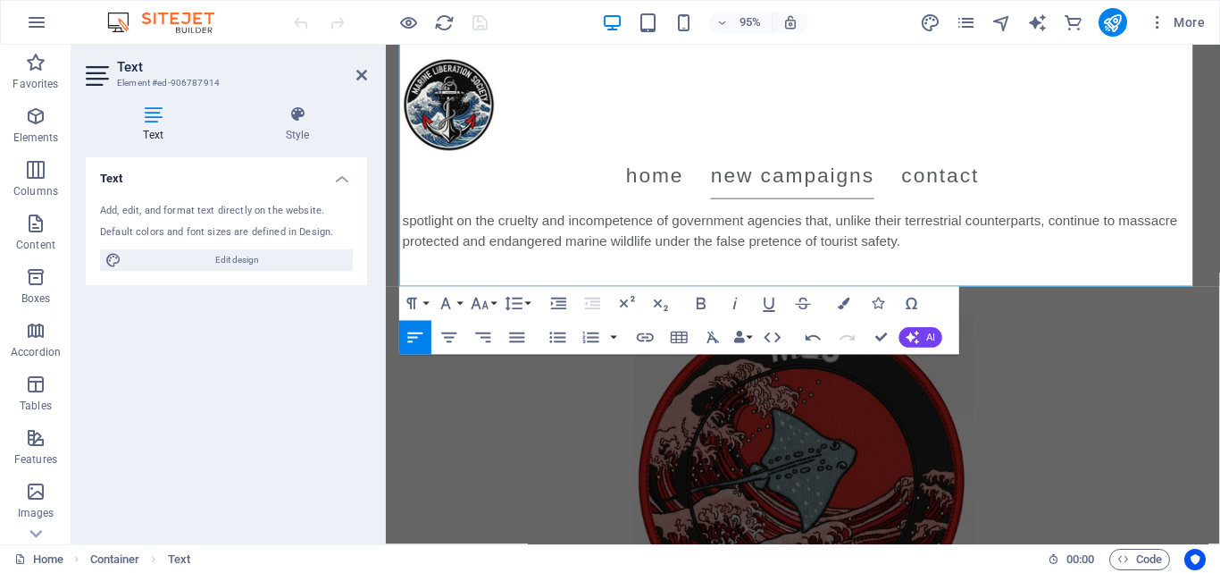
scroll to position [729, 0]
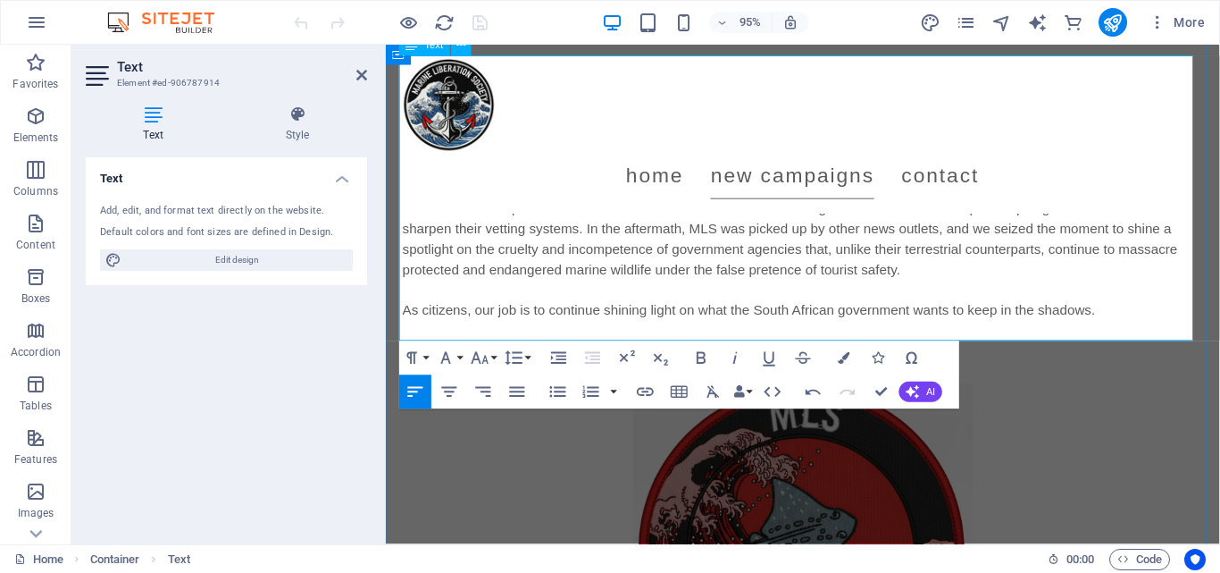
click at [926, 248] on p "The fallout was explosive. The KZN Sharks Board rushed to do damage control. Ed…" at bounding box center [825, 270] width 843 height 129
click at [448, 319] on span "As citizens, our job is to continue shining light on what the South African gov…" at bounding box center [768, 323] width 729 height 15
click at [632, 325] on span "As good people , our job is to continue shining light on what the South African…" at bounding box center [784, 323] width 760 height 15
click at [859, 309] on p "The fallout was explosive. The KZN Sharks Board rushed to do damage control. Ed…" at bounding box center [825, 270] width 843 height 129
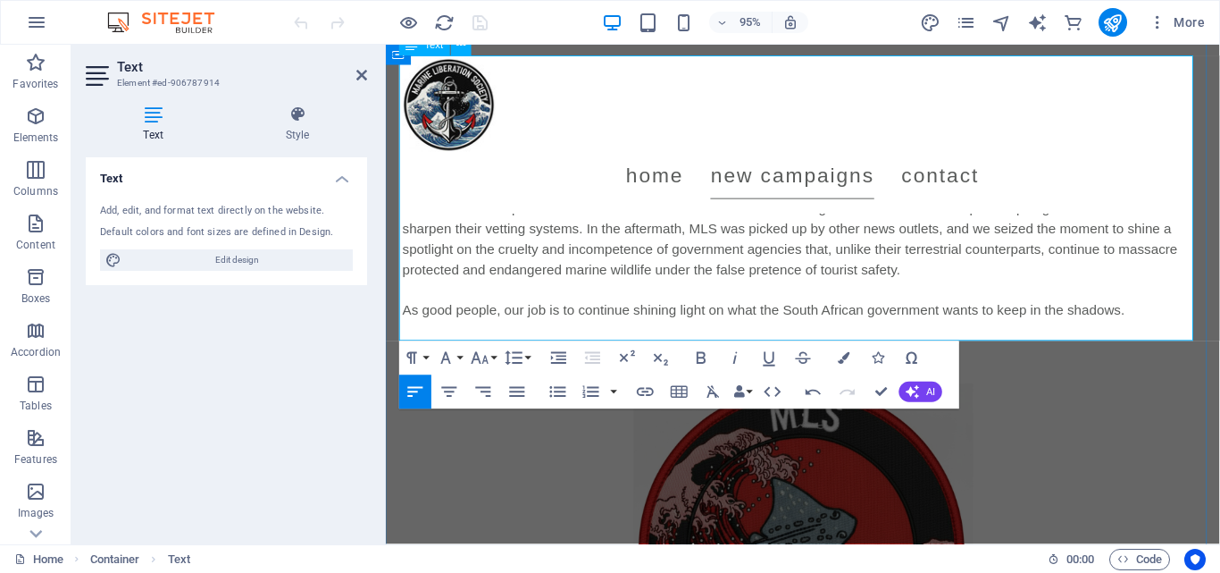
click at [980, 333] on p "The fallout was explosive. The KZN Sharks Board rushed to do damage control. Ed…" at bounding box center [825, 270] width 843 height 129
click at [876, 323] on span "As good people , our job is to continue shining light on what the South African…" at bounding box center [784, 323] width 760 height 15
click at [1039, 278] on p "The fallout was explosive. The KZN Sharks Board rushed to do damage control. Ed…" at bounding box center [825, 270] width 843 height 129
click at [418, 321] on span "As good people , our job is to continue shining light on what the South African…" at bounding box center [784, 323] width 760 height 15
click at [1111, 29] on icon "publish" at bounding box center [1112, 23] width 21 height 21
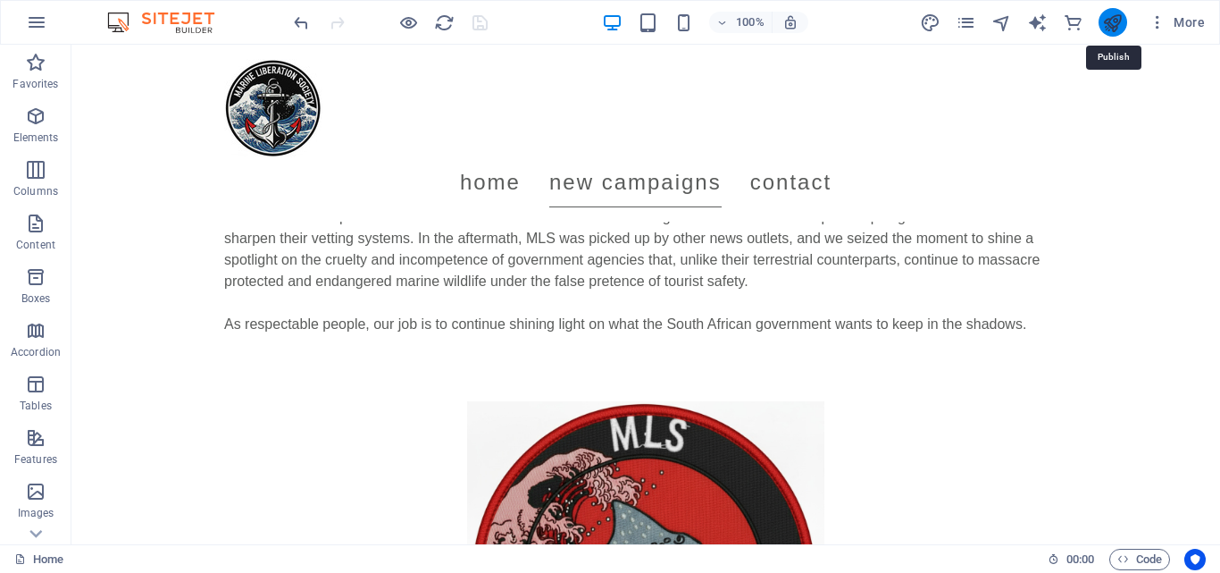
click at [1106, 24] on icon "publish" at bounding box center [1112, 23] width 21 height 21
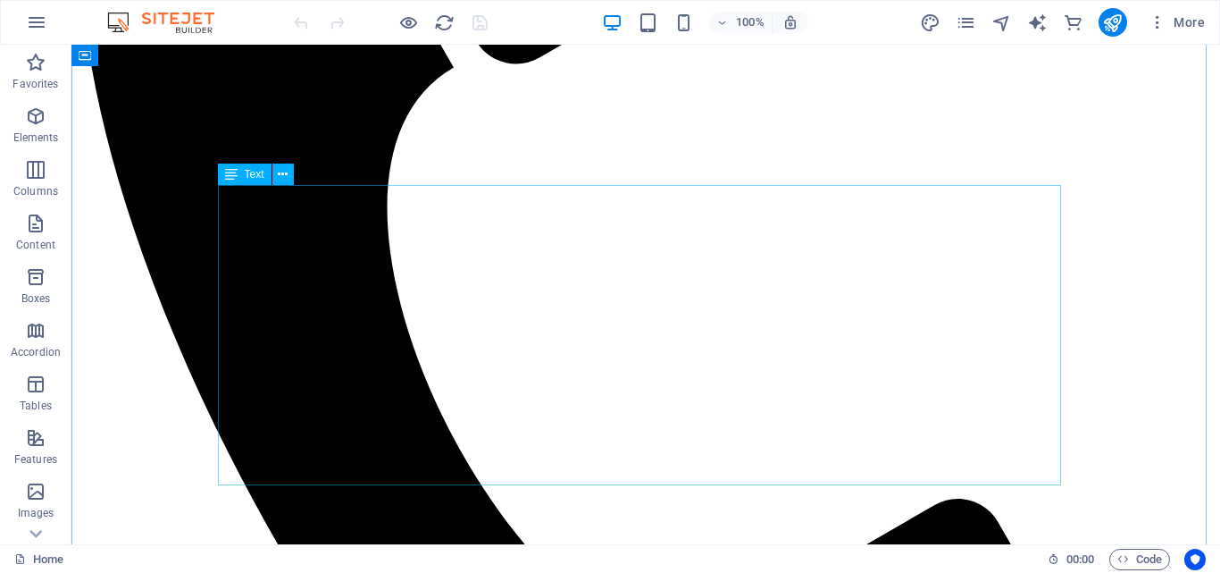
scroll to position [587, 0]
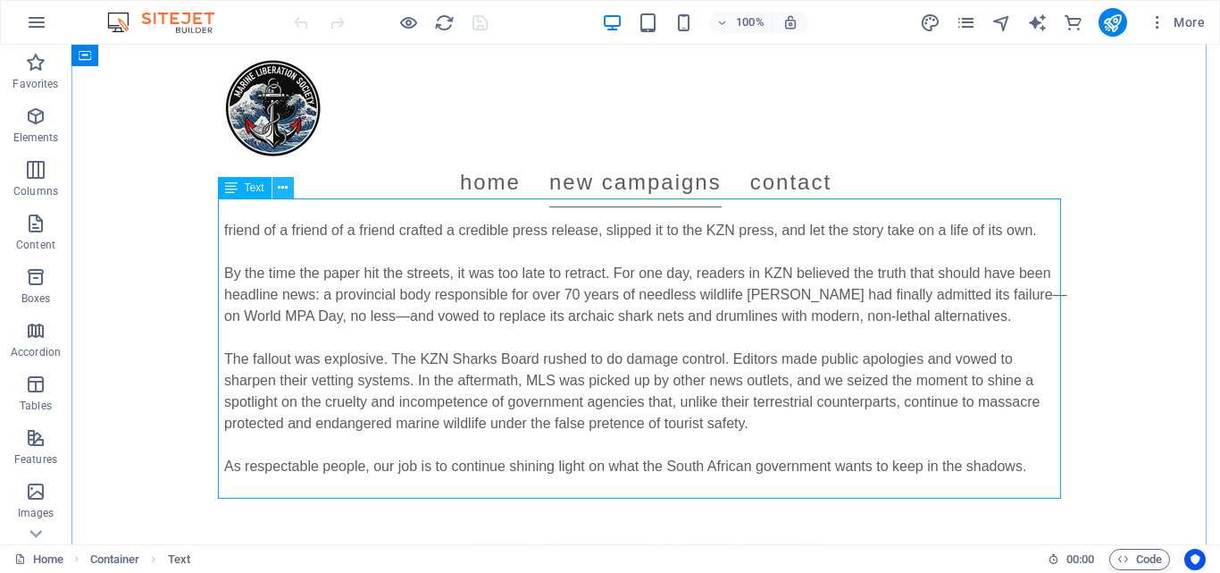
click at [278, 180] on icon at bounding box center [283, 188] width 10 height 19
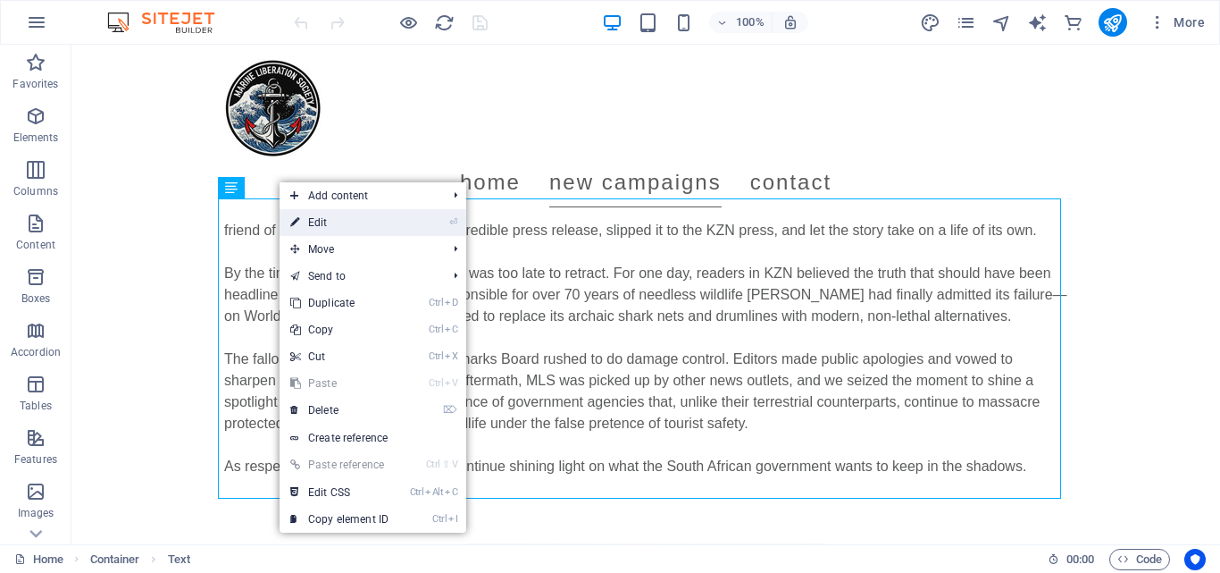
click at [337, 222] on link "⏎ Edit" at bounding box center [340, 222] width 120 height 27
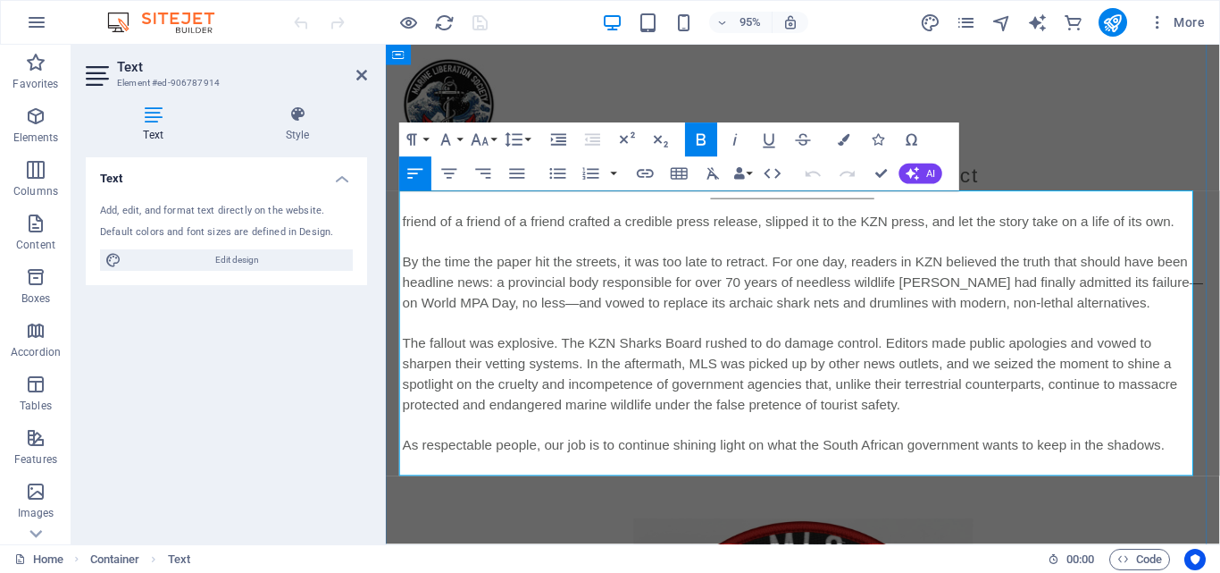
click at [564, 353] on span "The fallout was explosive. The KZN Sharks Board rushed to do damage control. Ed…" at bounding box center [812, 391] width 816 height 80
click at [706, 359] on span "The fallout was explosive. The KZN Sharks Board rushed to do damage control. Ed…" at bounding box center [812, 391] width 816 height 80
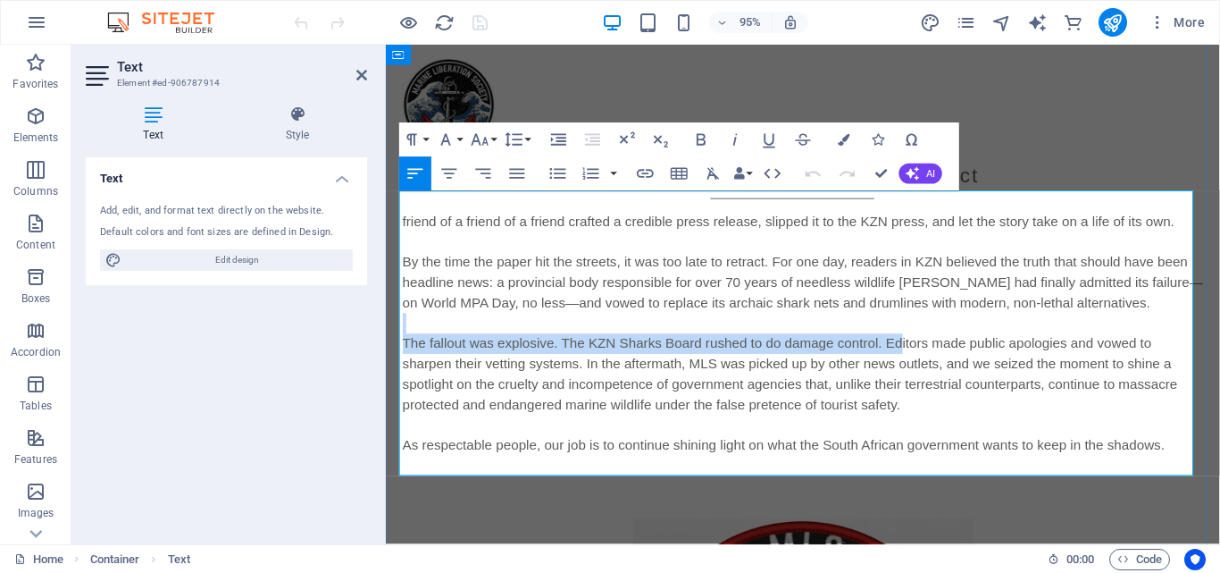
drag, startPoint x: 898, startPoint y: 342, endPoint x: 925, endPoint y: 354, distance: 29.2
click at [925, 354] on div "Operation Trojan was a bold media action targeting one of the world’s most brut…" at bounding box center [825, 348] width 843 height 300
click at [925, 354] on span "The fallout was explosive. The KZN Sharks Board rushed to do damage control. Ed…" at bounding box center [812, 391] width 816 height 80
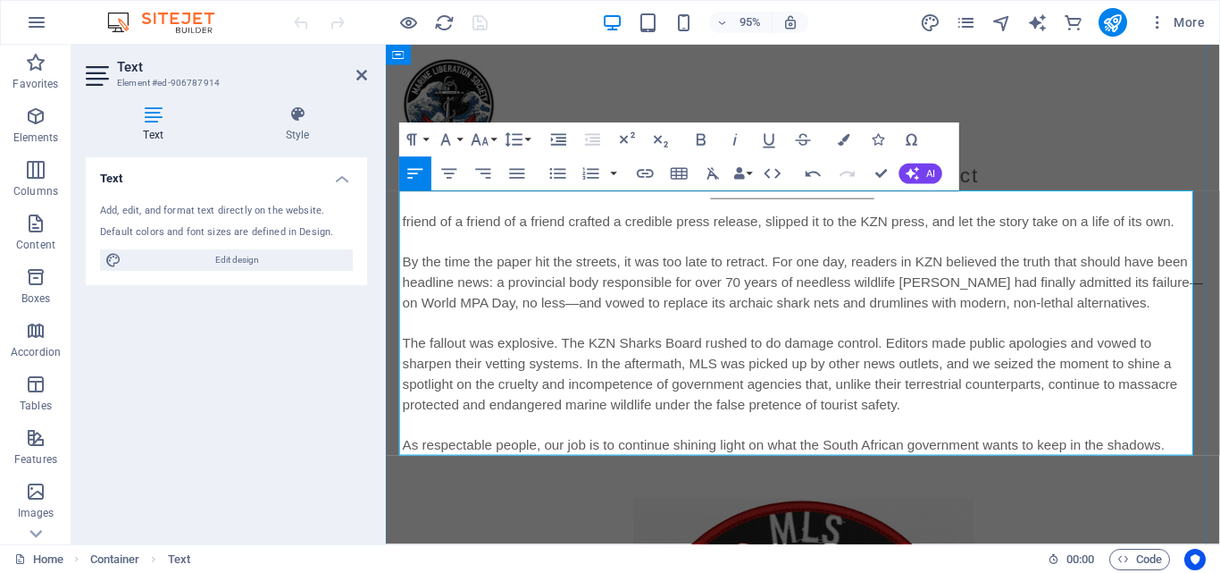
click at [1037, 458] on span "As respectable people, our job is to continue shining light on what the South A…" at bounding box center [805, 465] width 802 height 15
click at [1169, 458] on span "As respectable people, our job is to continue shining light on what the South A…" at bounding box center [805, 465] width 802 height 15
click at [947, 459] on span "As respectable people, our job is to continue shining light on what the South A…" at bounding box center [805, 465] width 802 height 15
click at [1097, 470] on span "As respectable people, our job is to continue shining light on what the South A…" at bounding box center [805, 465] width 802 height 15
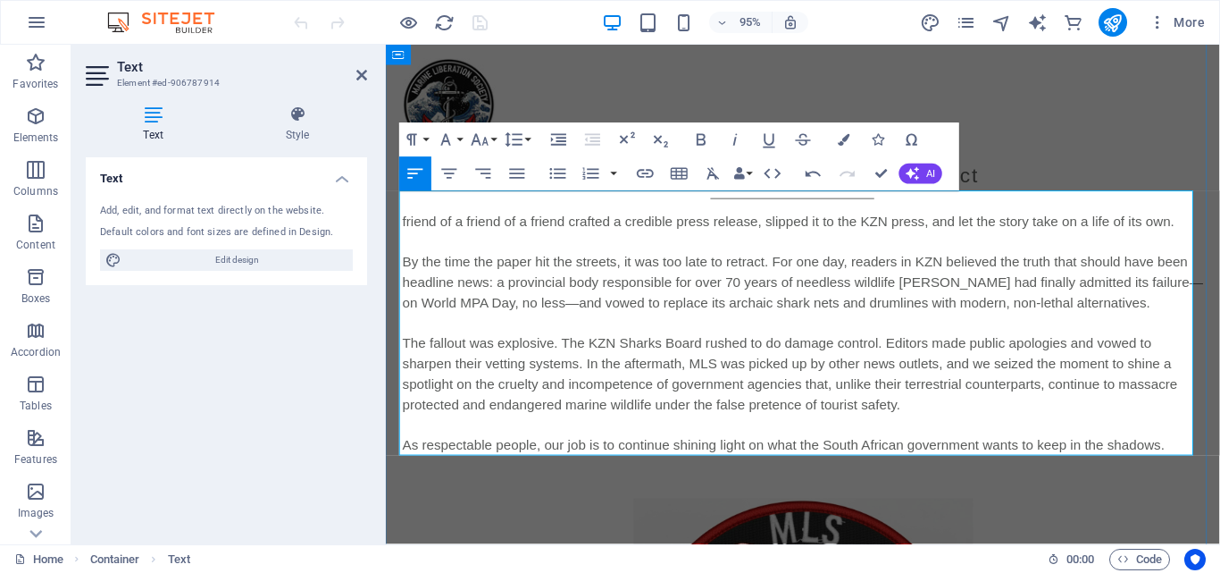
click at [1159, 467] on span "As respectable people, our job is to continue shining light on what the South A…" at bounding box center [805, 465] width 802 height 15
click at [646, 461] on span "As respectable people, our job is to continue shining light on what the South A…" at bounding box center [805, 465] width 802 height 15
click at [734, 423] on span "The fallout was explosive. The KZN Sharks Board rushed to do damage control. Ed…" at bounding box center [812, 391] width 816 height 80
click at [1135, 449] on p "The fallout was explosive. The KZN Sharks Board rushed to do damage control. Ed…" at bounding box center [825, 412] width 843 height 129
click at [1117, 13] on icon "publish" at bounding box center [1112, 23] width 21 height 21
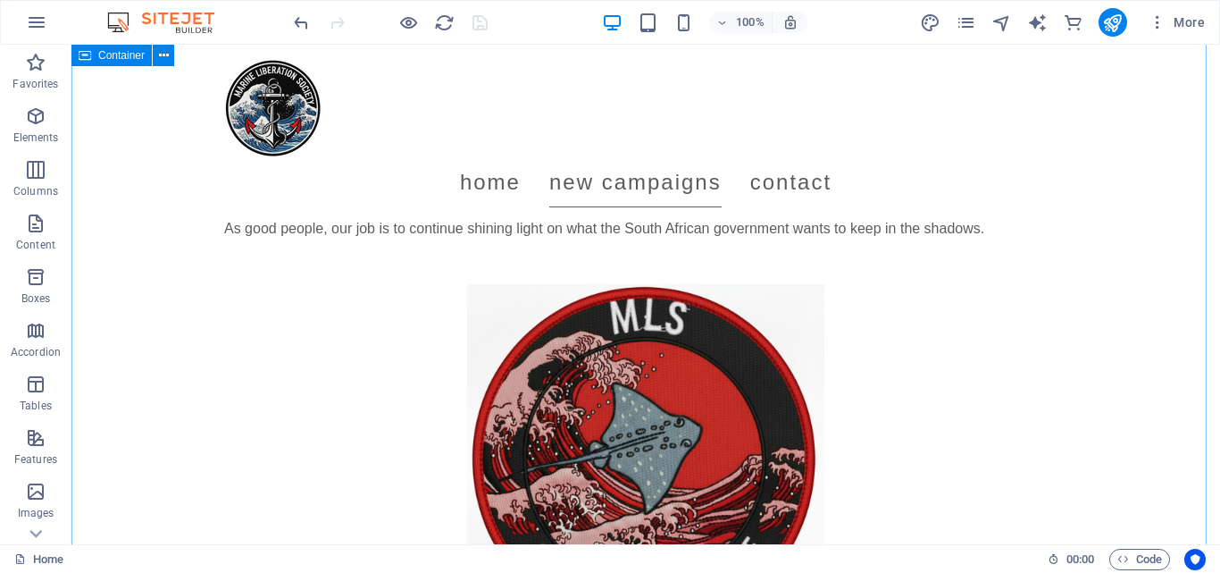
scroll to position [930, 0]
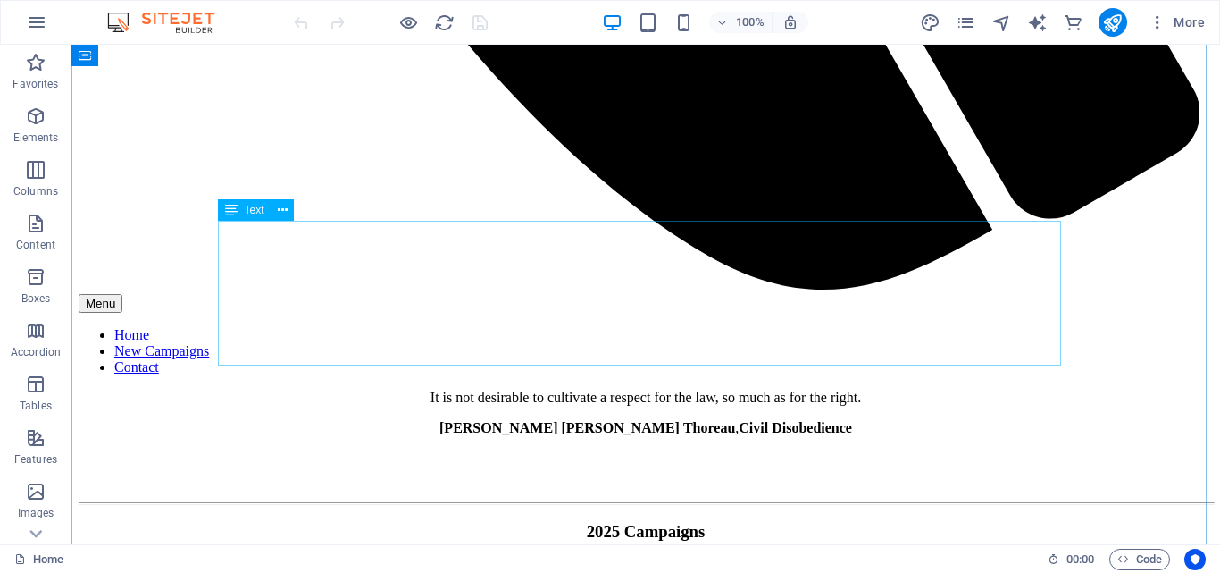
scroll to position [1364, 0]
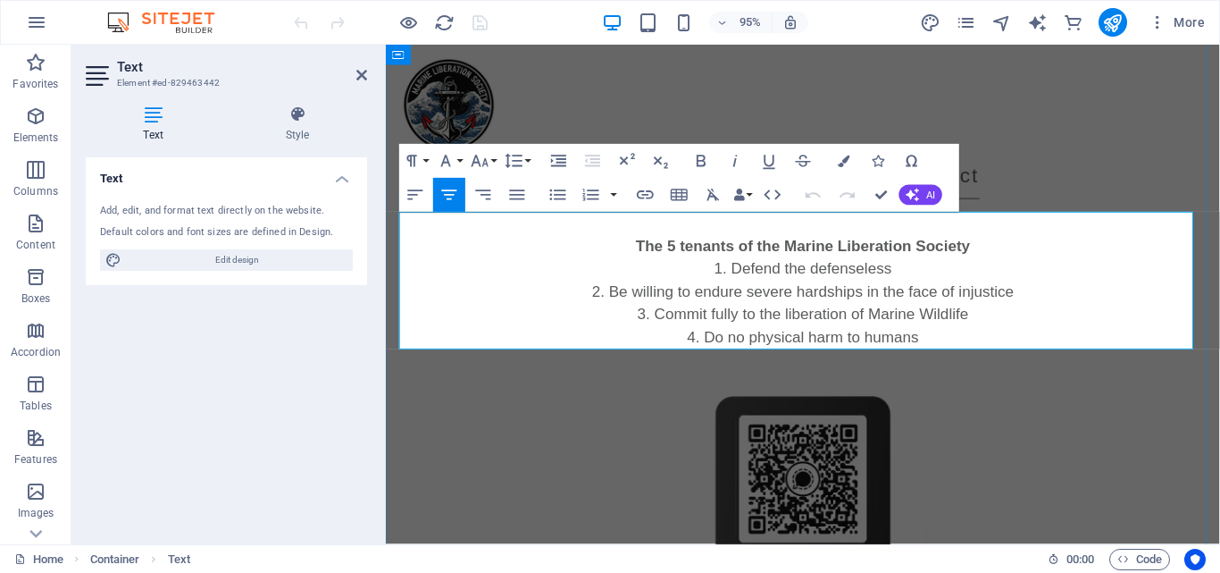
click at [826, 327] on li "Commit fully to the liberation of Marine Wildlife" at bounding box center [825, 329] width 843 height 24
click at [965, 299] on li "Be willing to endure severe hardships" at bounding box center [825, 305] width 843 height 24
click at [927, 352] on li "Do no physical harm to humans" at bounding box center [825, 353] width 843 height 24
click at [725, 353] on li "Do no physical harm to humans" at bounding box center [825, 353] width 843 height 24
click at [841, 312] on li "Be willing to endure severe hardships" at bounding box center [825, 305] width 843 height 24
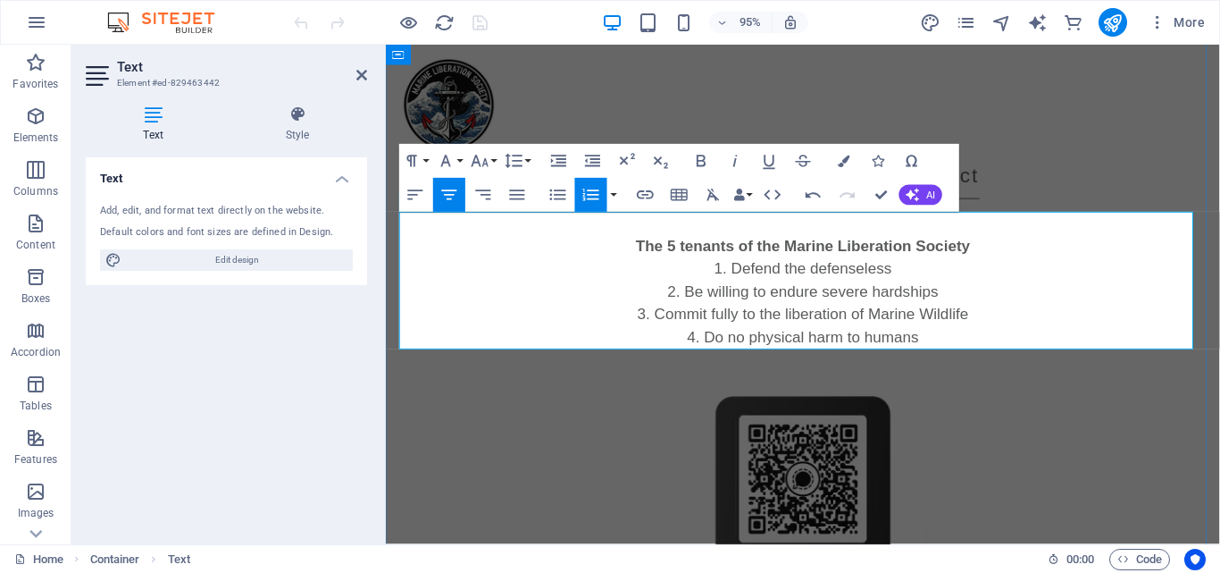
click at [982, 343] on li "Do no physical harm to humans" at bounding box center [825, 353] width 843 height 24
click at [1050, 429] on figure at bounding box center [825, 543] width 843 height 357
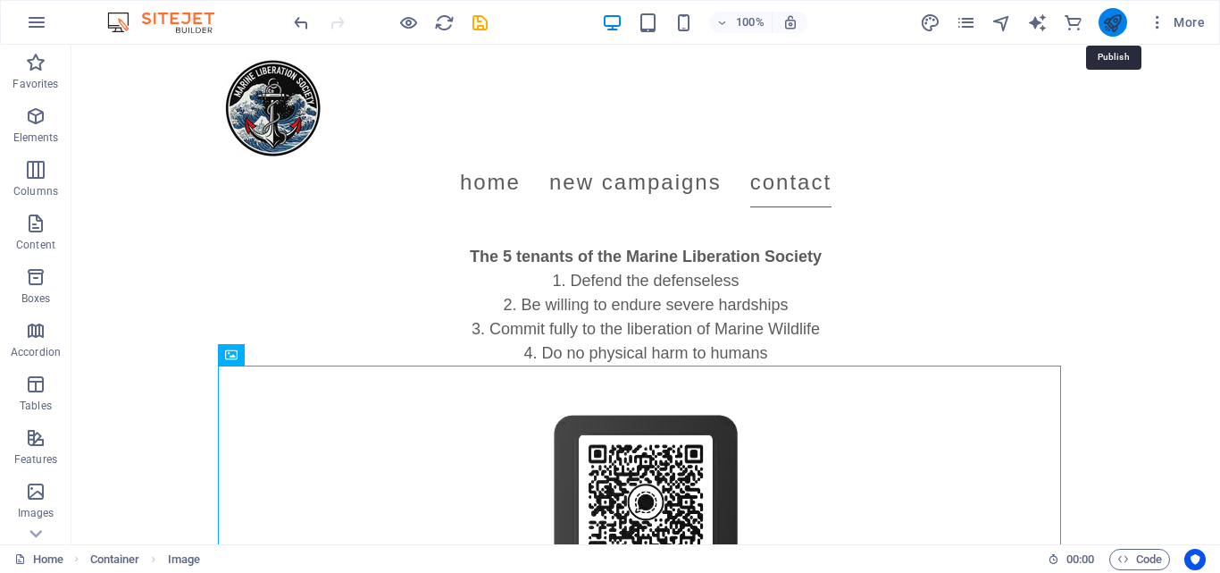
click at [1118, 28] on icon "publish" at bounding box center [1112, 23] width 21 height 21
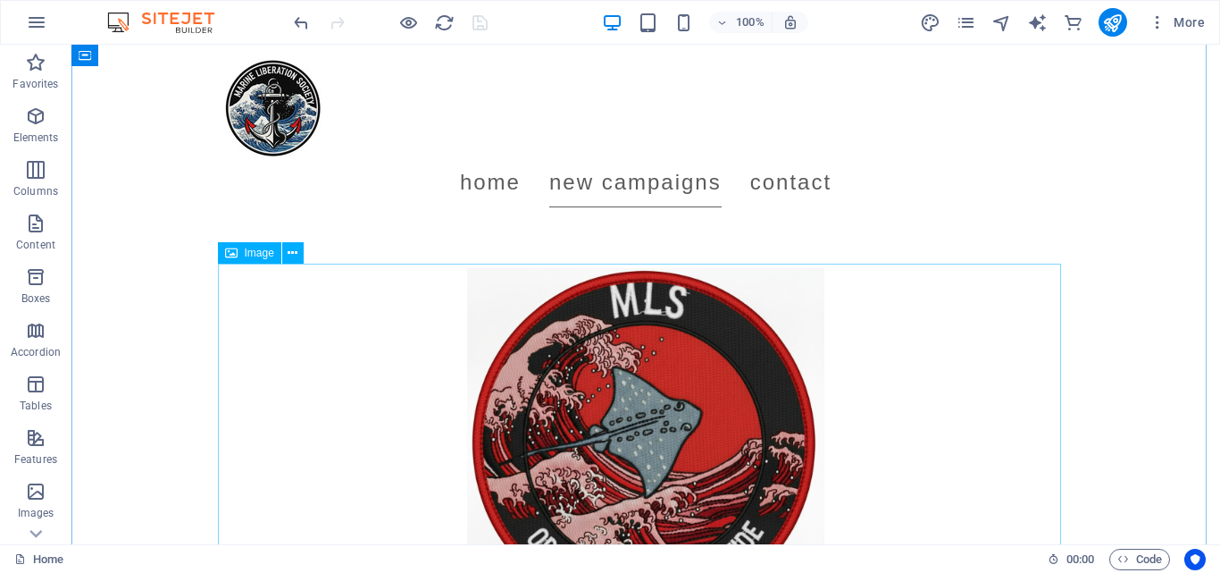
scroll to position [600, 0]
